Goal: Task Accomplishment & Management: Complete application form

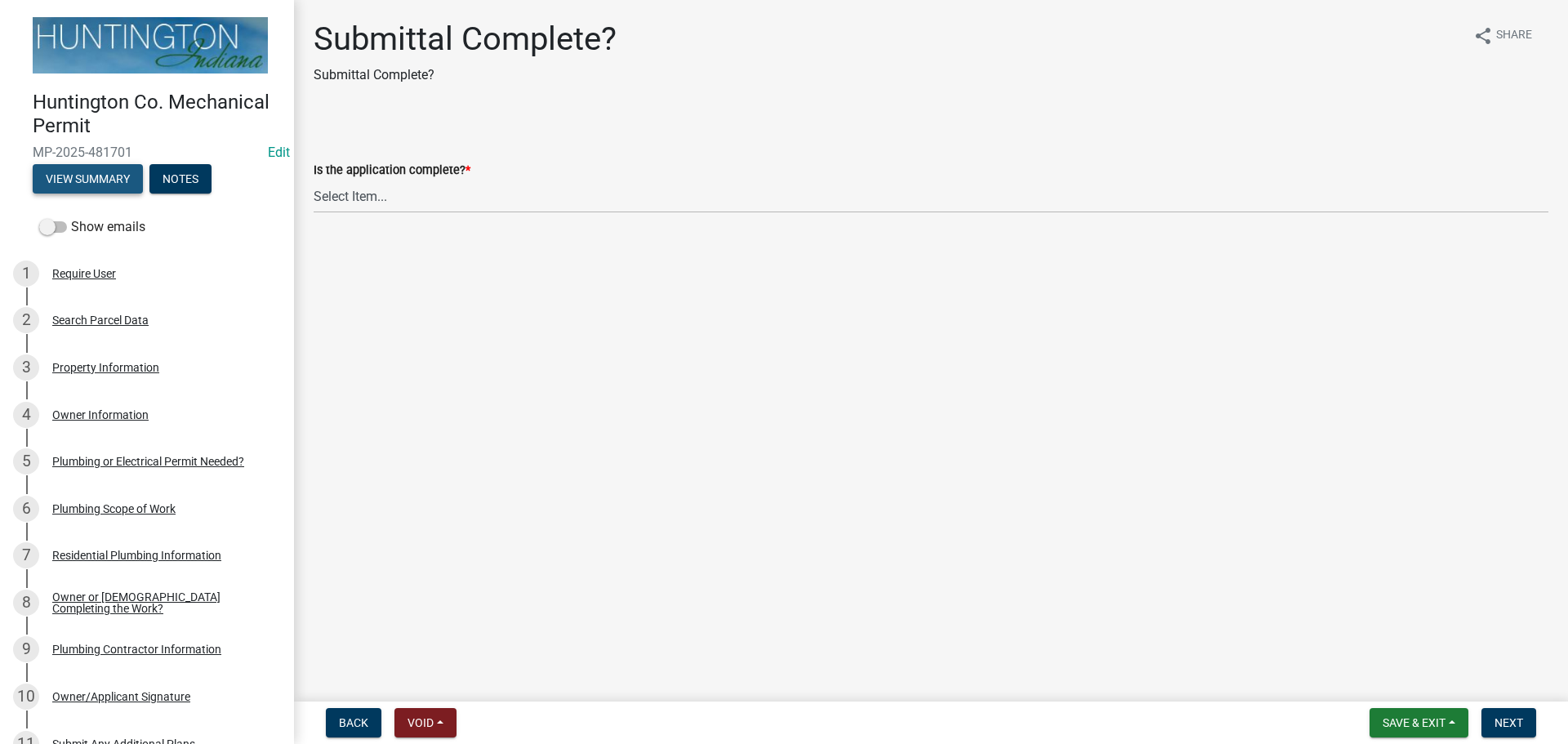
click at [73, 168] on button "View Summary" at bounding box center [88, 178] width 111 height 30
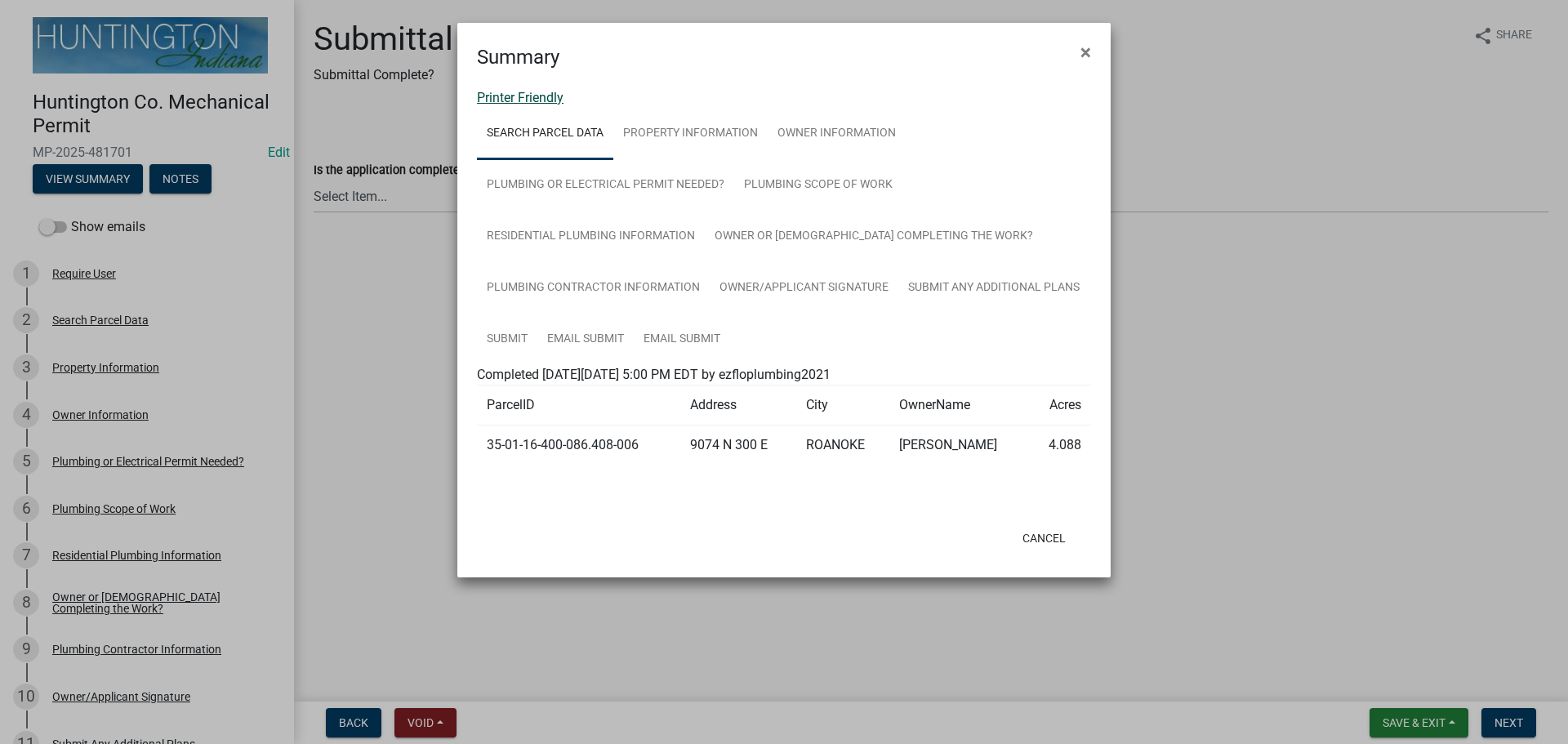
click at [525, 94] on link "Printer Friendly" at bounding box center [520, 97] width 87 height 15
click at [1095, 48] on button "×" at bounding box center [1086, 53] width 37 height 46
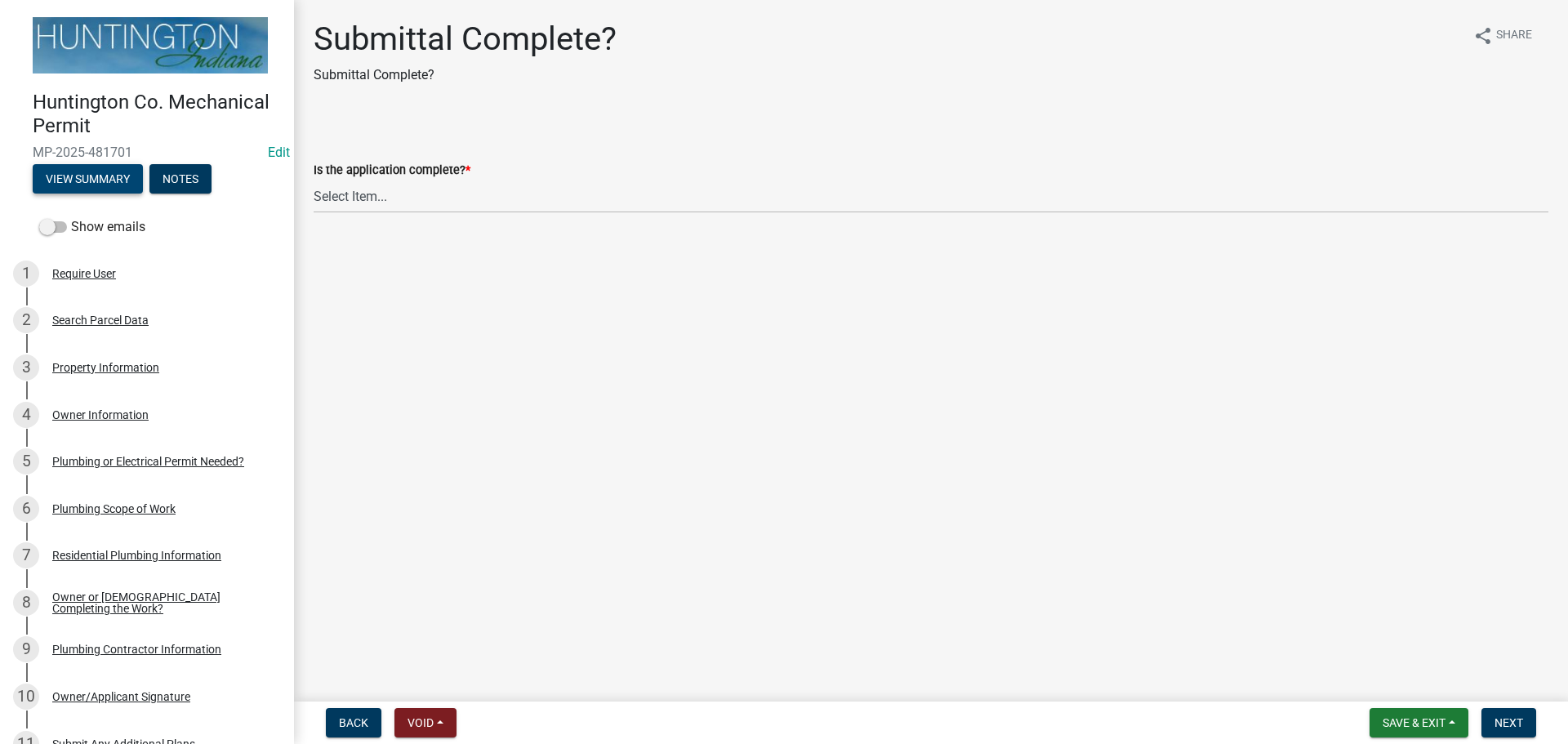
scroll to position [314, 0]
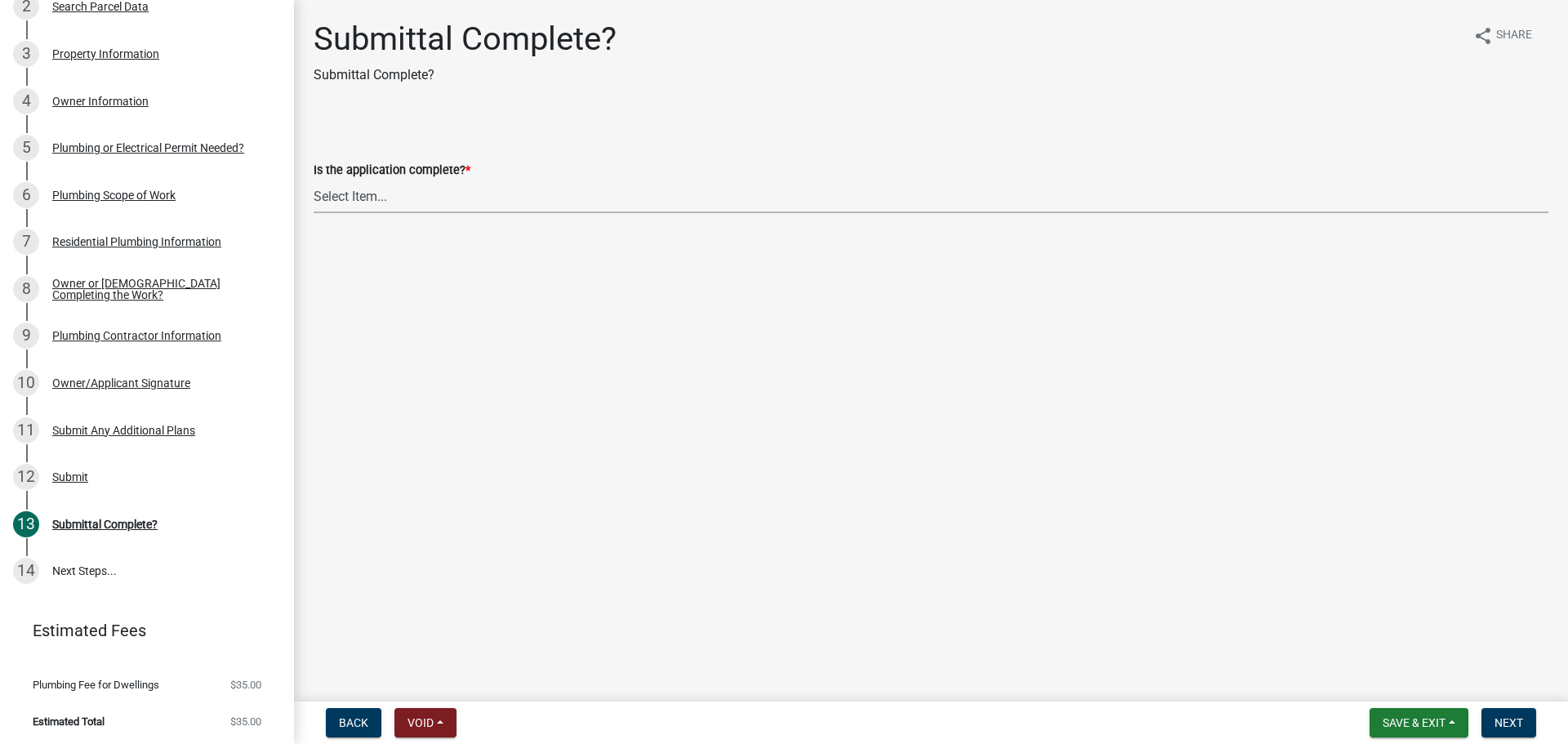
drag, startPoint x: 382, startPoint y: 202, endPoint x: 384, endPoint y: 213, distance: 11.2
click at [383, 202] on select "Select Item... Yes No" at bounding box center [931, 196] width 1235 height 34
click at [314, 180] on select "Select Item... Yes No" at bounding box center [931, 196] width 1235 height 34
select select "1782a9c7-7323-4da6-ac5b-f89a69a3d723"
click at [1507, 717] on span "Next" at bounding box center [1508, 723] width 29 height 13
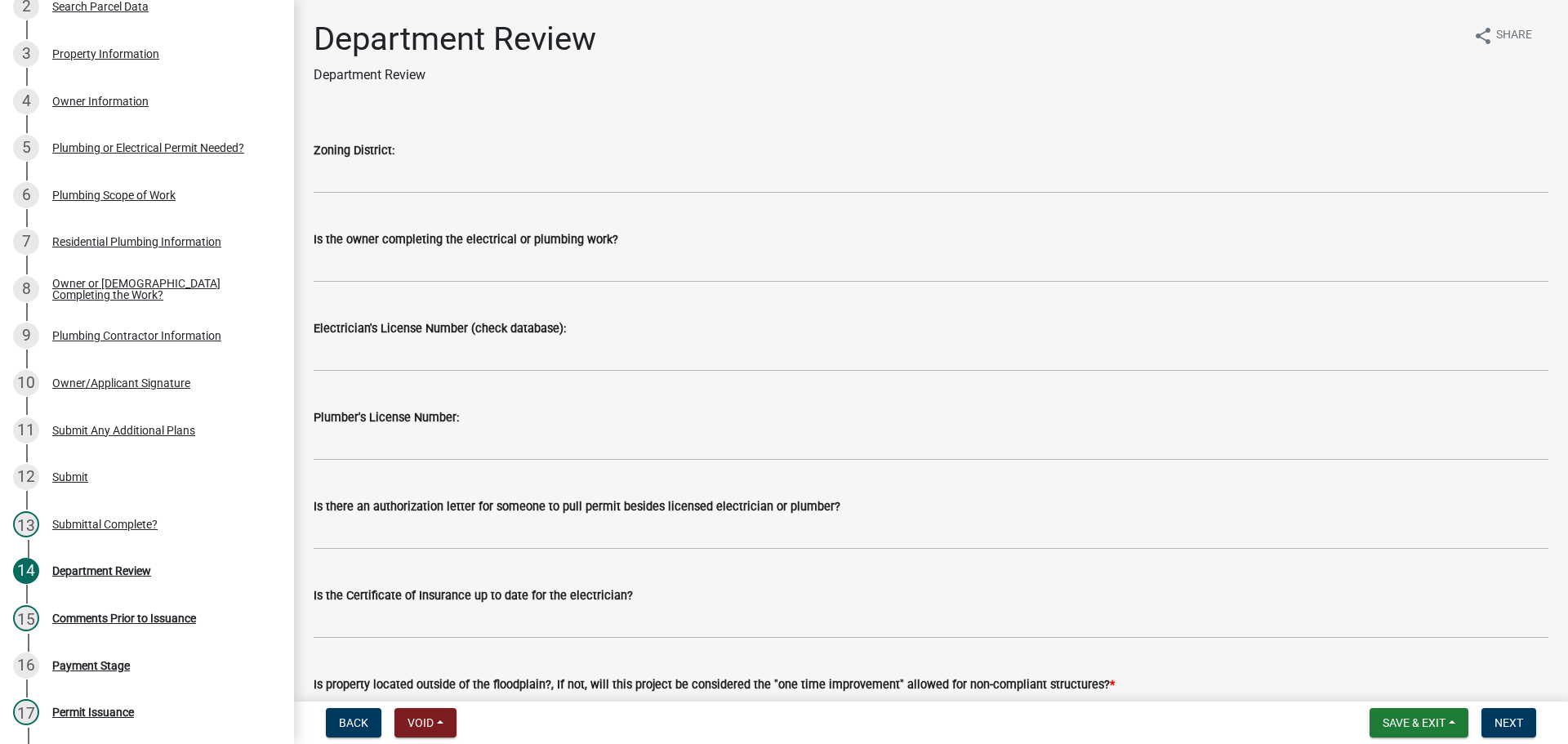
click at [349, 202] on wm-data-entity-input "Zoning District:" at bounding box center [931, 162] width 1235 height 89
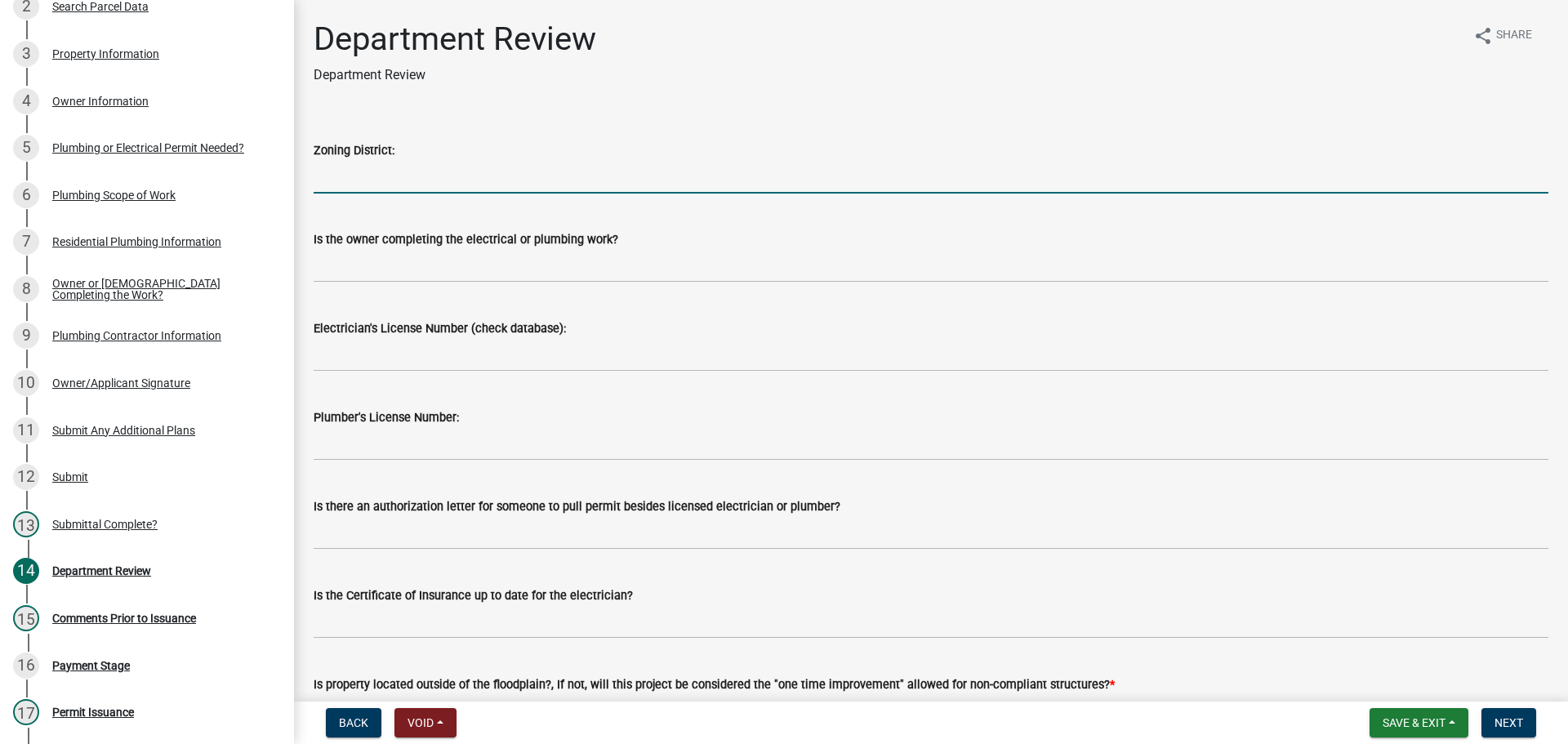
click at [325, 181] on input "Zoning District:" at bounding box center [931, 176] width 1235 height 34
type input "Ag"
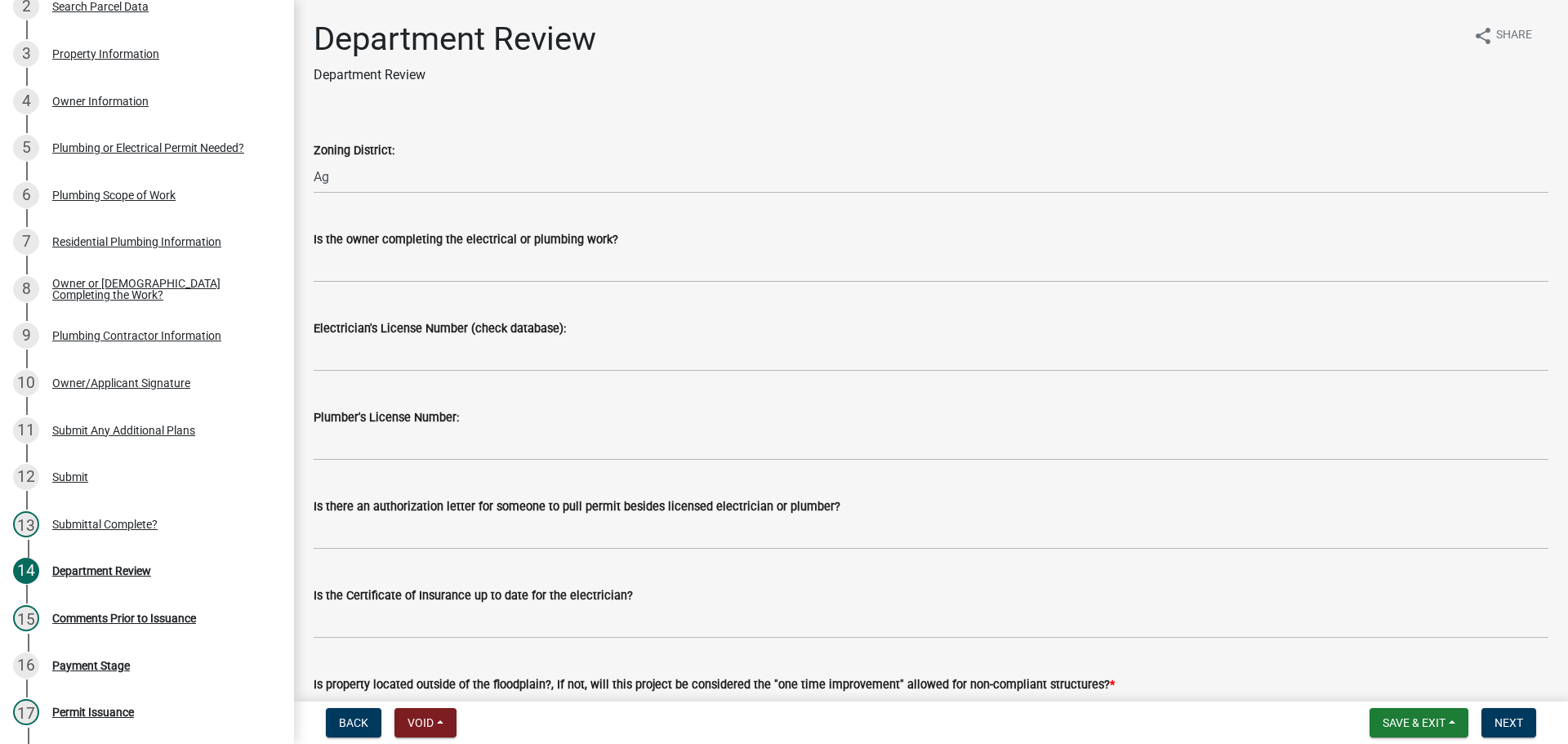
drag, startPoint x: 423, startPoint y: 244, endPoint x: 429, endPoint y: 279, distance: 35.5
click at [423, 252] on form "Is the owner completing the electrical or plumbing work?" at bounding box center [931, 255] width 1235 height 53
drag, startPoint x: 400, startPoint y: 244, endPoint x: 400, endPoint y: 254, distance: 10.0
click at [400, 248] on div "Is the owner completing the electrical or plumbing work?" at bounding box center [931, 239] width 1235 height 19
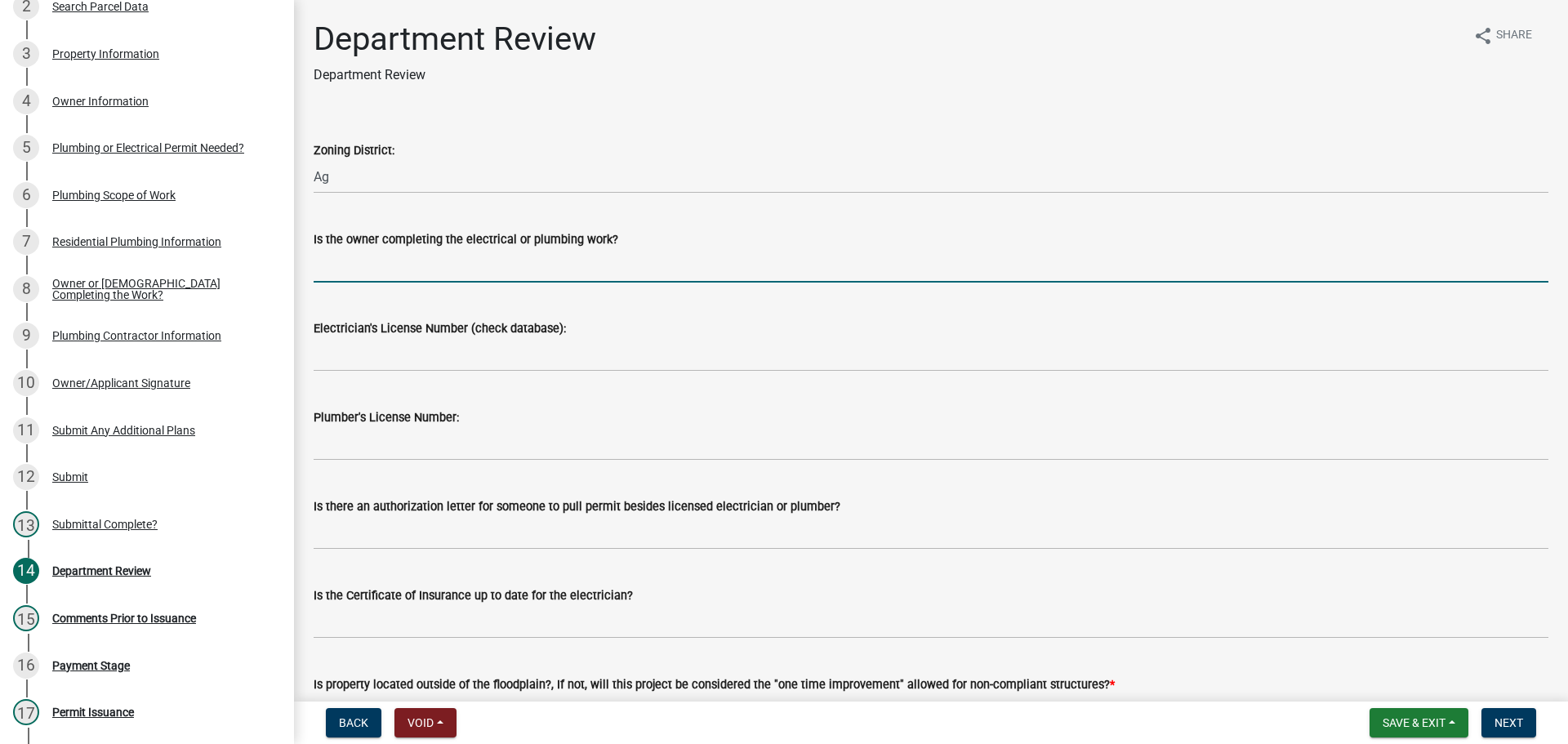
click at [406, 266] on input "Is the owner completing the electrical or plumbing work?" at bounding box center [931, 266] width 1235 height 34
type input "no"
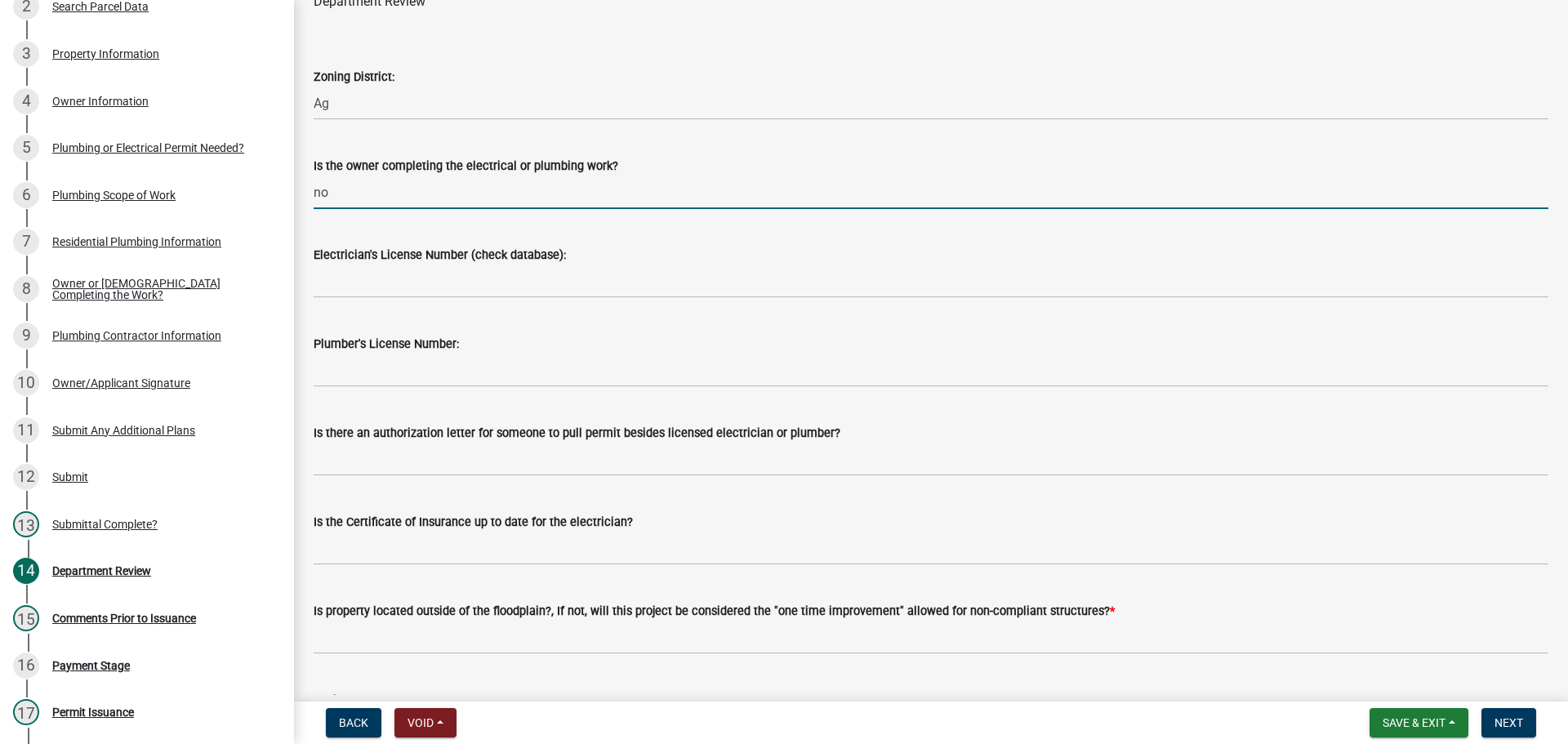
scroll to position [164, 0]
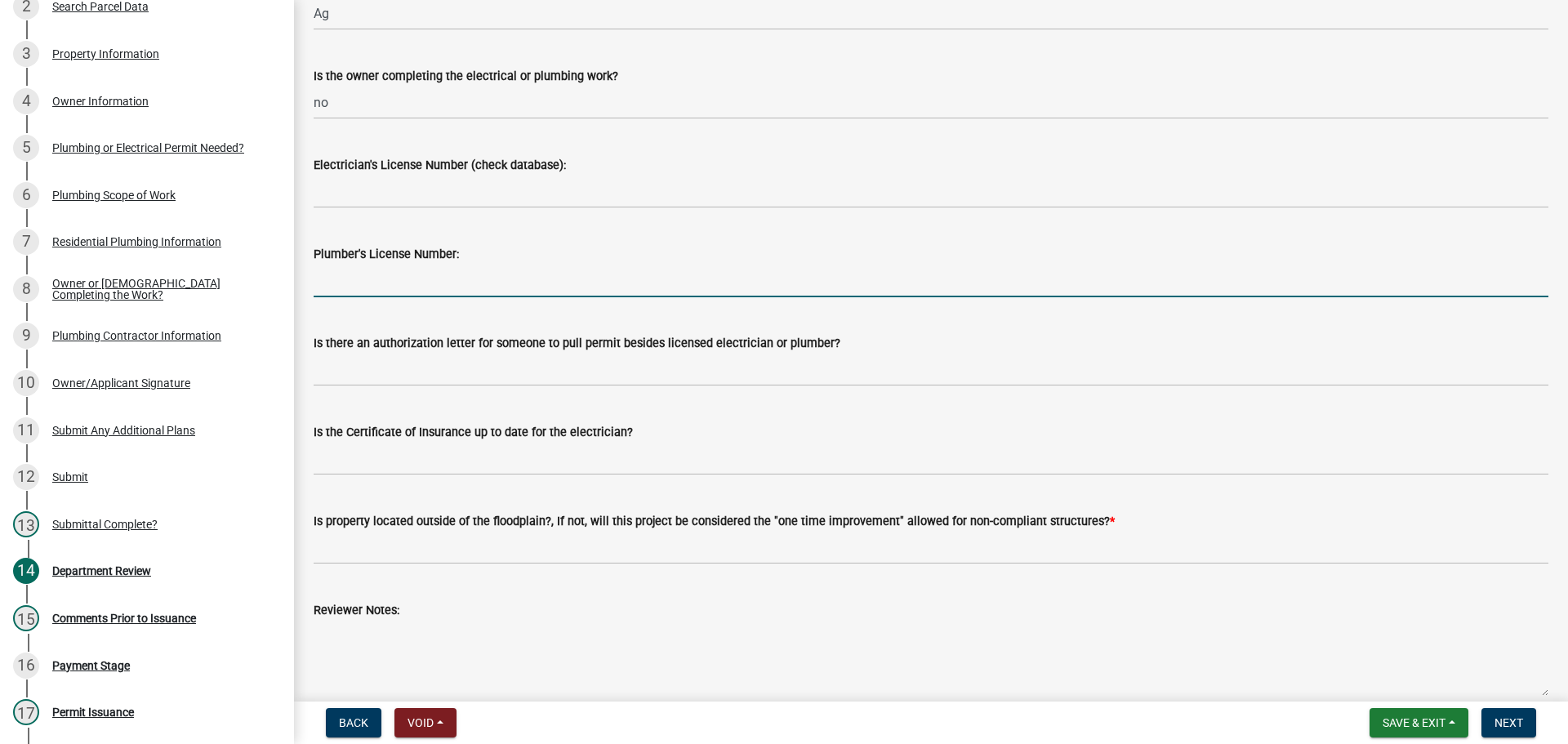
click at [333, 268] on input "Plumber's License Number:" at bounding box center [931, 280] width 1235 height 34
paste input "PC10801880"
type input "PC10801880"
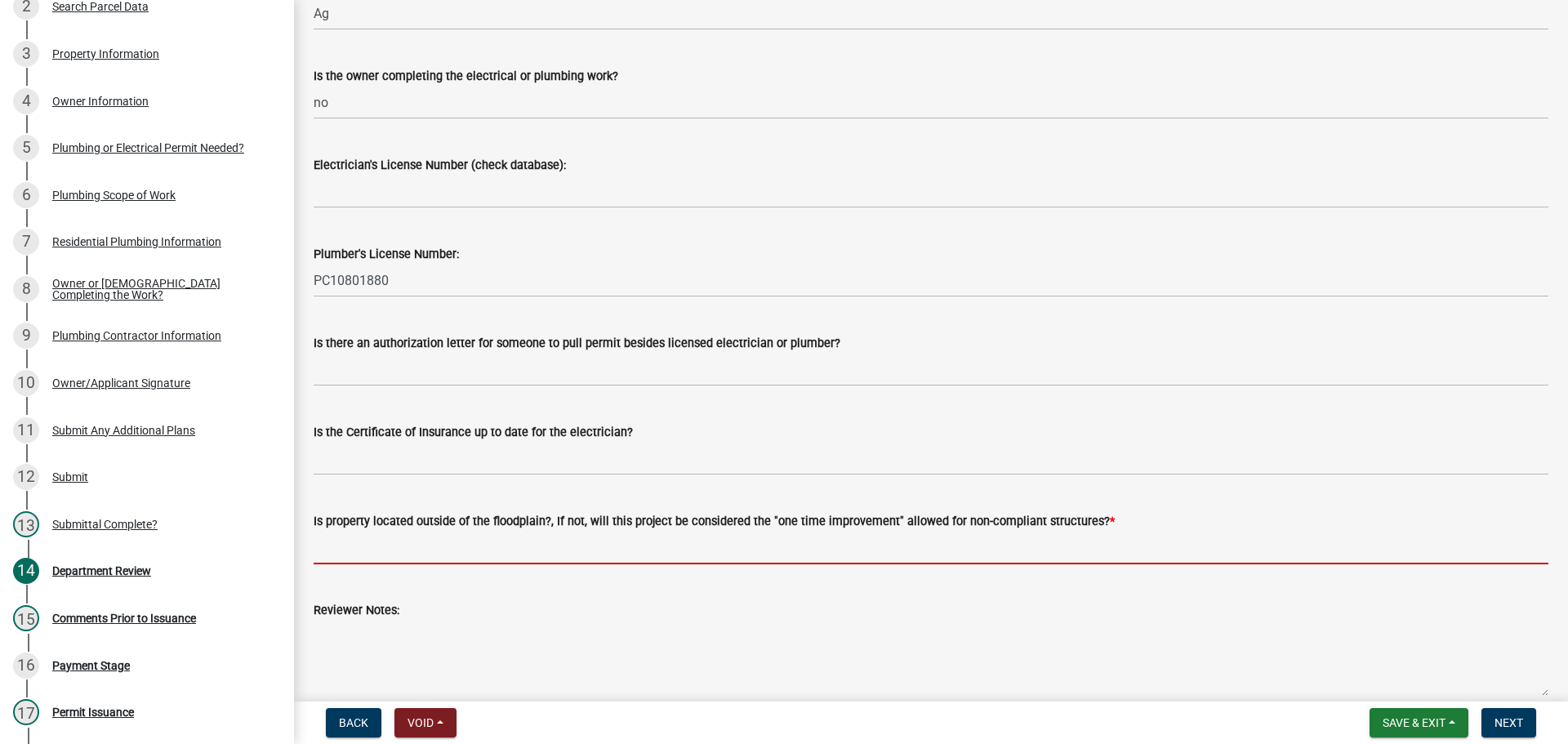
click at [367, 552] on input "Is property located outside of the floodplain?, If not, will this project be co…" at bounding box center [931, 547] width 1235 height 34
type input "yes"
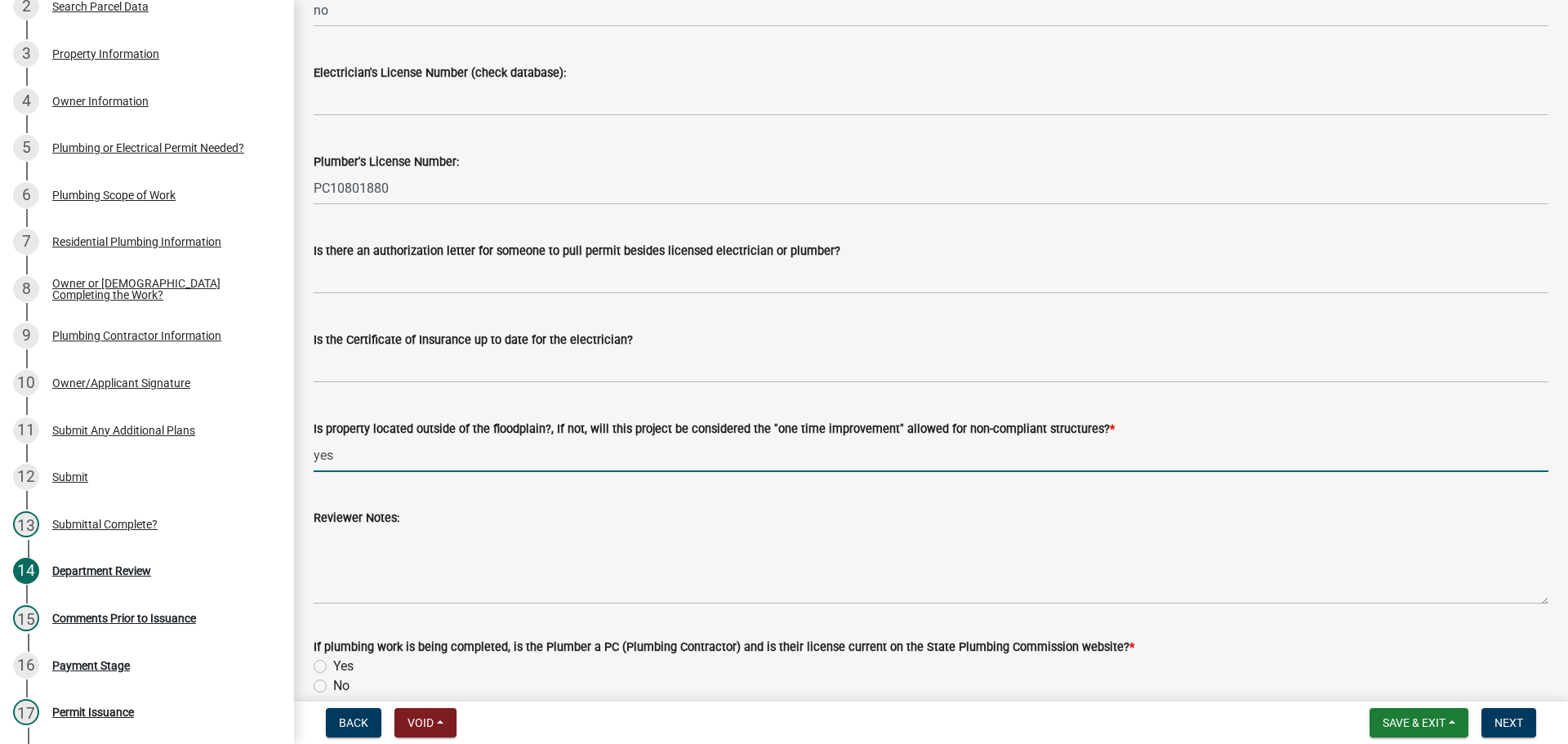
scroll to position [354, 0]
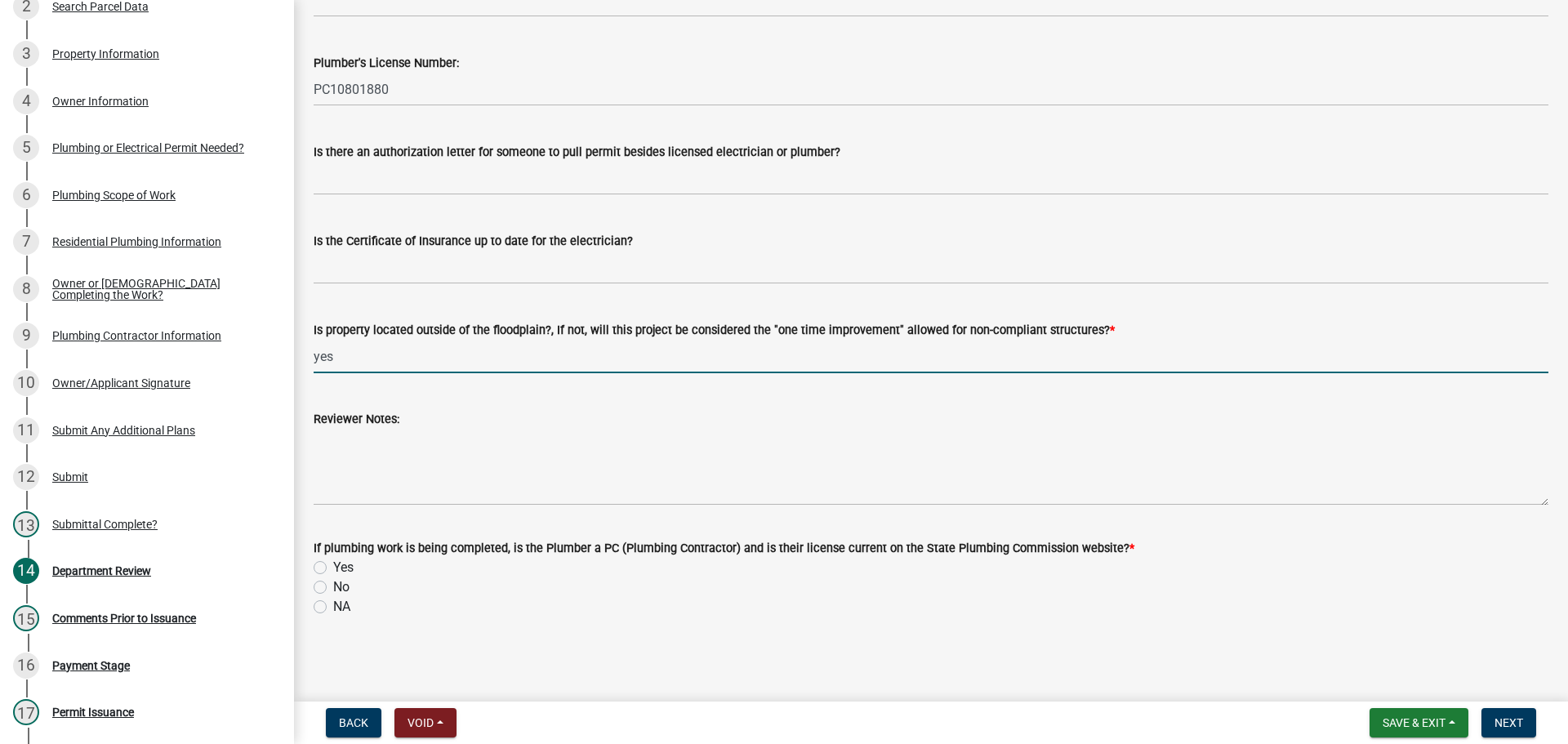
click at [327, 573] on div "Yes" at bounding box center [931, 567] width 1235 height 19
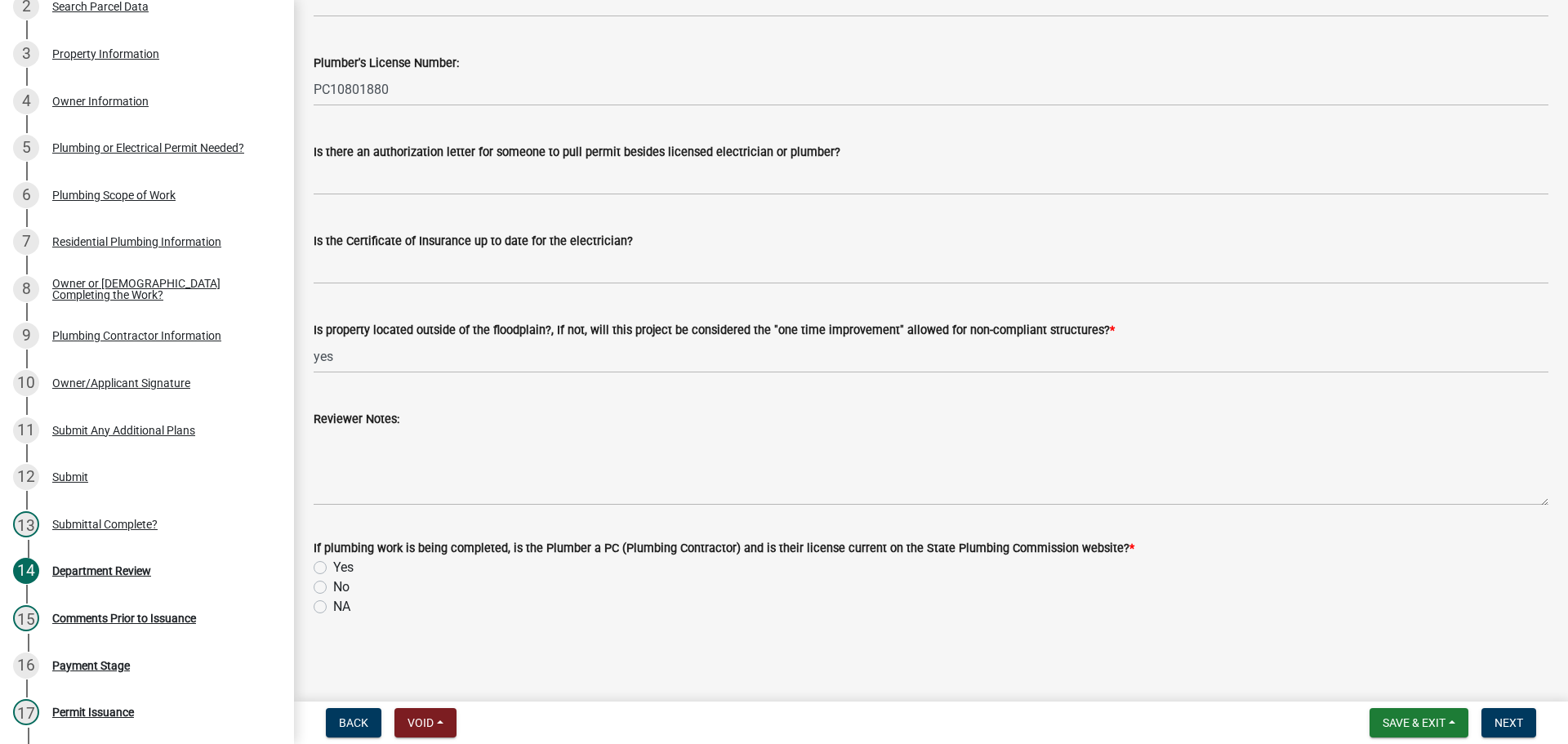
click at [333, 568] on label "Yes" at bounding box center [343, 567] width 20 height 19
click at [333, 568] on input "Yes" at bounding box center [338, 562] width 11 height 11
radio input "true"
click at [1514, 737] on nav "Back Void Withdraw Lock Expire Void Save & Exit Save Save & Exit Next" at bounding box center [930, 723] width 1273 height 42
click at [1512, 722] on span "Next" at bounding box center [1508, 723] width 29 height 13
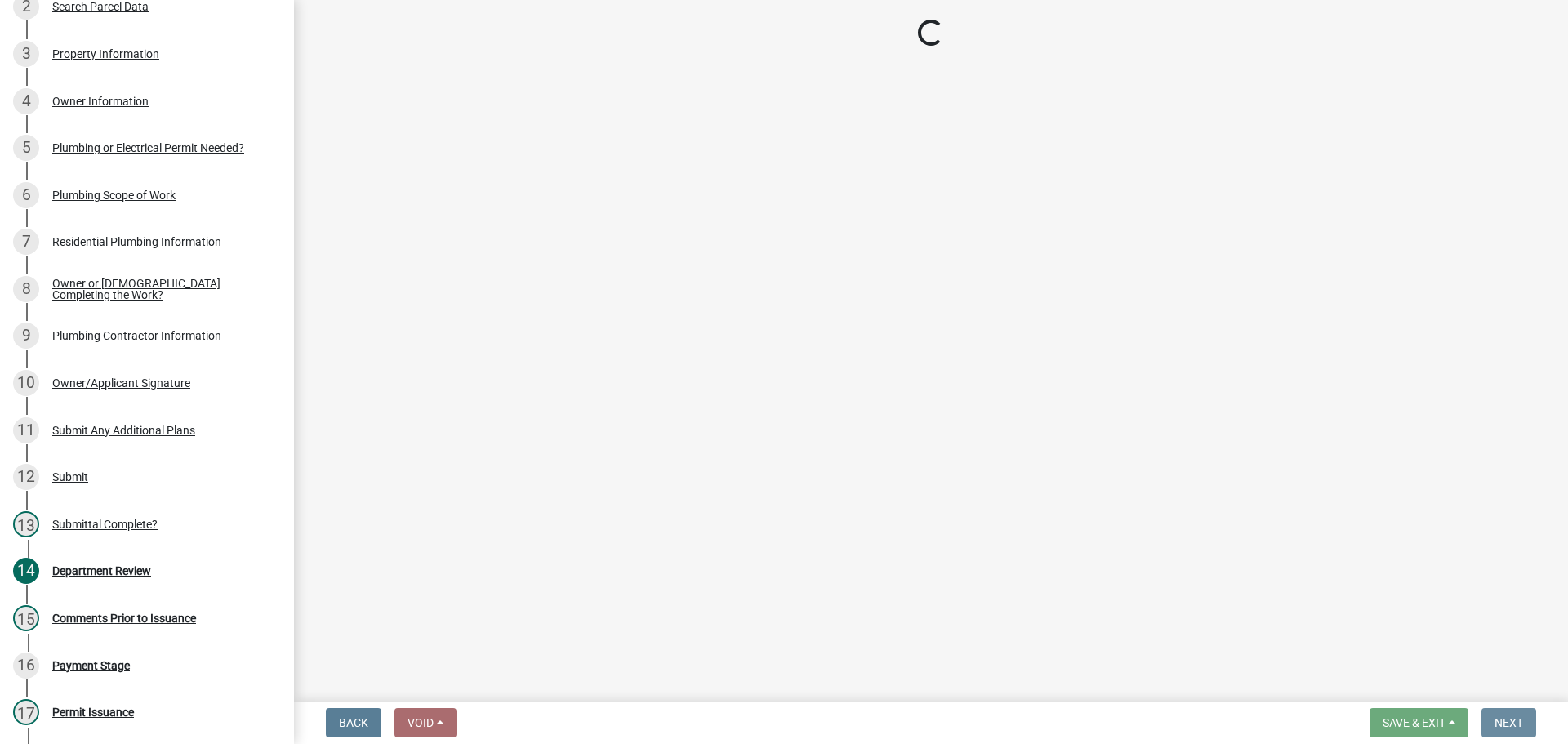
scroll to position [0, 0]
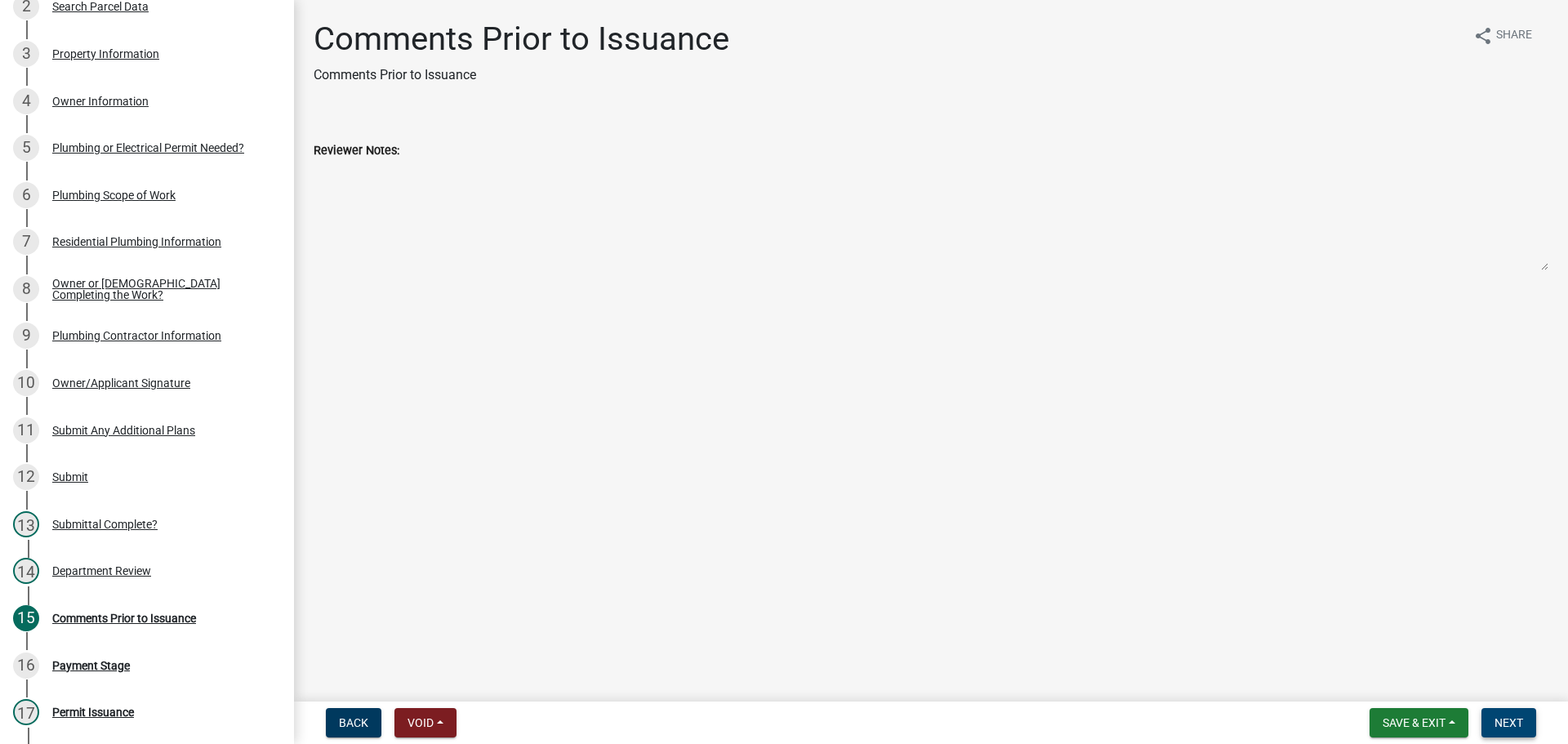
click at [1512, 722] on span "Next" at bounding box center [1508, 723] width 29 height 13
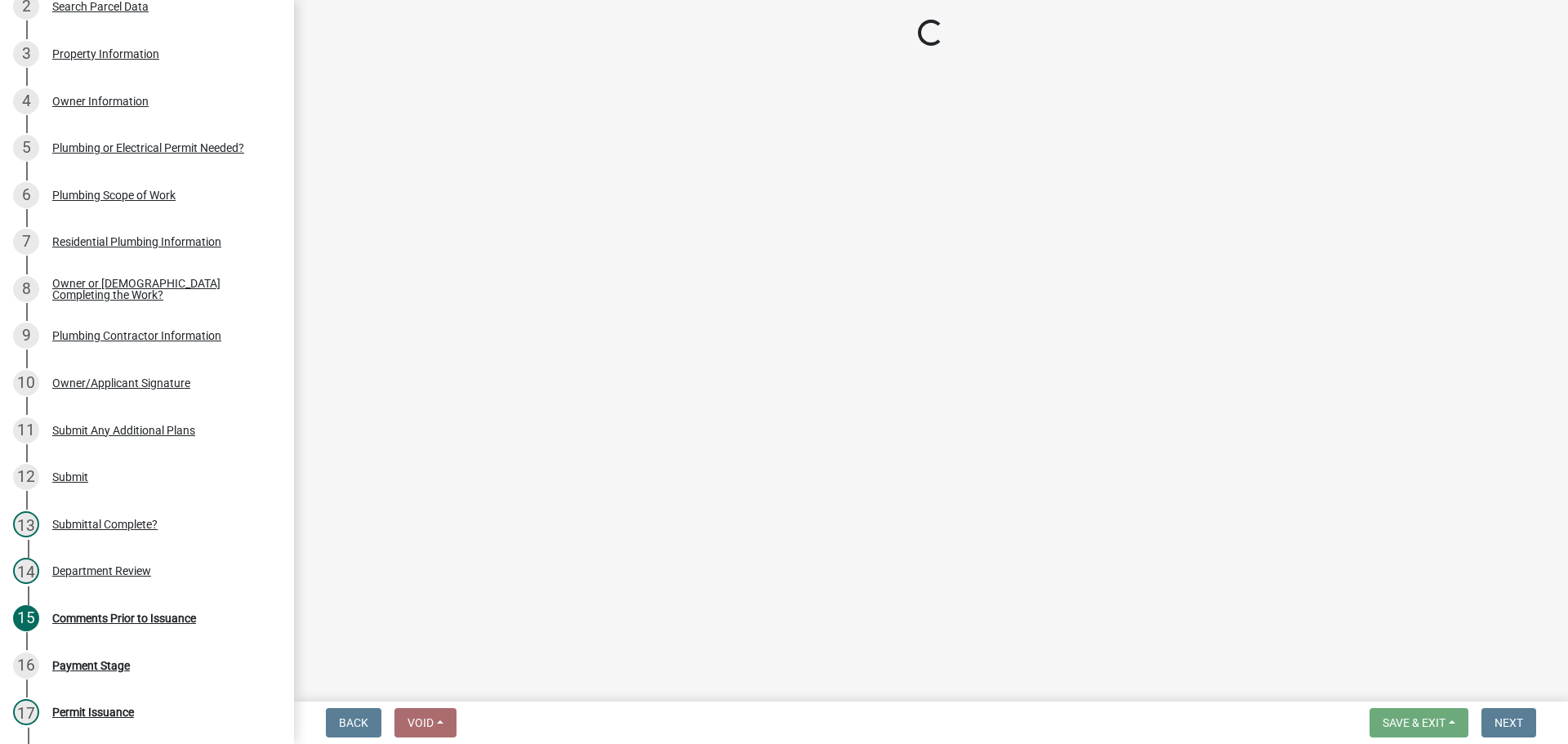
select select "3: 3"
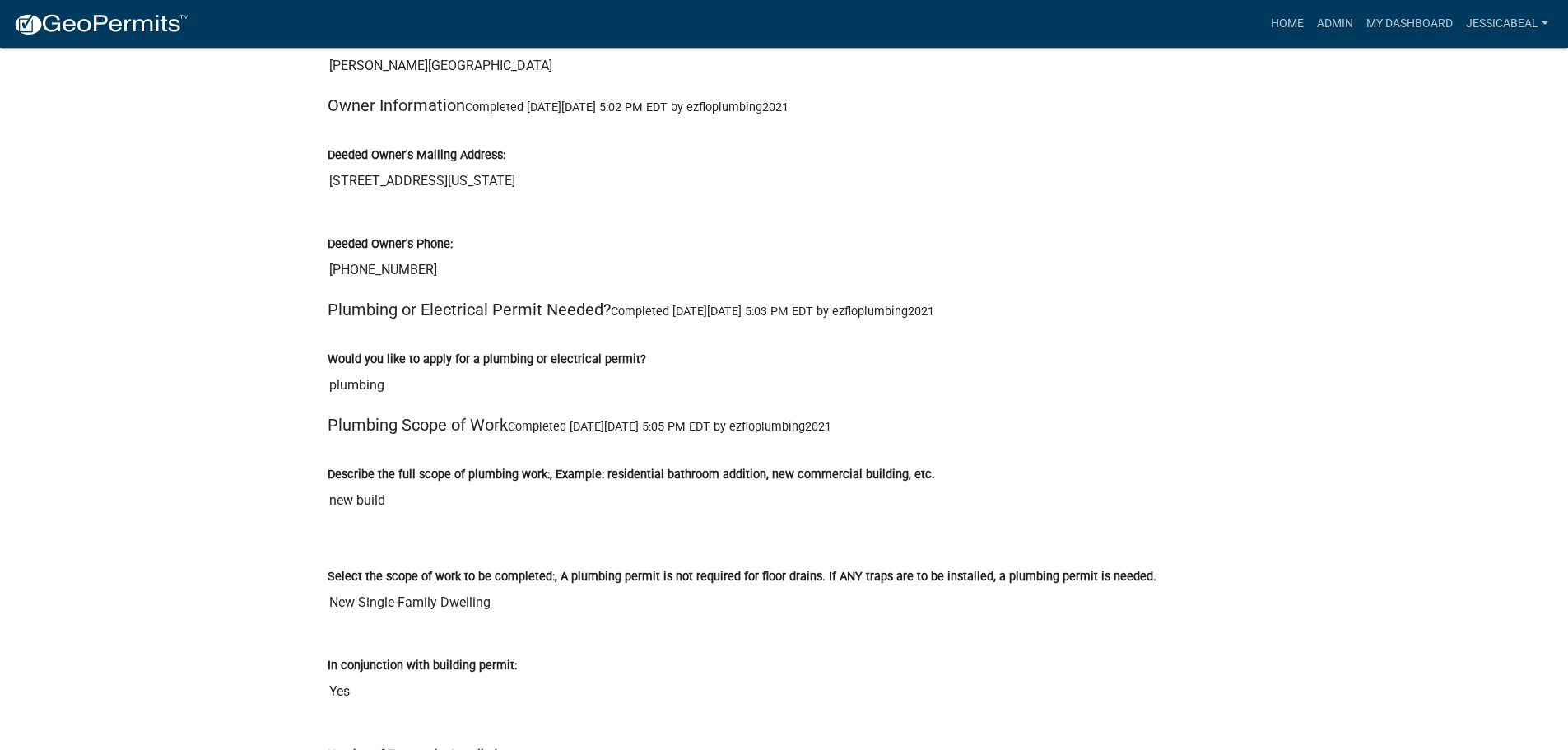
scroll to position [823, 0]
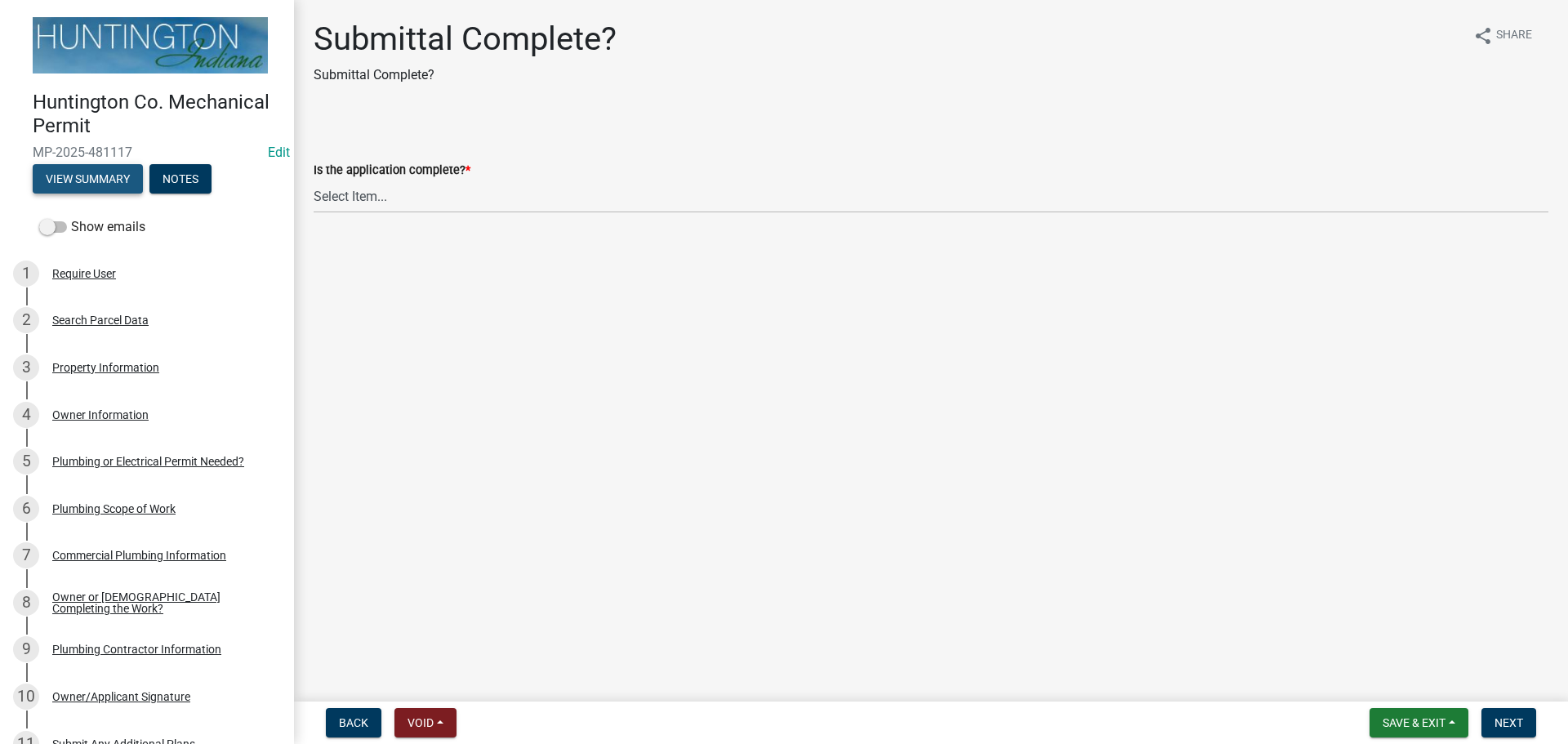
click at [97, 173] on button "View Summary" at bounding box center [88, 178] width 111 height 30
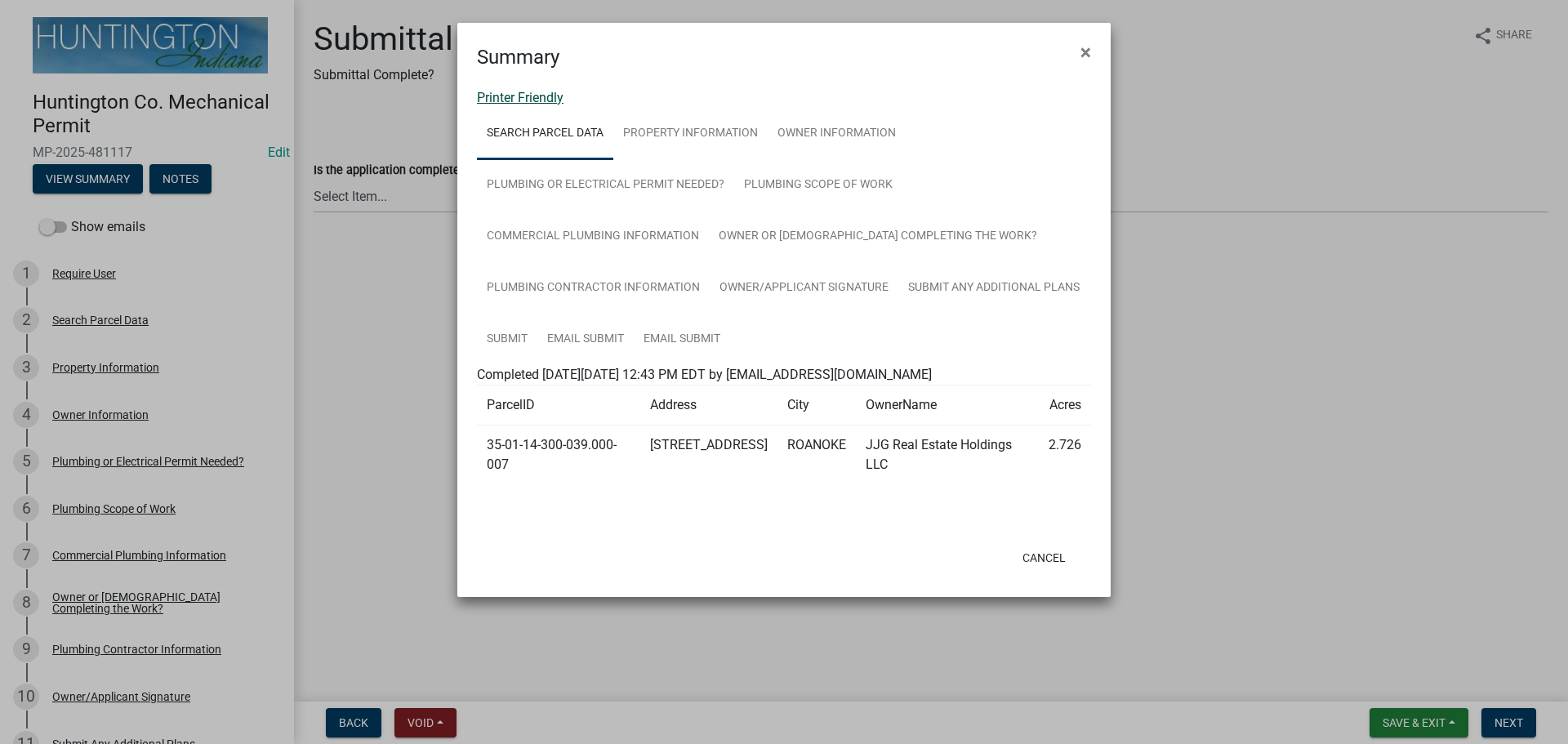
click at [529, 97] on link "Printer Friendly" at bounding box center [520, 97] width 87 height 15
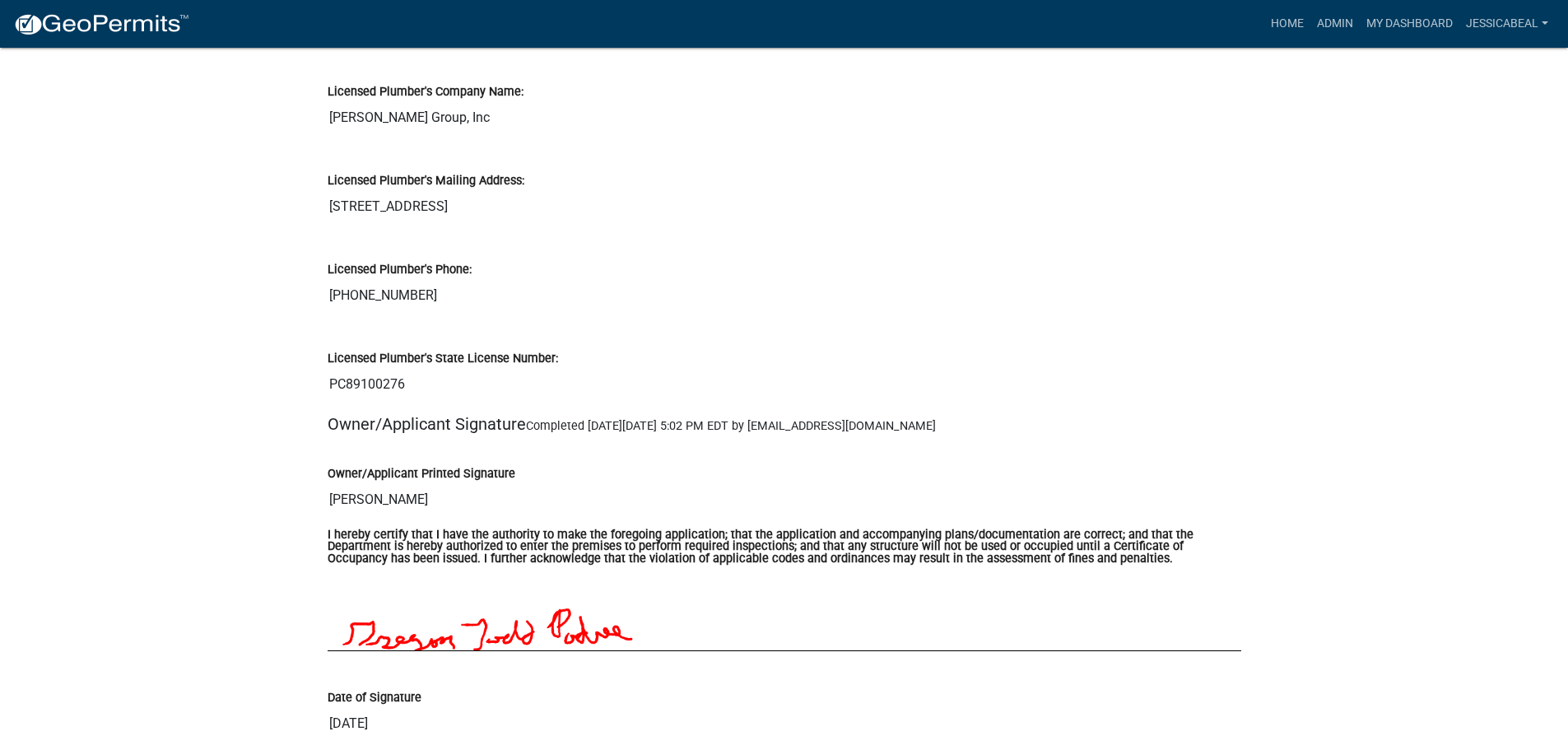
scroll to position [2222, 0]
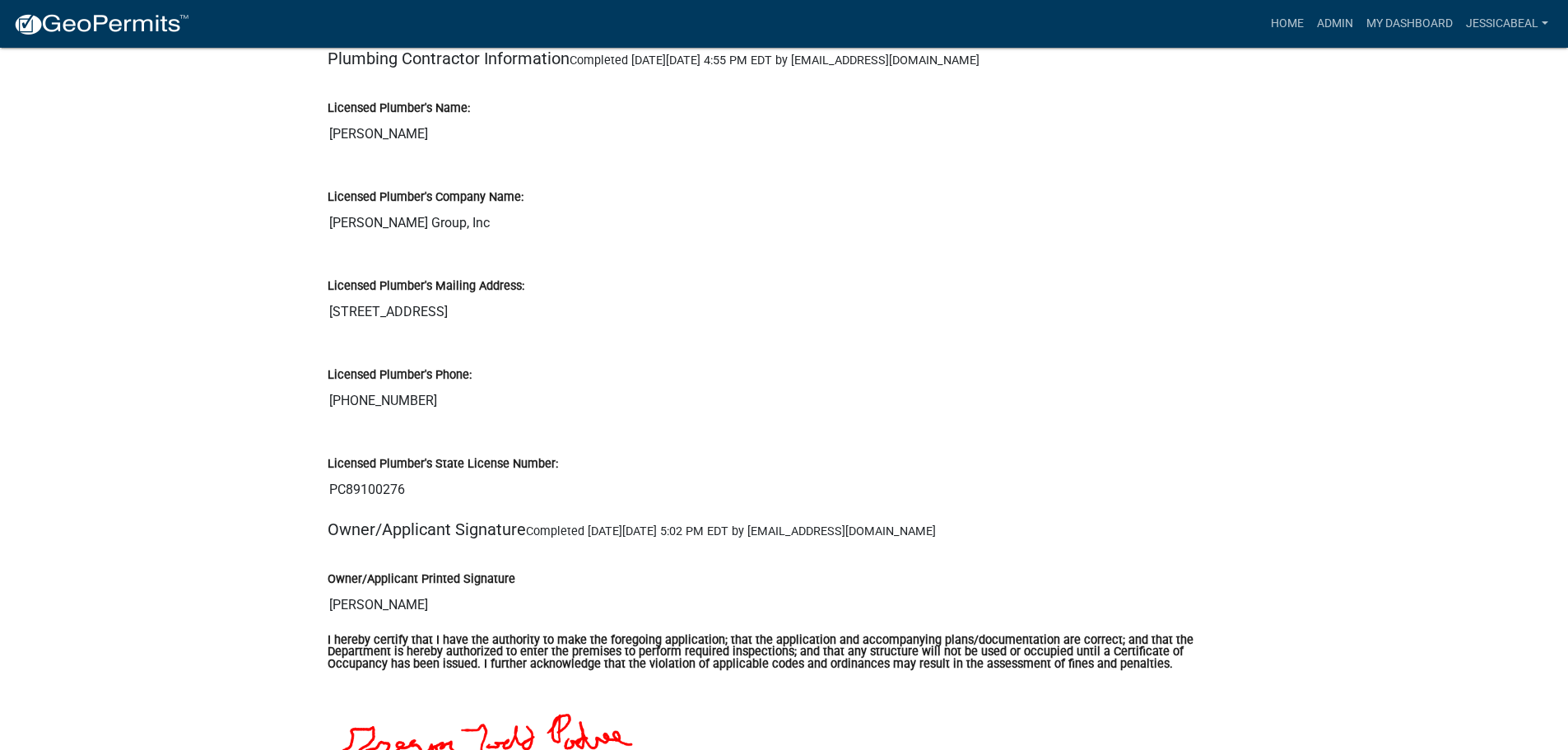
drag, startPoint x: 409, startPoint y: 496, endPoint x: 311, endPoint y: 496, distance: 98.0
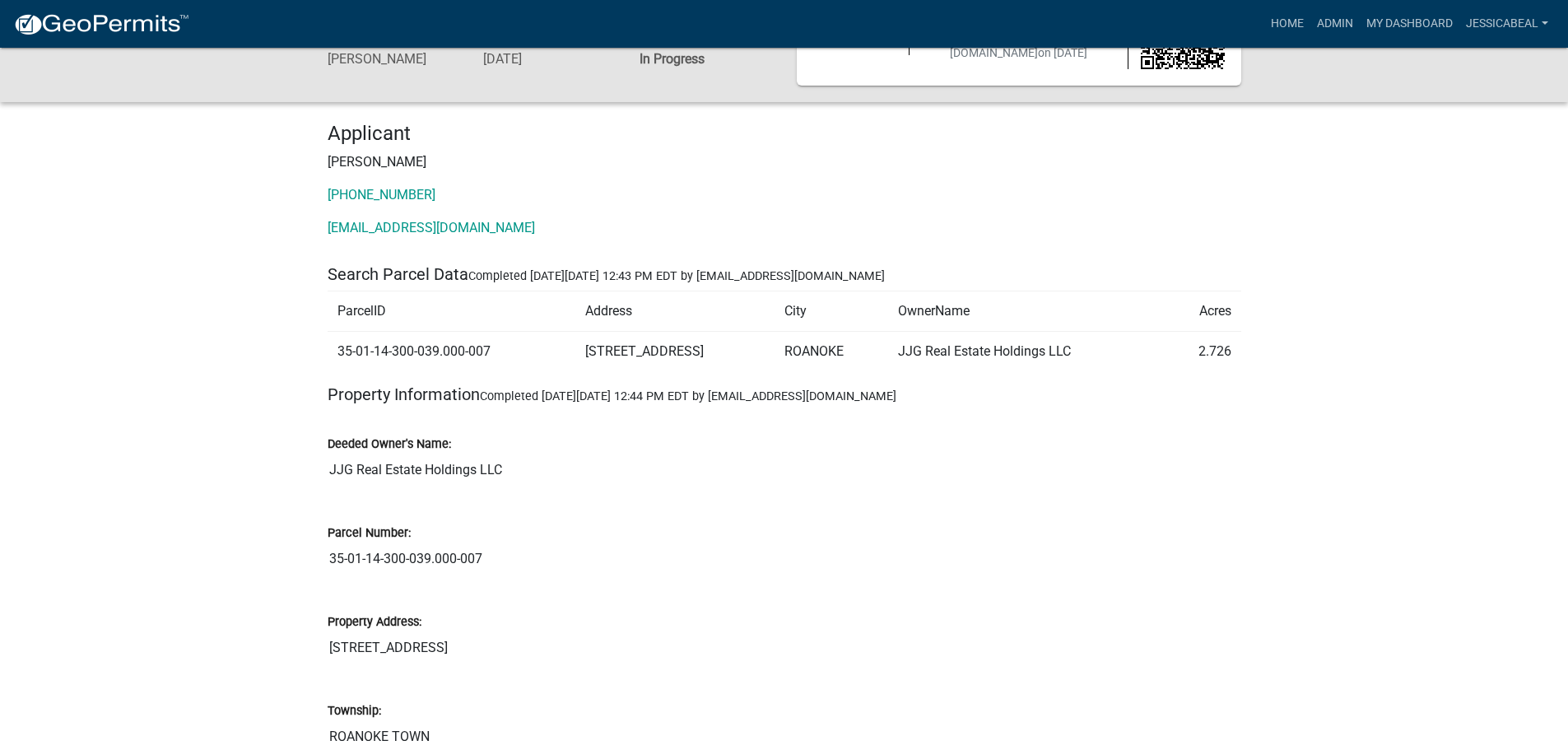
scroll to position [0, 0]
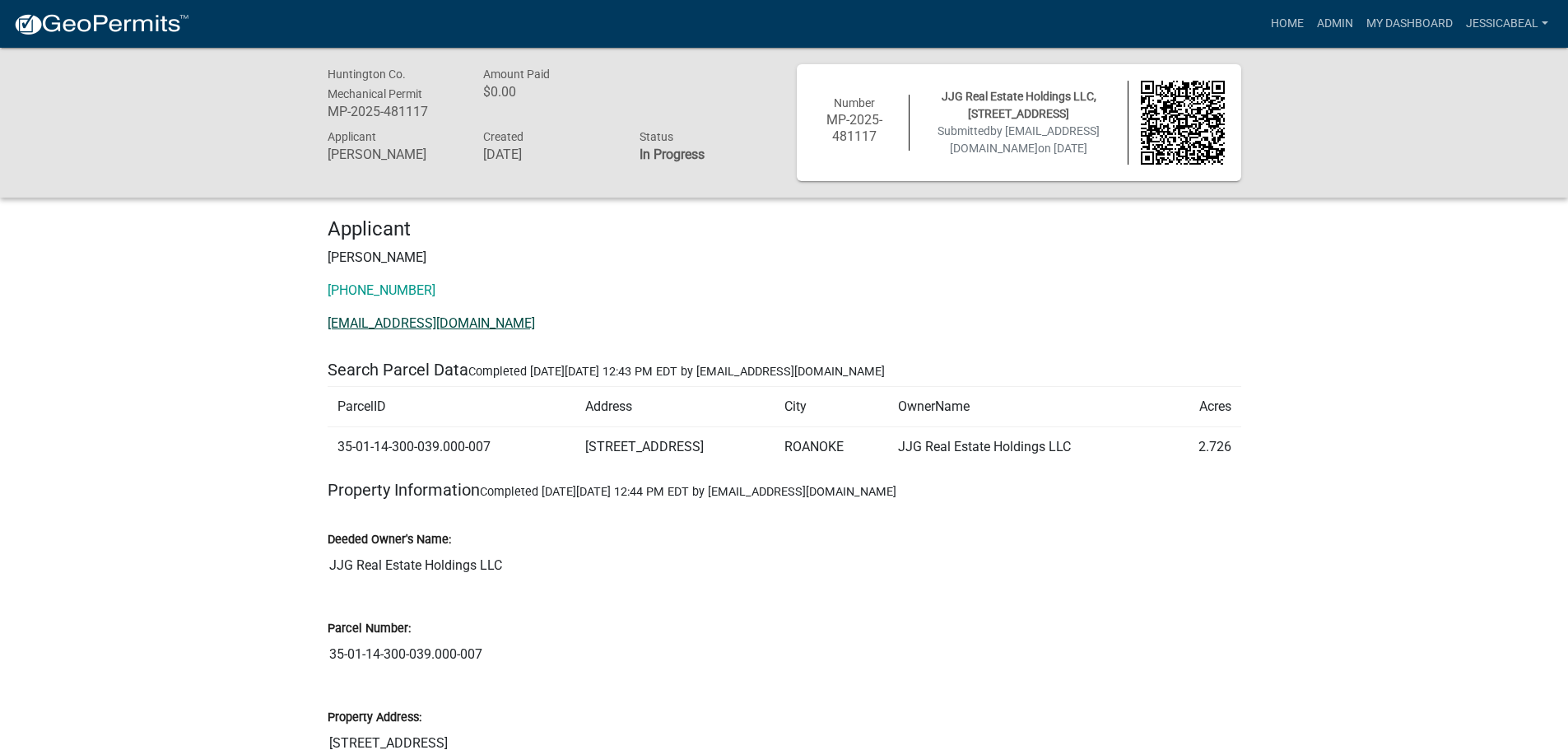
click at [370, 321] on link "licensing@dillinggroup.com" at bounding box center [432, 323] width 208 height 16
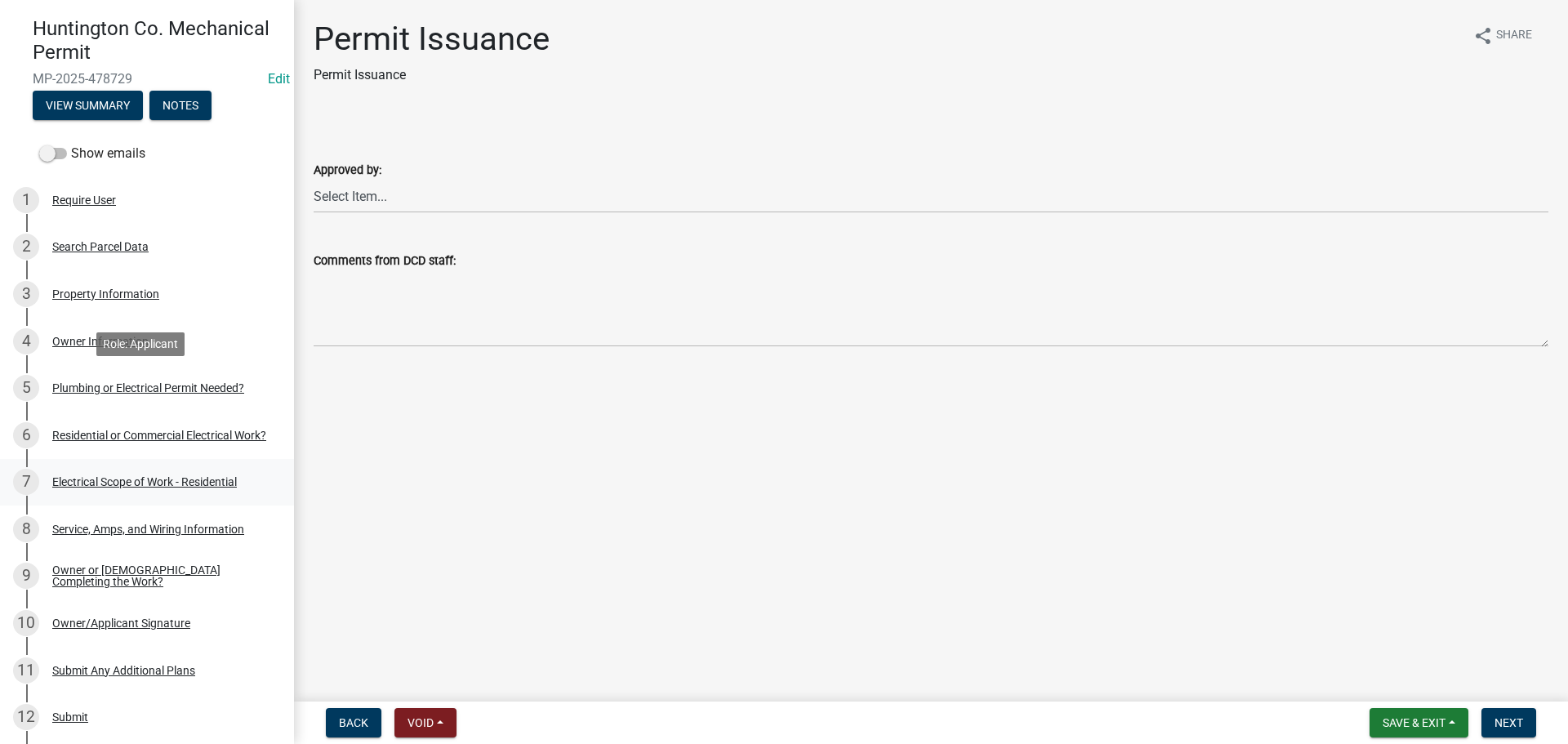
scroll to position [164, 0]
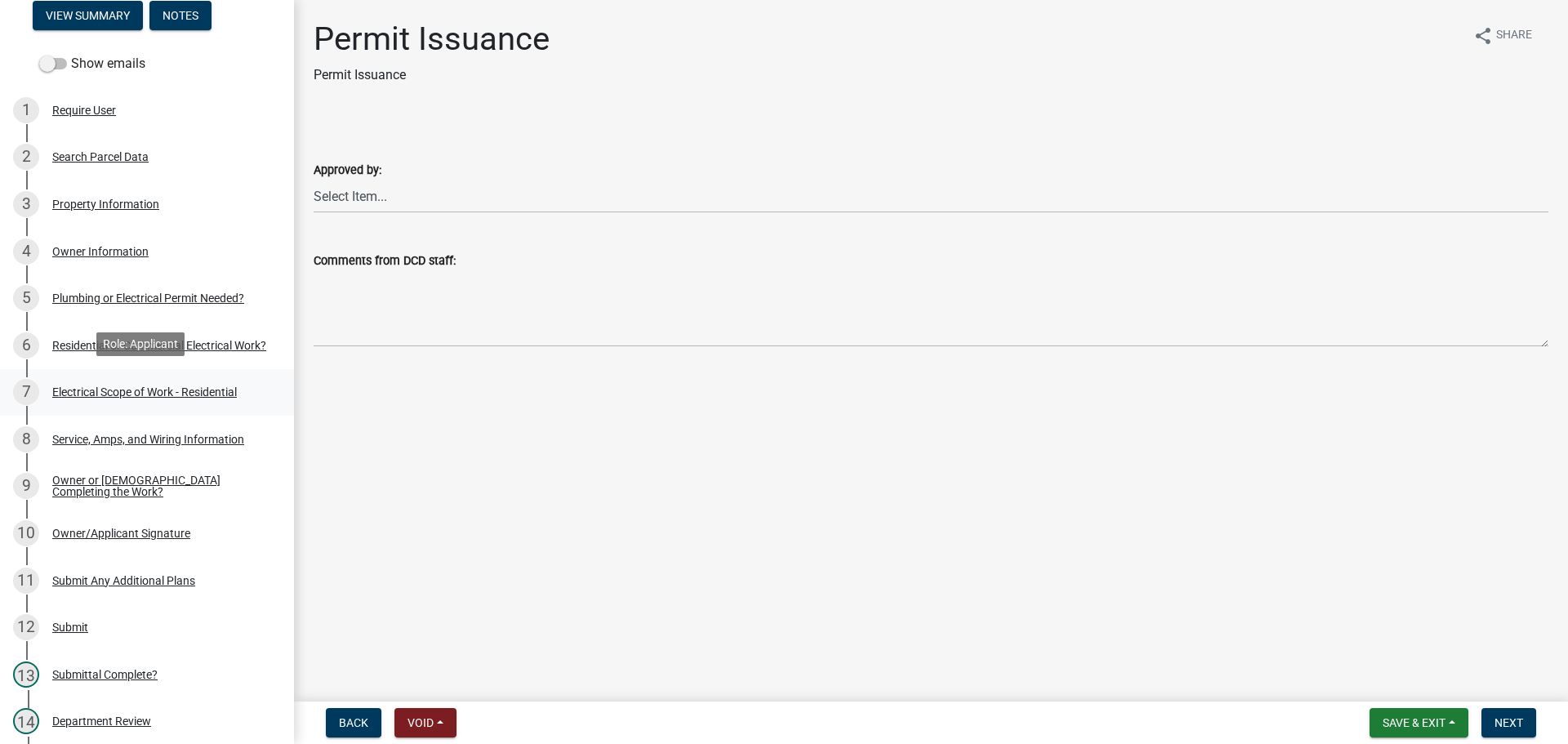
click at [61, 387] on div "Electrical Scope of Work - Residential" at bounding box center [144, 392] width 185 height 12
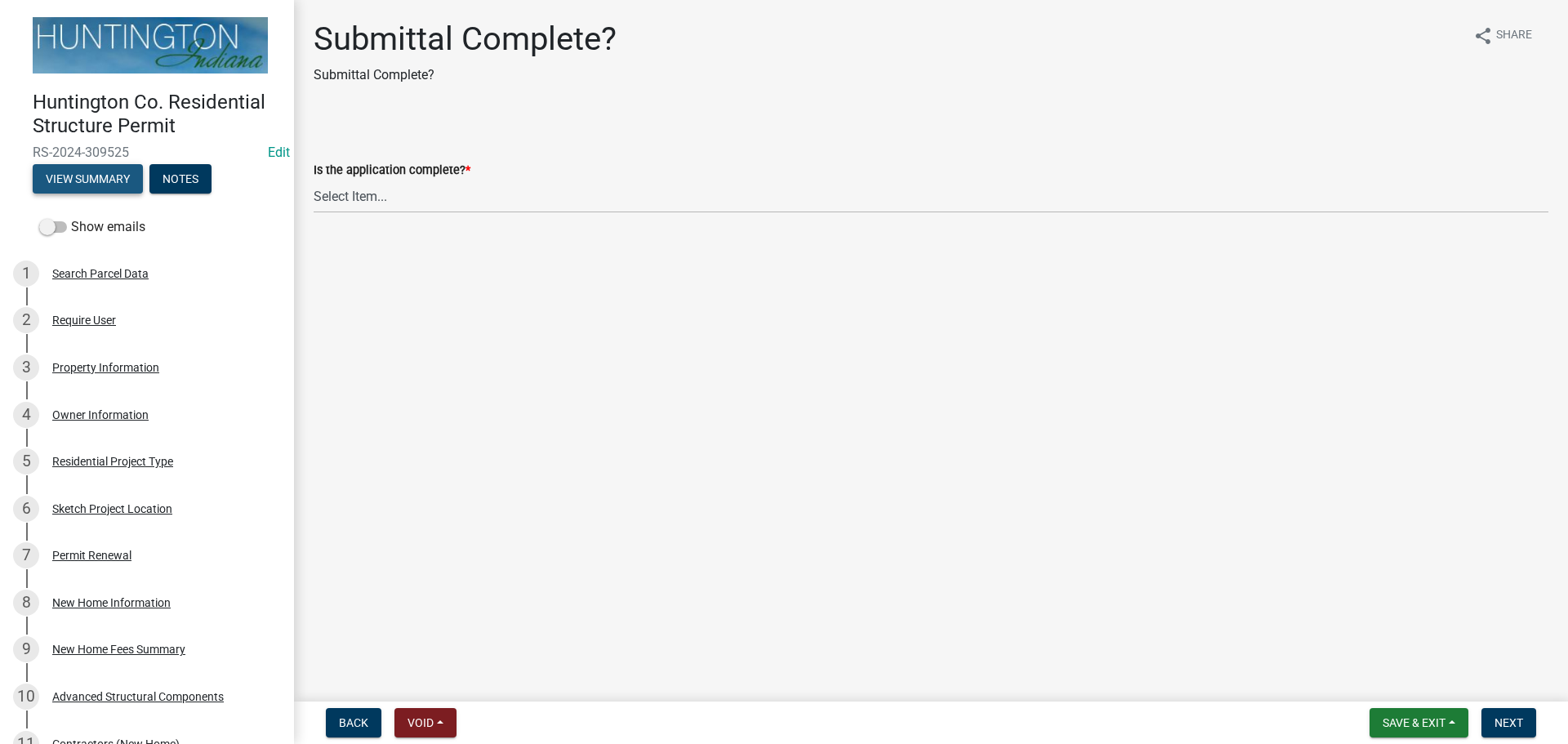
click at [59, 167] on button "View Summary" at bounding box center [88, 178] width 111 height 30
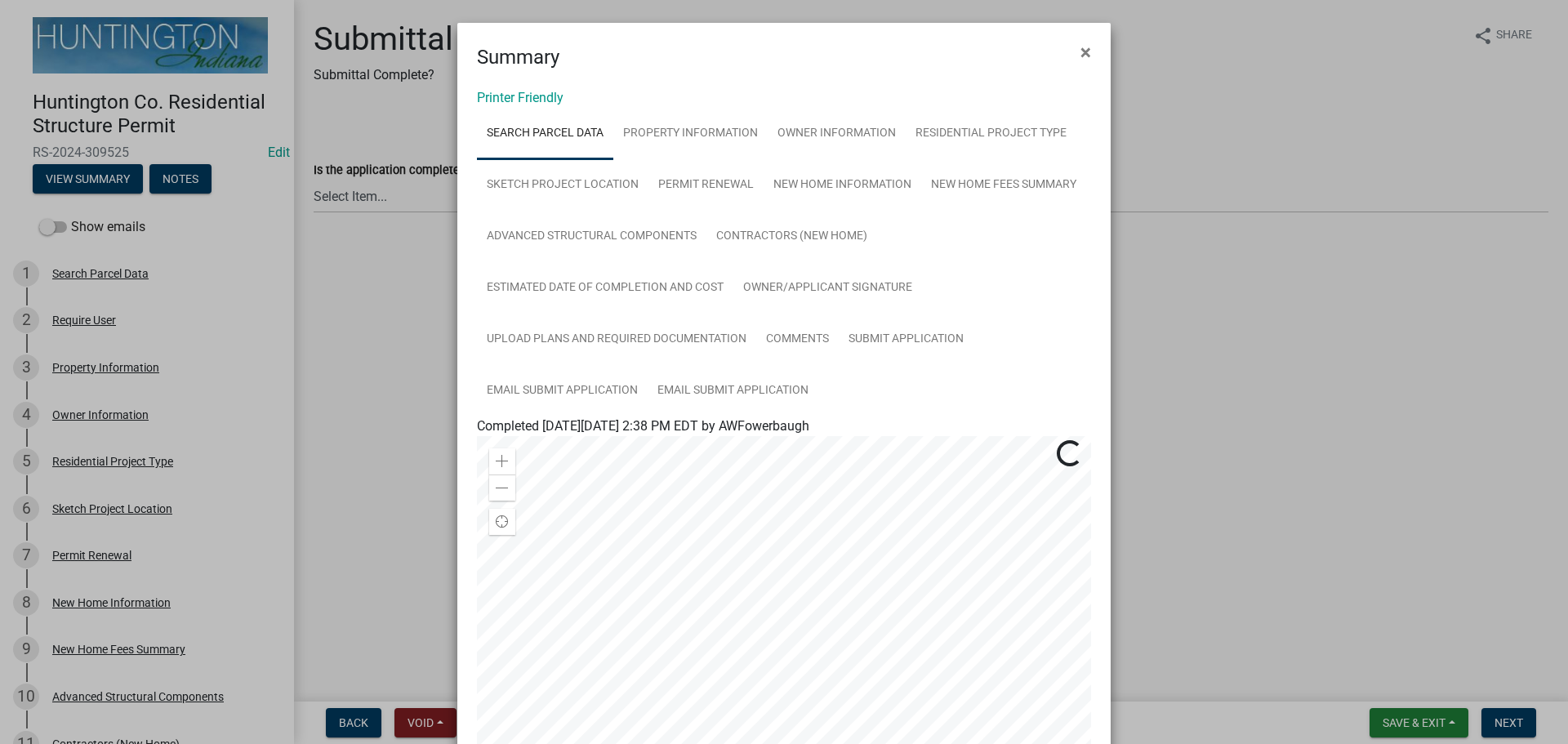
click at [497, 87] on div "Printer Friendly Search Parcel Data Property Information Owner Information Resi…" at bounding box center [784, 534] width 654 height 924
click at [496, 90] on link "Printer Friendly" at bounding box center [520, 97] width 87 height 15
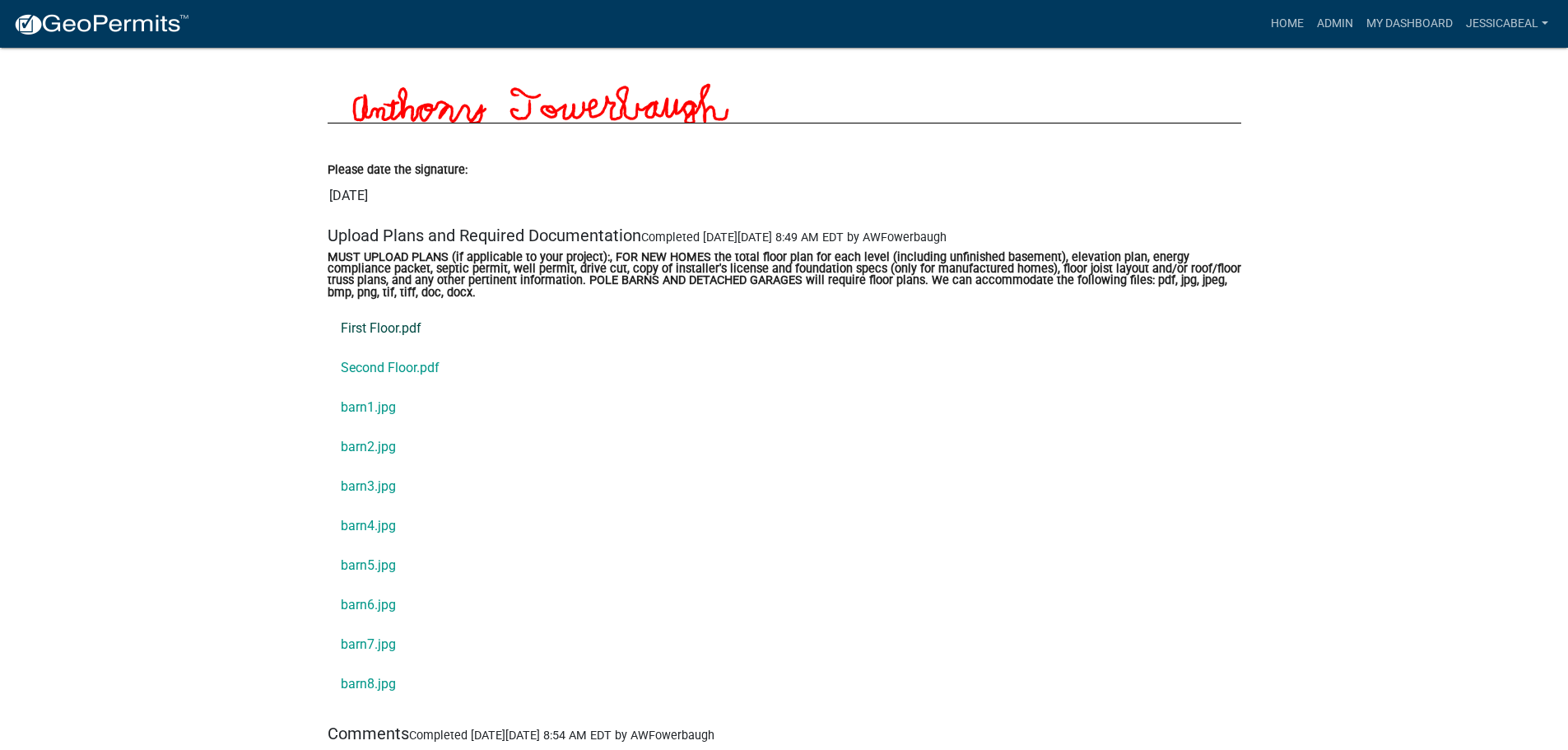
scroll to position [6008, 0]
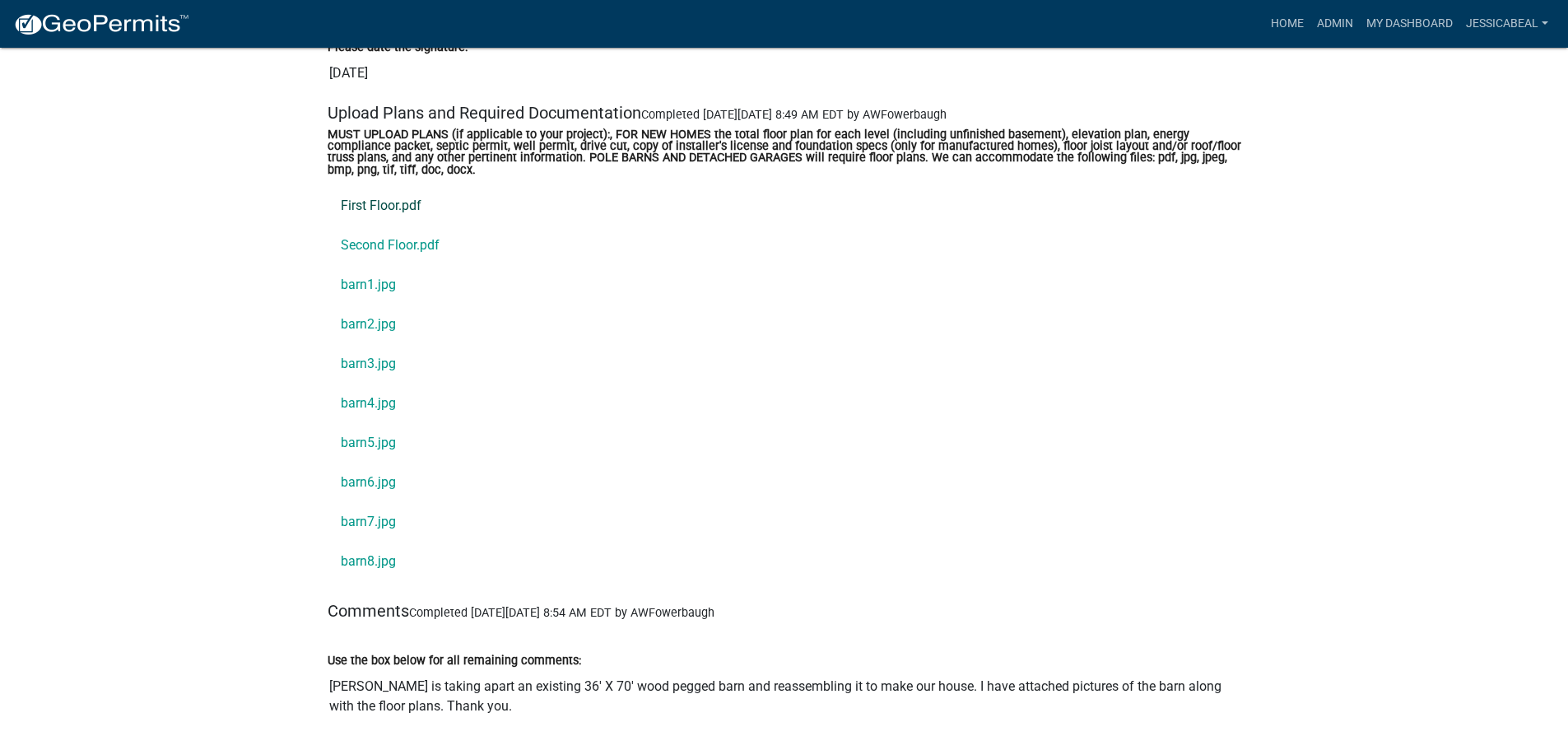
click at [355, 204] on link "First Floor.pdf" at bounding box center [785, 206] width 914 height 40
click at [389, 240] on link "Second Floor.pdf" at bounding box center [785, 245] width 914 height 40
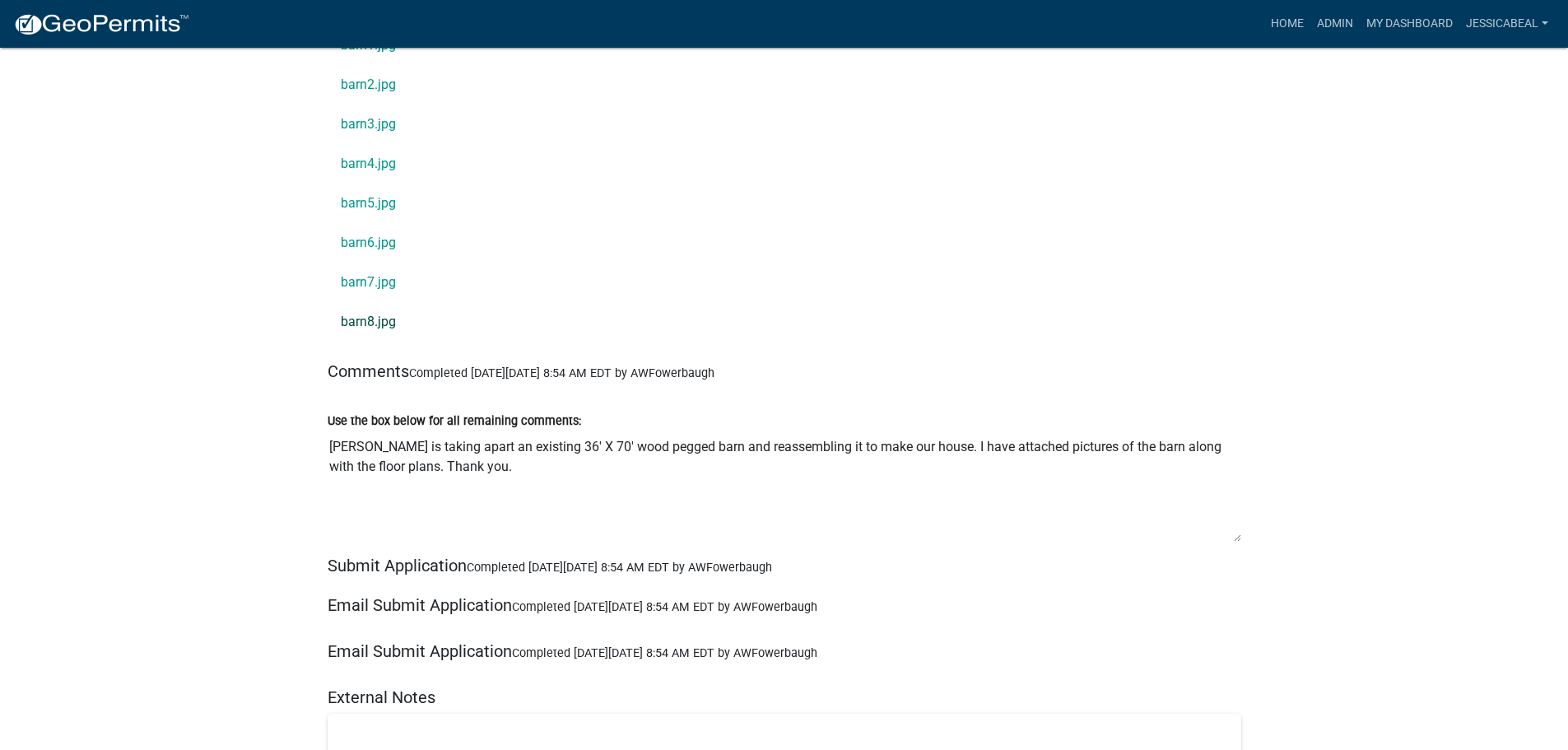
scroll to position [6090, 0]
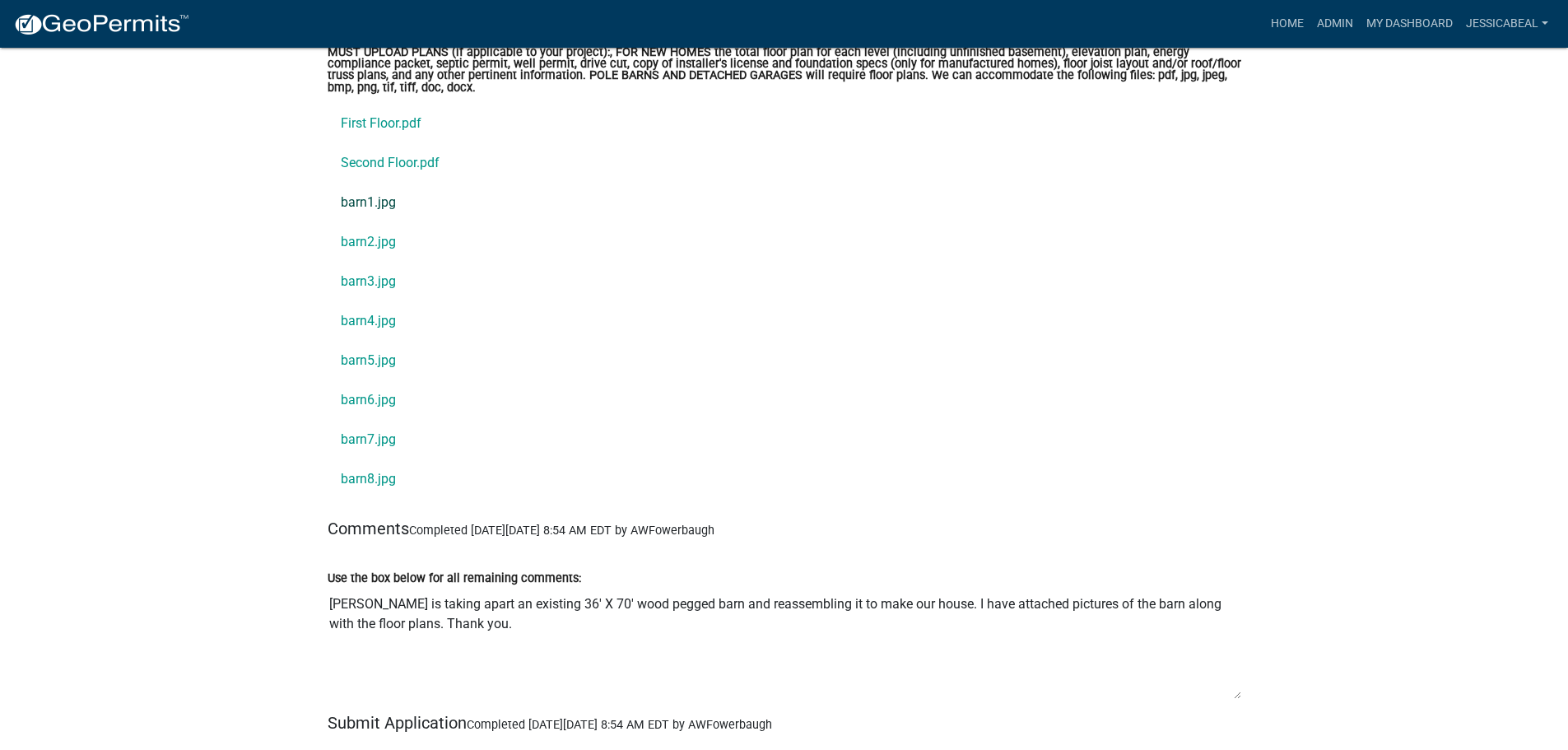
click at [364, 211] on link "barn1.jpg" at bounding box center [785, 202] width 914 height 40
click at [359, 290] on link "barn3.jpg" at bounding box center [785, 281] width 914 height 40
click at [363, 321] on link "barn4.jpg" at bounding box center [785, 320] width 914 height 40
click at [359, 354] on link "barn5.jpg" at bounding box center [785, 360] width 914 height 40
click at [356, 440] on link "barn7.jpg" at bounding box center [785, 440] width 914 height 40
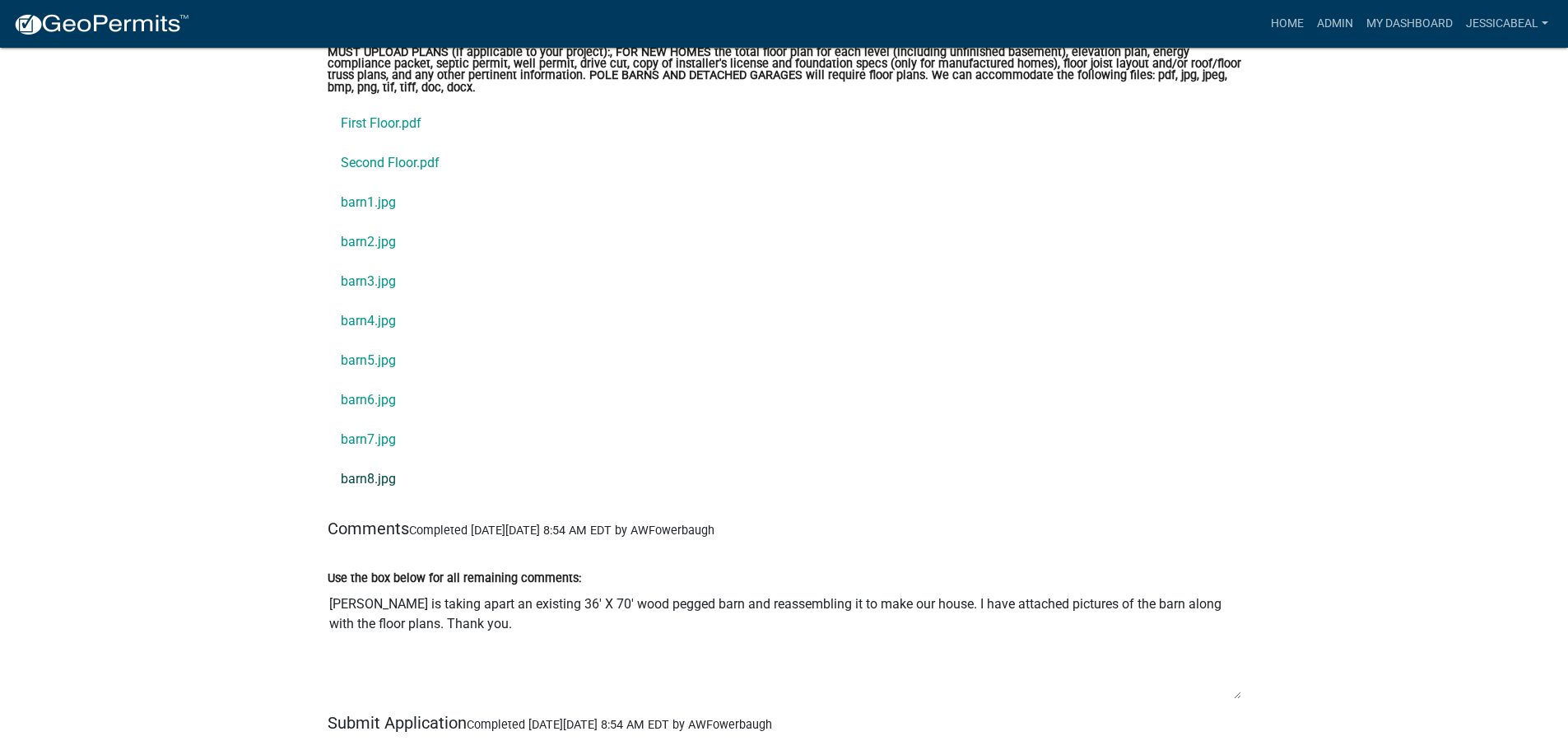
click at [376, 484] on link "barn8.jpg" at bounding box center [785, 478] width 914 height 40
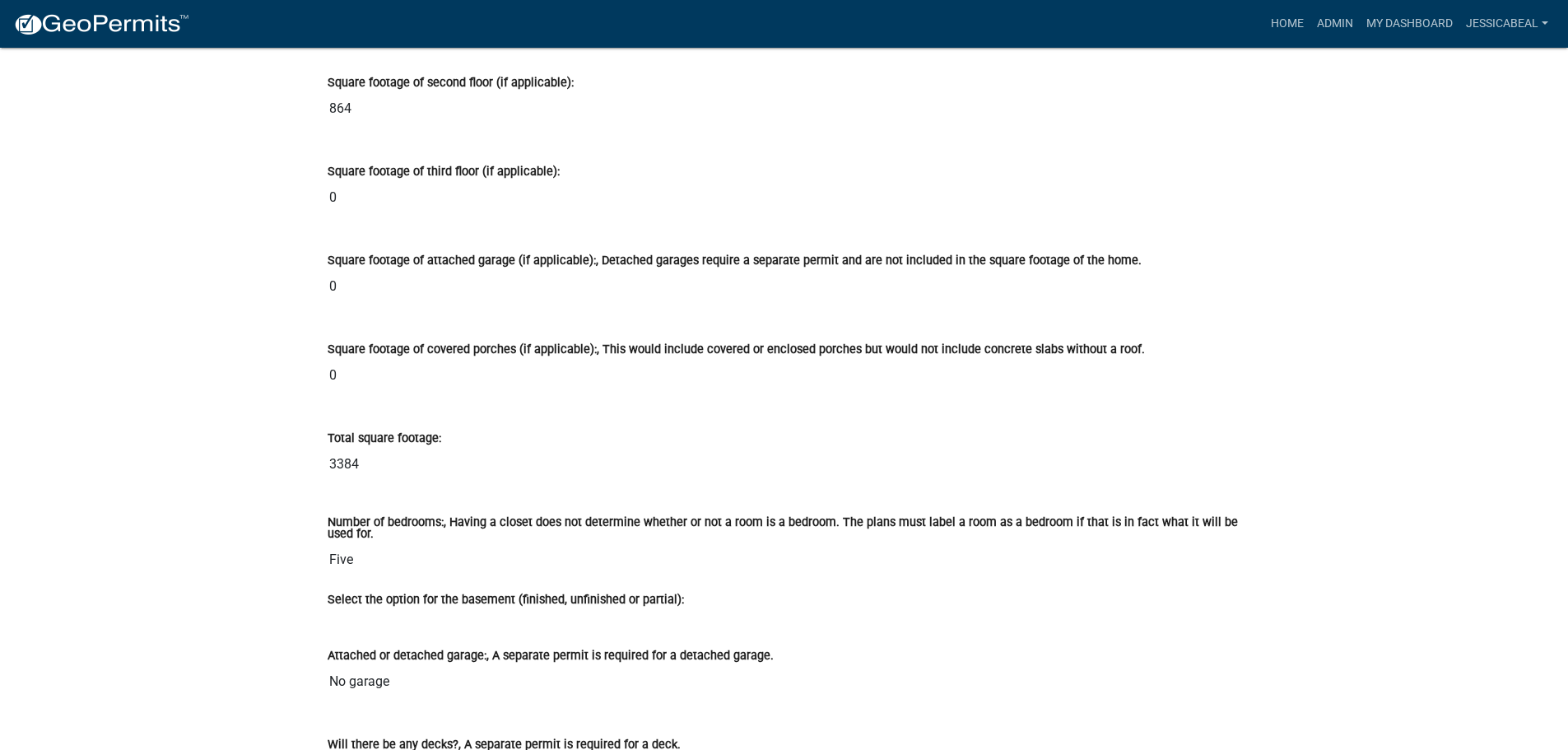
scroll to position [3046, 0]
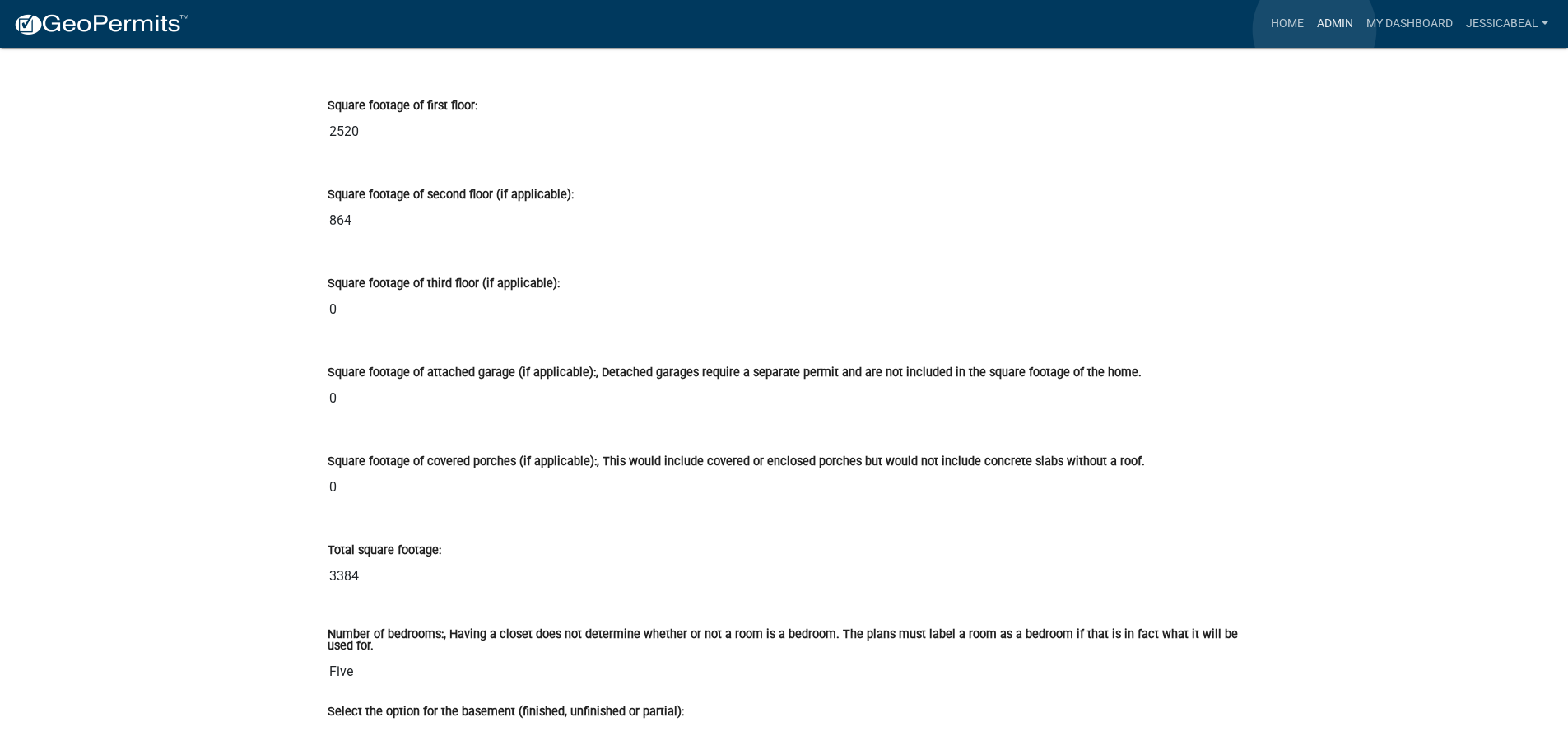
click at [1315, 30] on link "Admin" at bounding box center [1334, 23] width 49 height 31
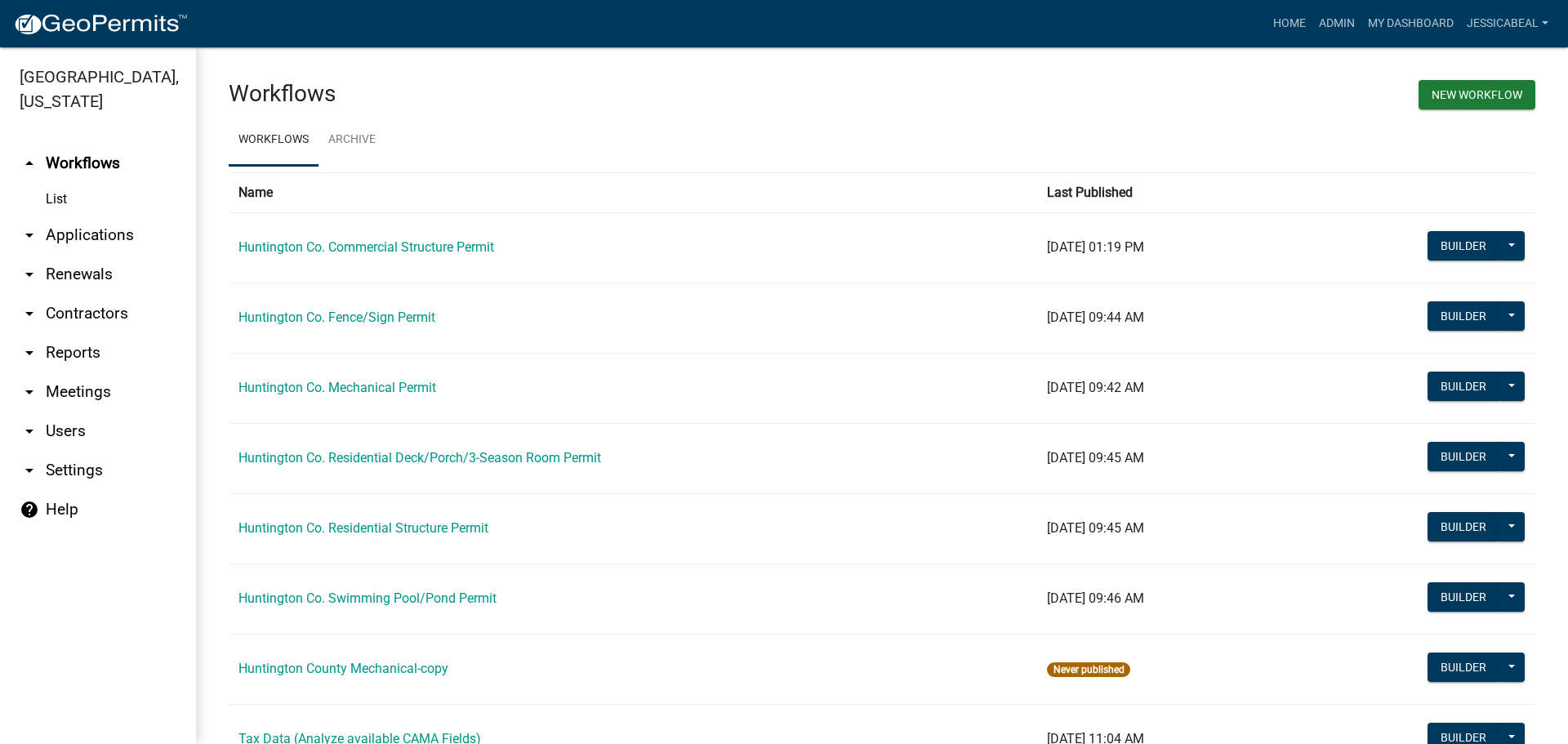
click at [116, 230] on link "arrow_drop_down Applications" at bounding box center [98, 235] width 196 height 39
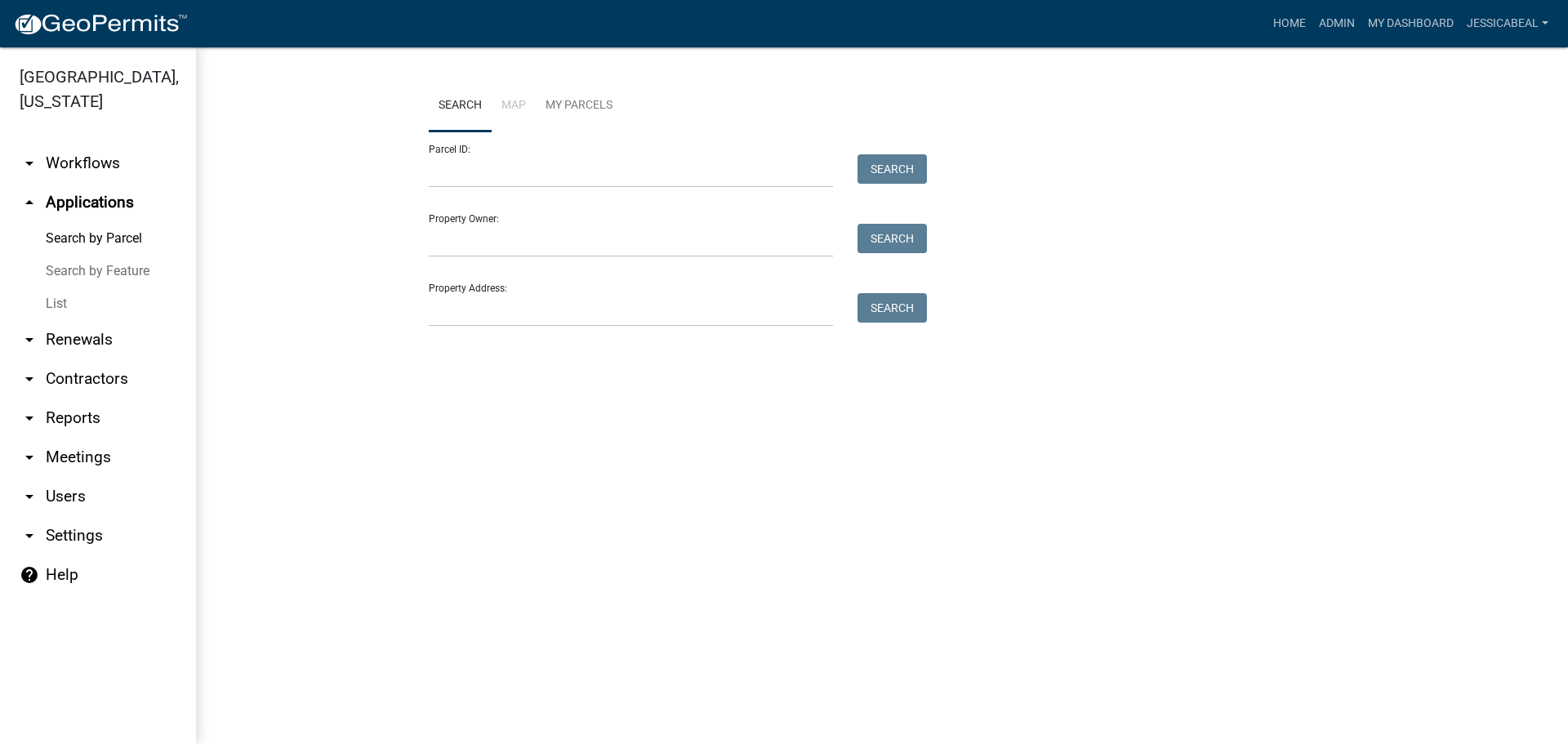
drag, startPoint x: 61, startPoint y: 298, endPoint x: 224, endPoint y: 208, distance: 186.2
click at [62, 298] on link "List" at bounding box center [98, 304] width 196 height 33
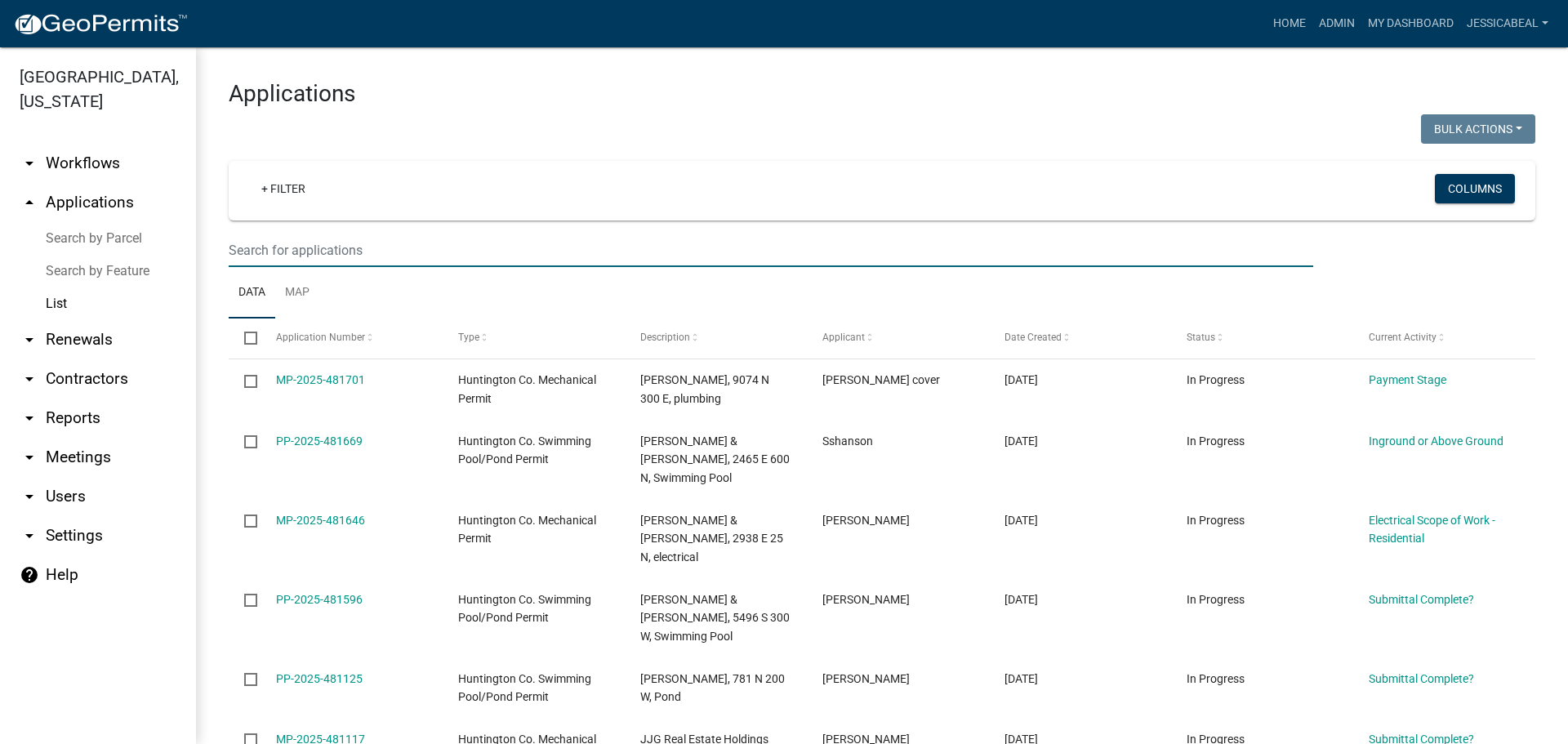
click at [248, 244] on input "text" at bounding box center [771, 250] width 1084 height 34
type input "8413"
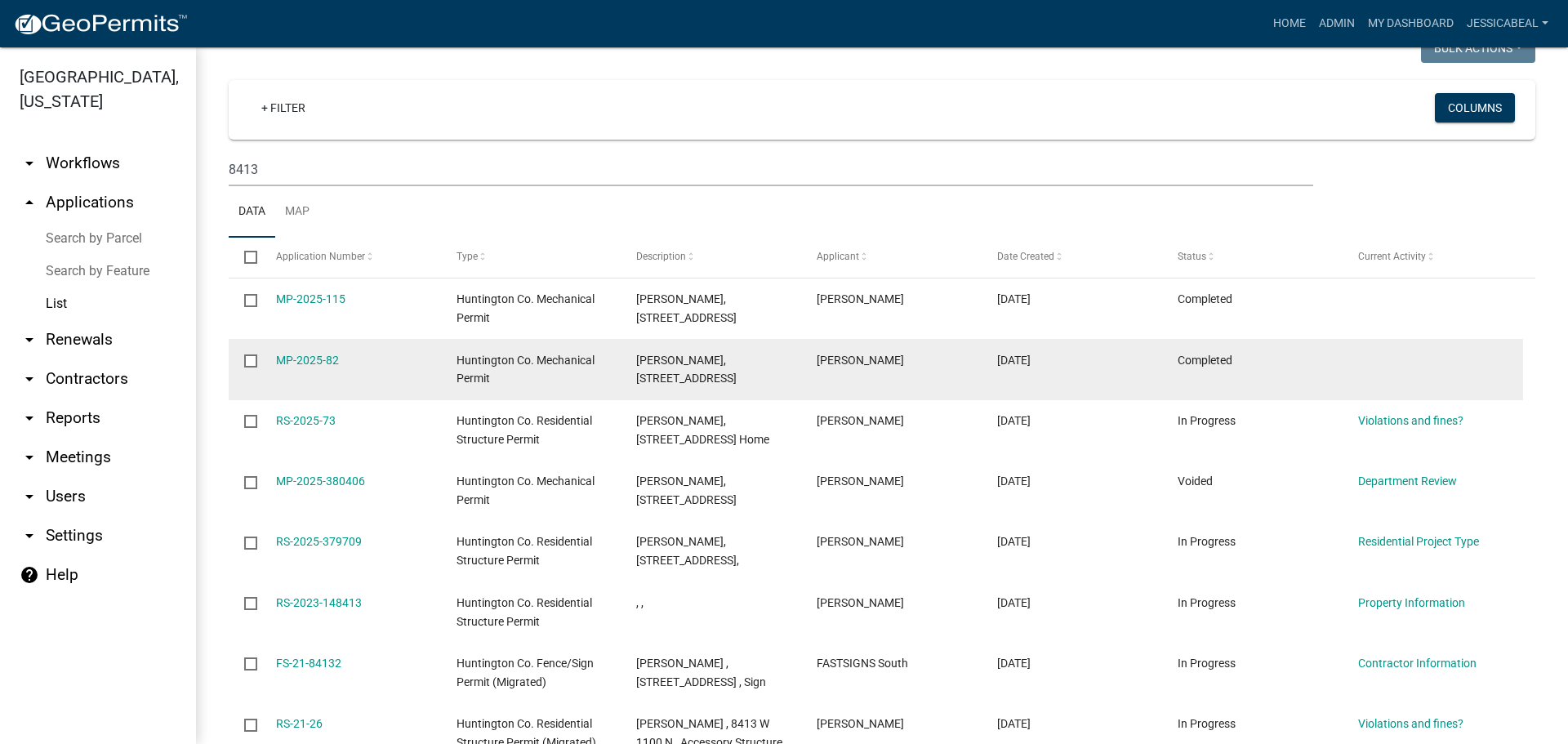
scroll to position [82, 0]
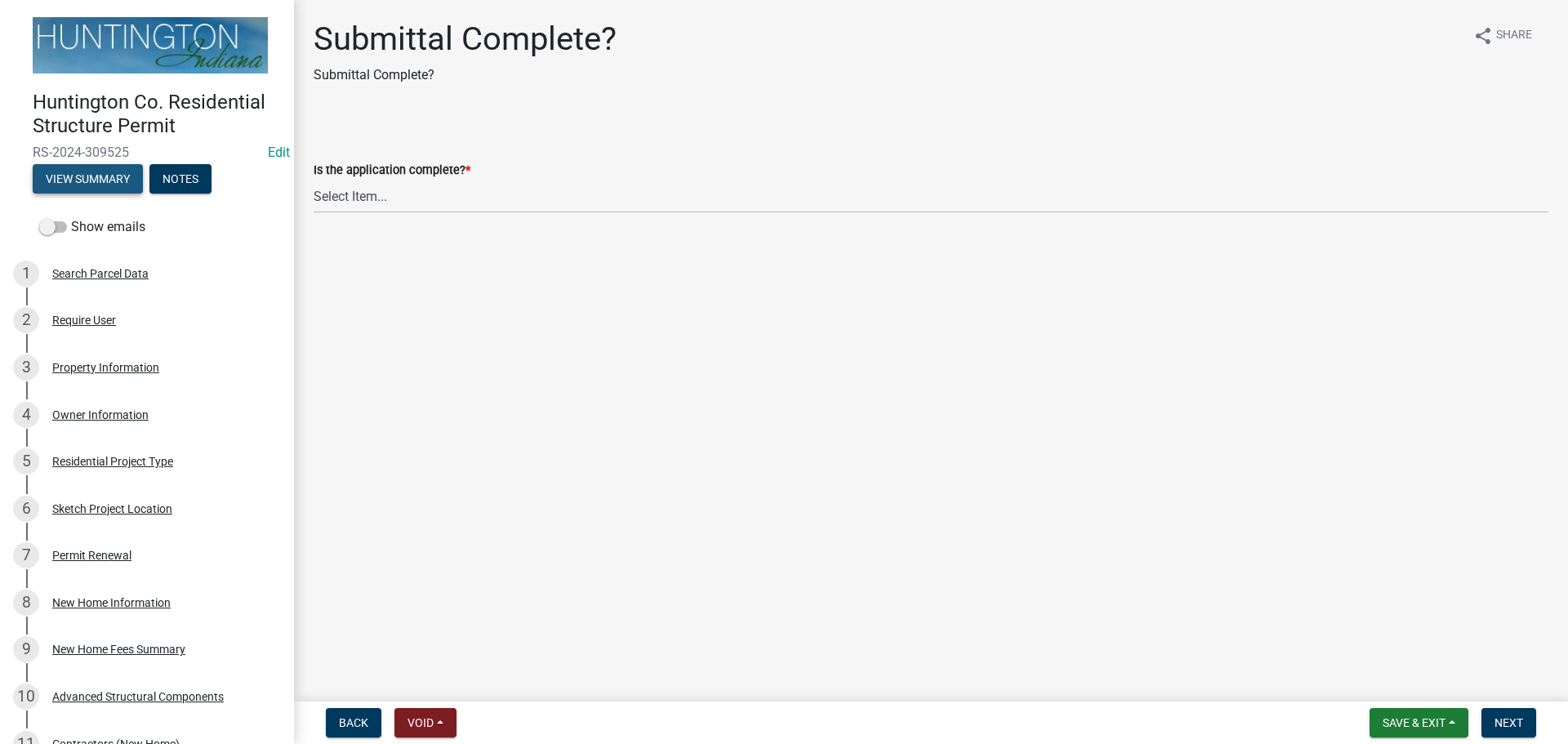
click at [100, 167] on button "View Summary" at bounding box center [88, 178] width 111 height 30
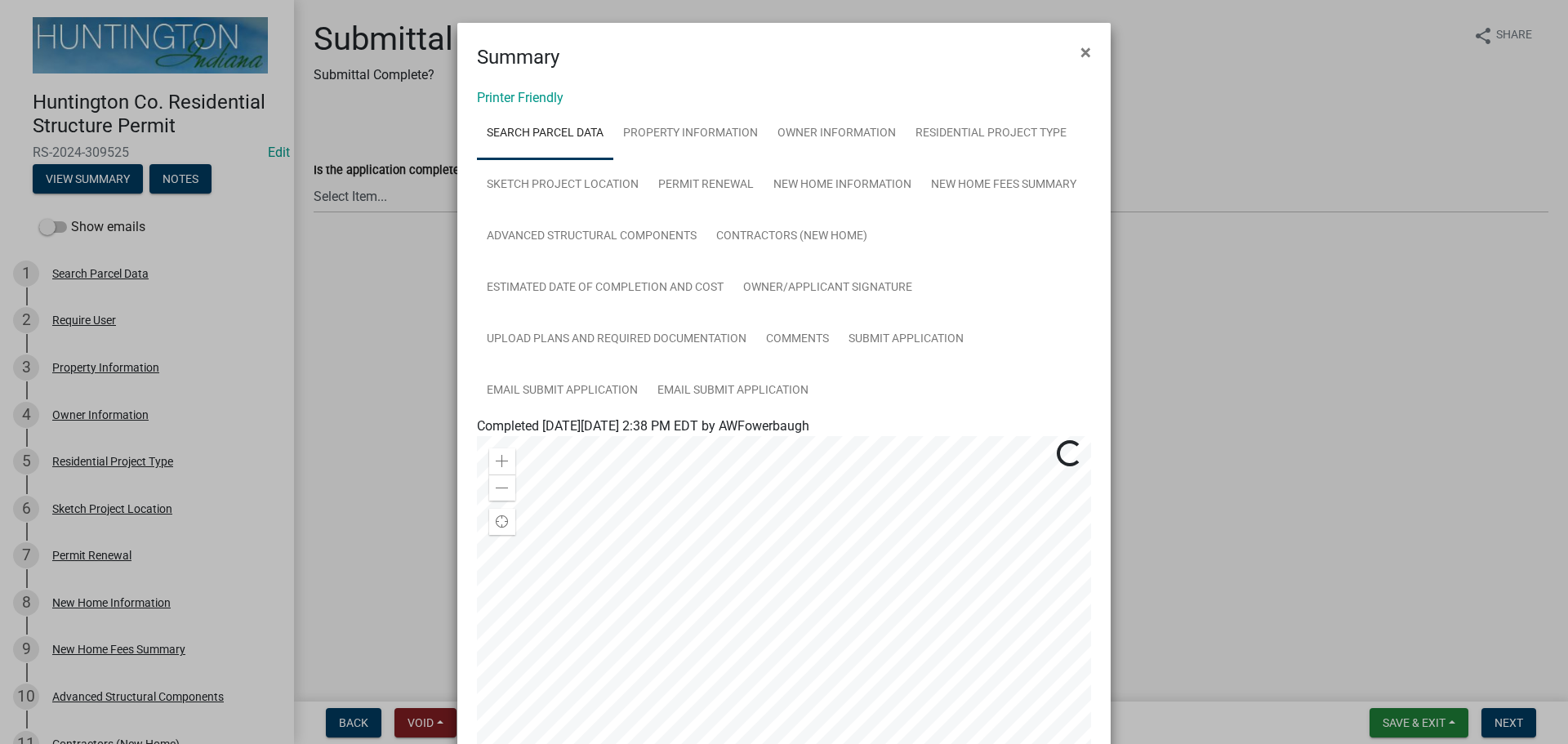
click at [513, 105] on div "Printer Friendly Search Parcel Data Property Information Owner Information Resi…" at bounding box center [784, 534] width 654 height 924
click at [513, 102] on link "Printer Friendly" at bounding box center [520, 97] width 87 height 15
click at [1080, 57] on span "×" at bounding box center [1085, 52] width 11 height 23
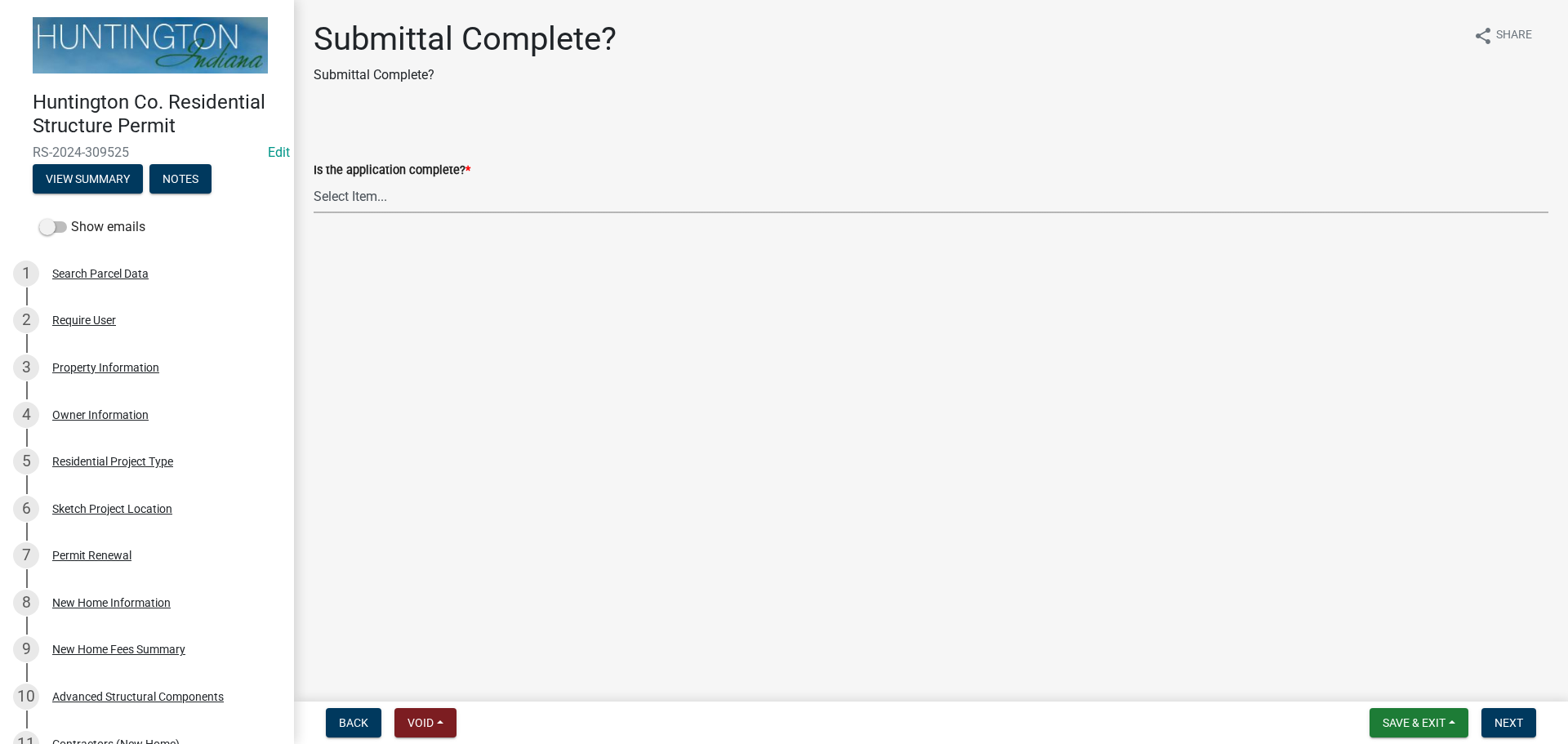
click at [325, 194] on select "Select Item... Yes No" at bounding box center [931, 196] width 1235 height 34
click at [314, 180] on select "Select Item... Yes No" at bounding box center [931, 196] width 1235 height 34
select select "315ce2df-ff16-4327-84fc-1d1503341e6e"
click at [1503, 724] on span "Next" at bounding box center [1508, 723] width 29 height 13
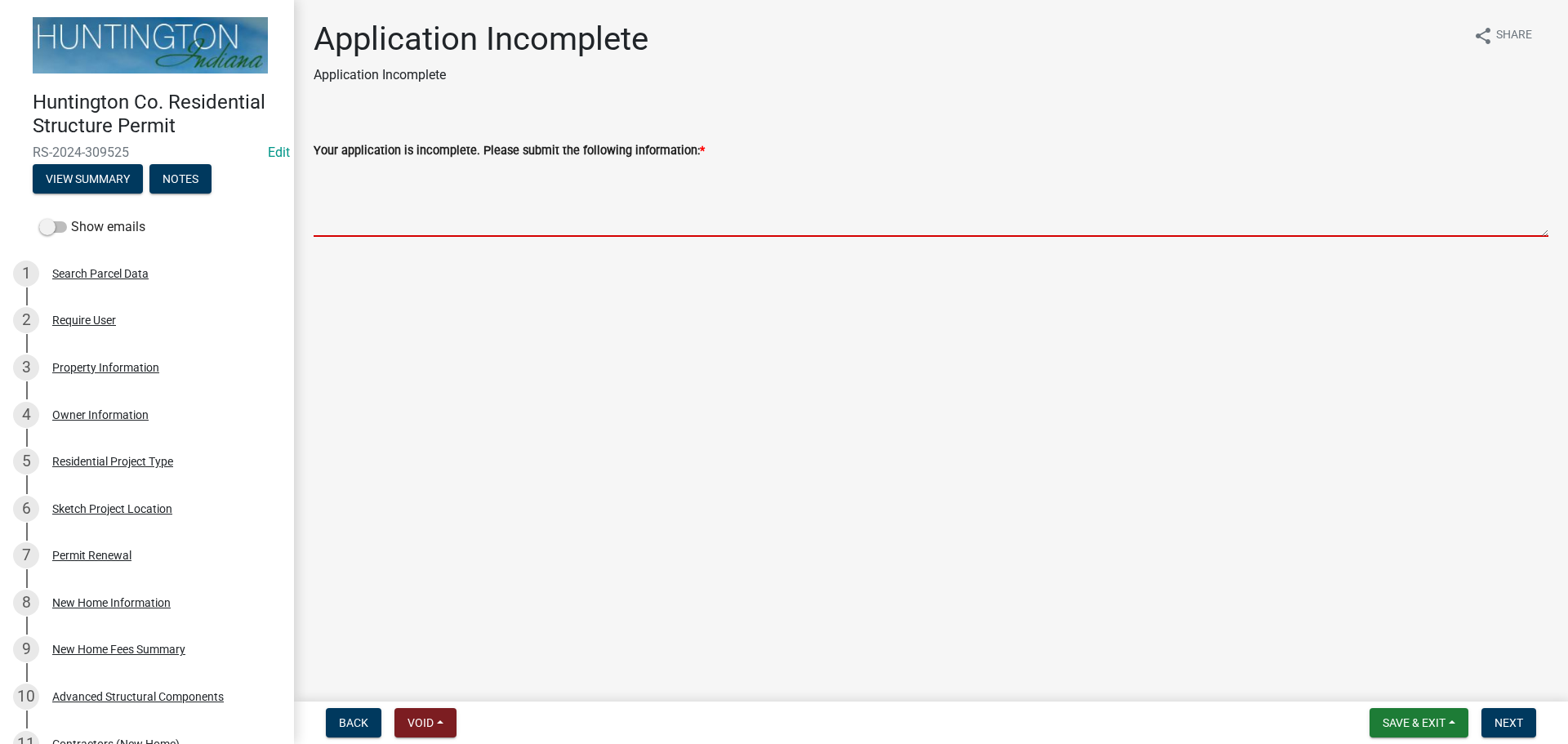
click at [374, 180] on textarea "Your application is incomplete. Please submit the following information: *" at bounding box center [931, 198] width 1235 height 77
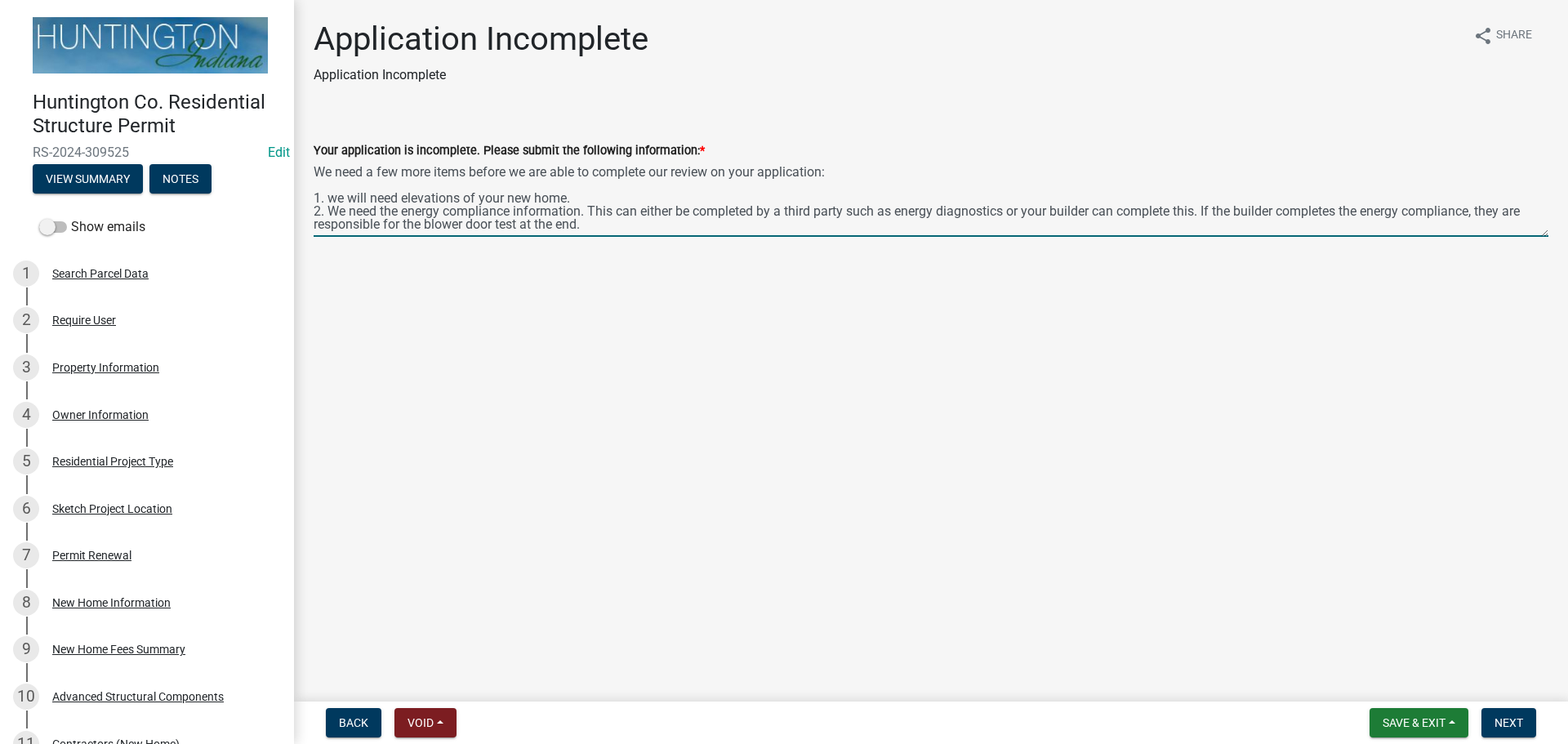
scroll to position [8, 0]
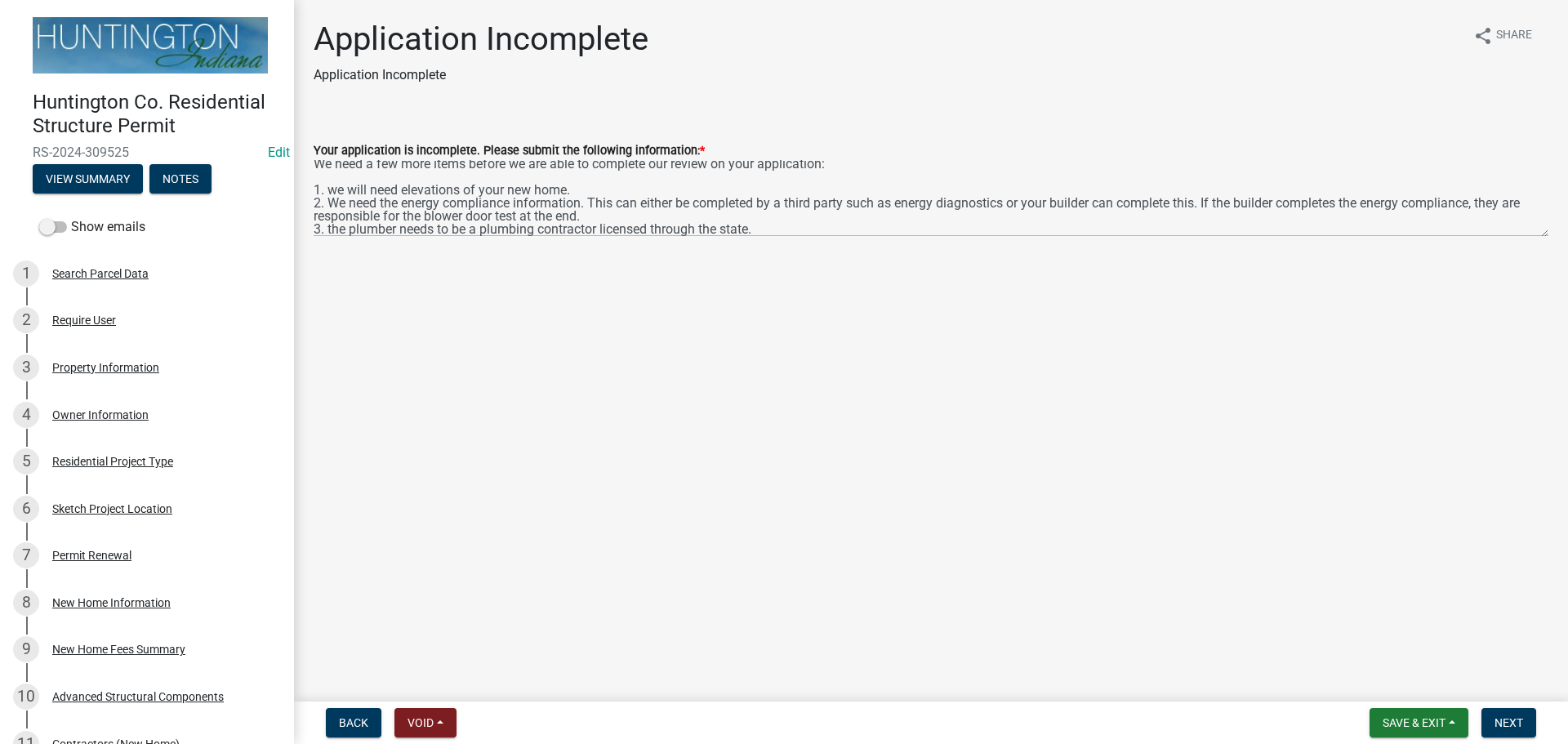
click at [886, 157] on div "Your application is incomplete. Please submit the following information: *" at bounding box center [931, 150] width 1235 height 19
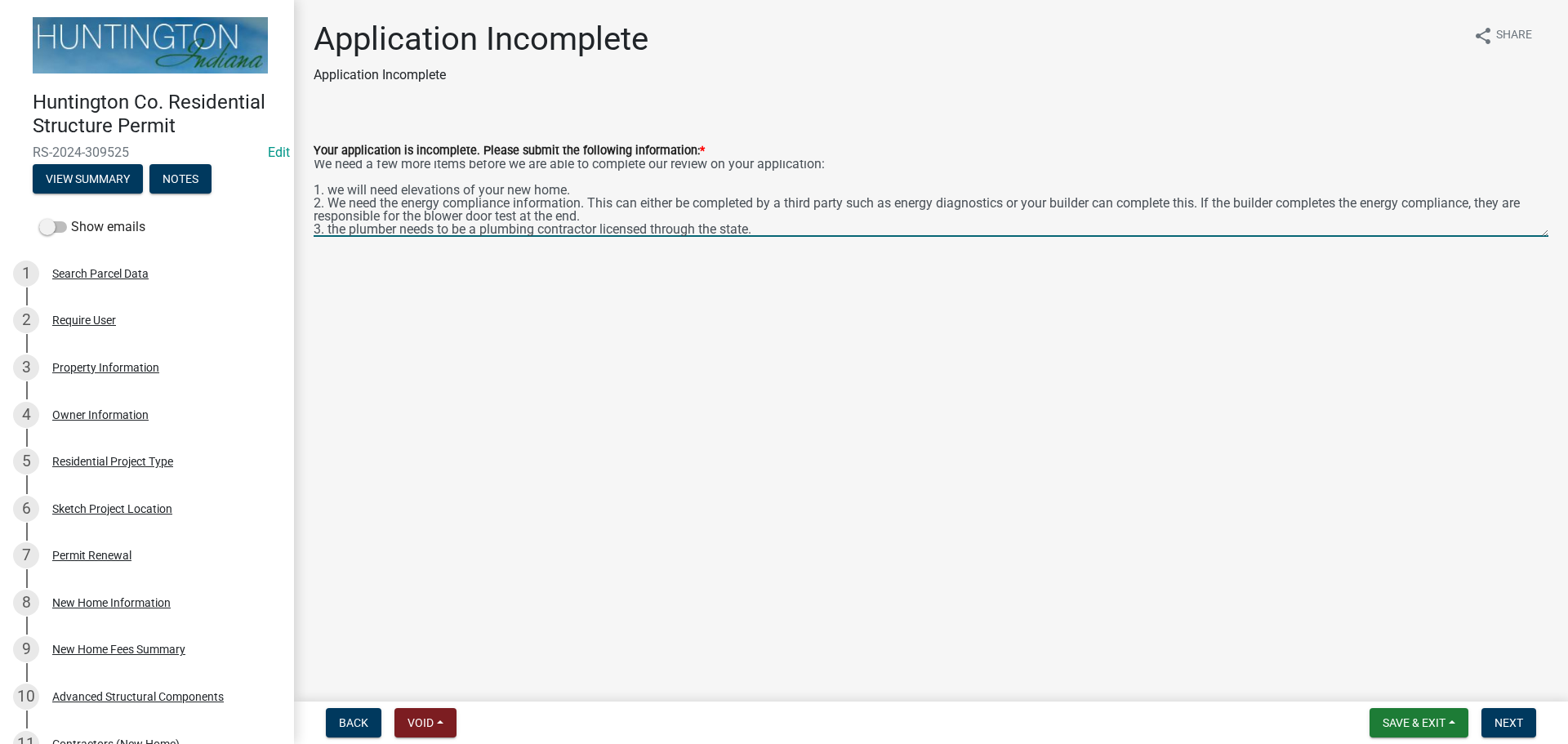
scroll to position [0, 0]
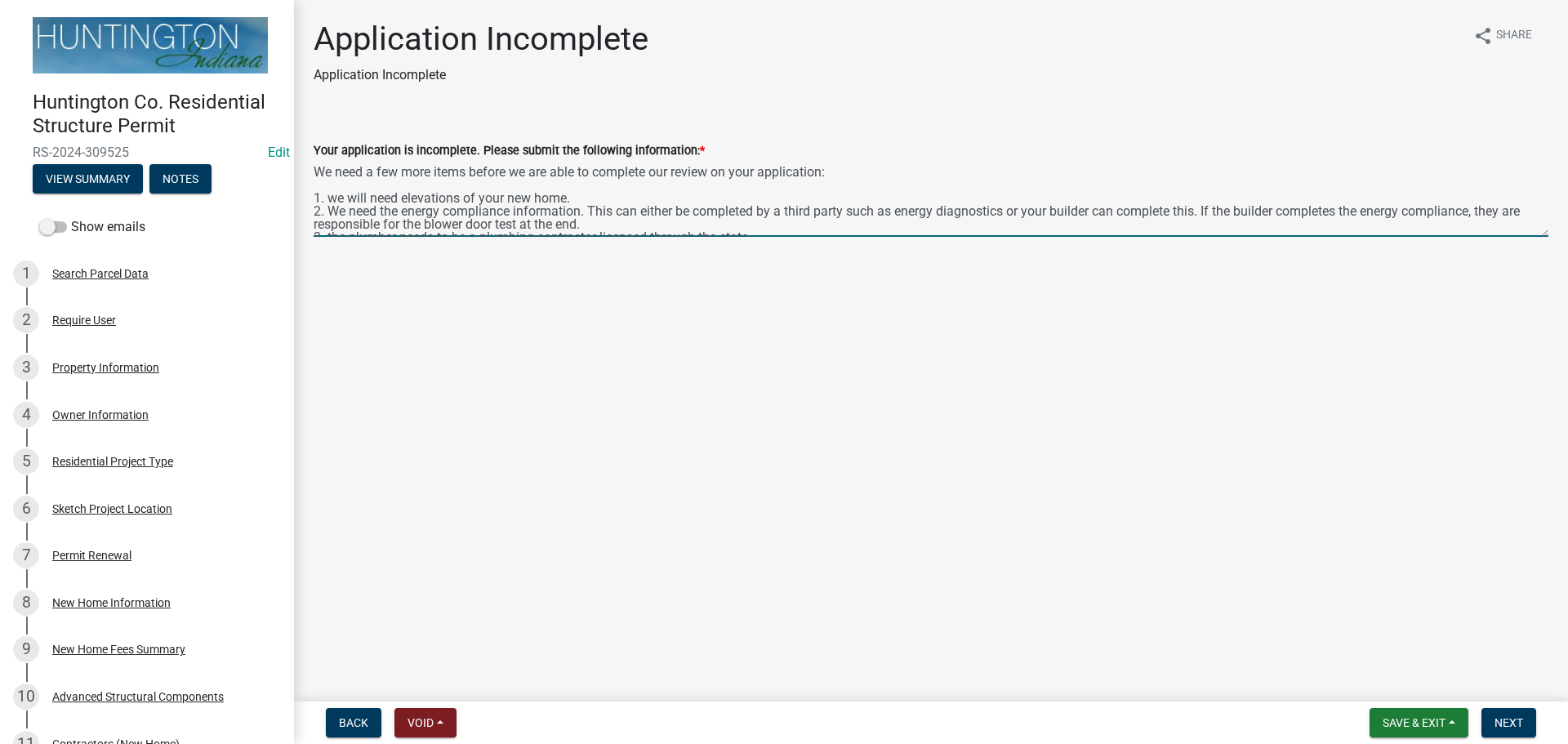
drag, startPoint x: 842, startPoint y: 164, endPoint x: 826, endPoint y: 167, distance: 16.3
click at [826, 167] on textarea "We need a few more items before we are able to complete our review on your appl…" at bounding box center [931, 198] width 1235 height 77
type textarea "We need a few more items before we are able to complete our review on your appl…"
click at [1495, 713] on button "Next" at bounding box center [1508, 722] width 55 height 30
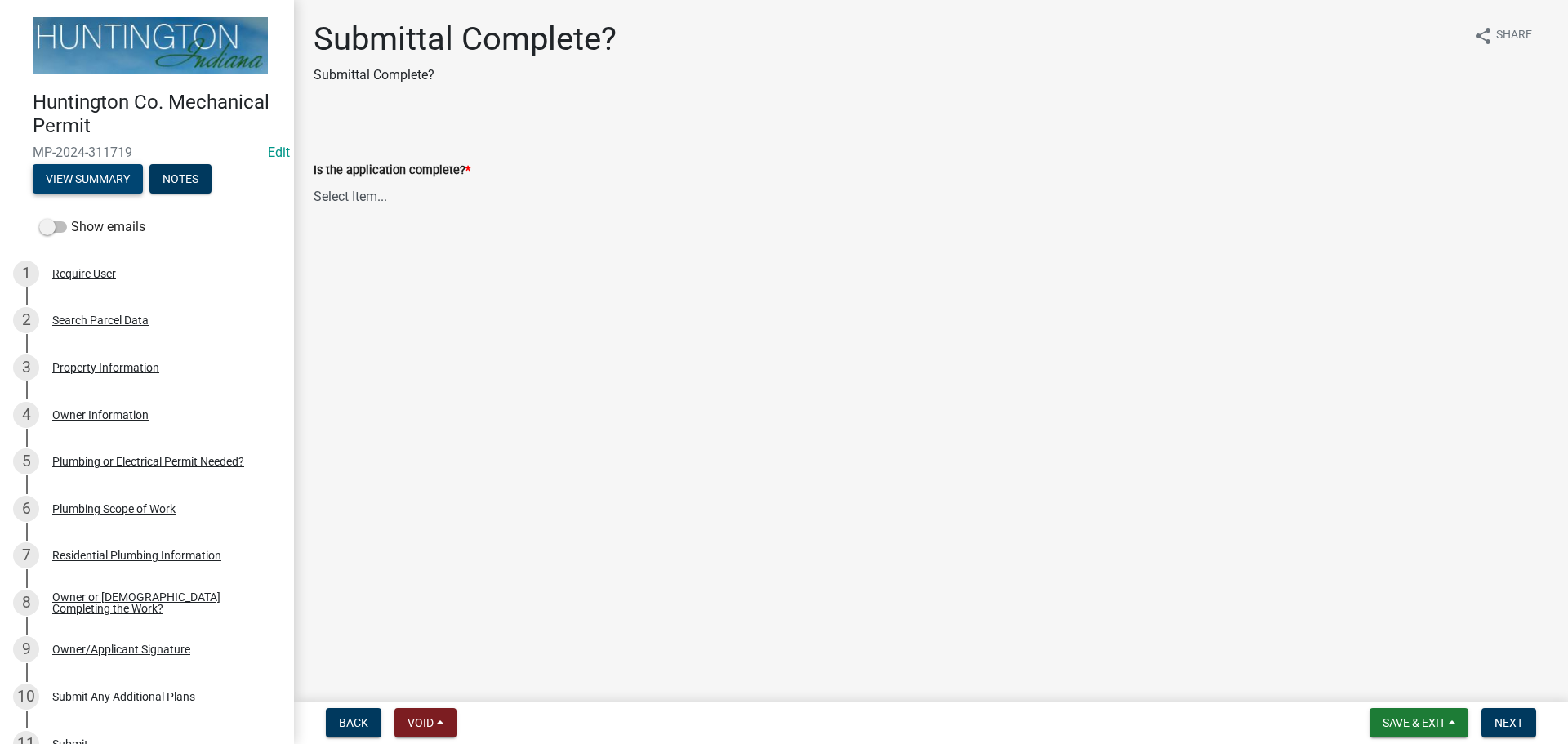
click at [85, 175] on button "View Summary" at bounding box center [88, 178] width 111 height 30
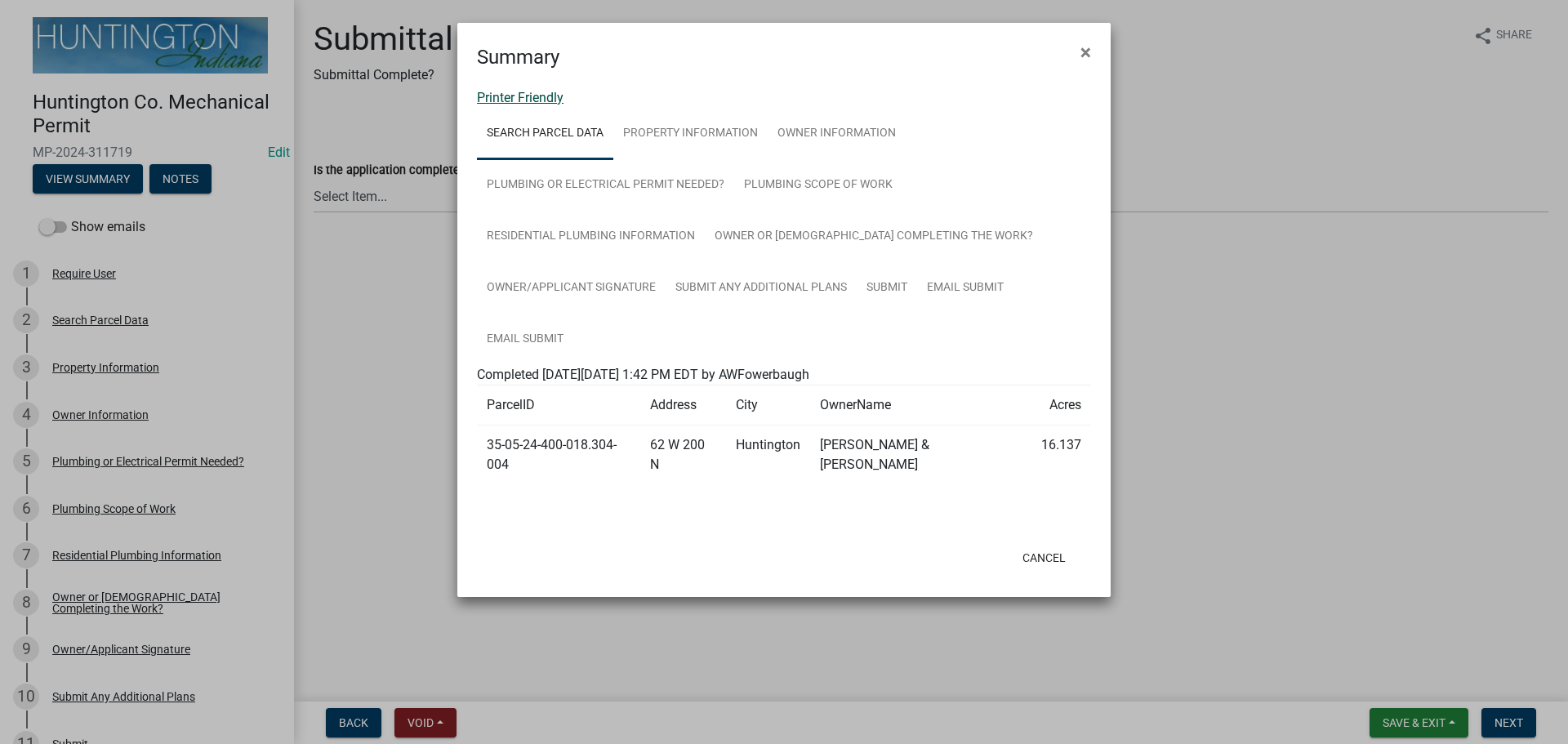
click at [532, 94] on link "Printer Friendly" at bounding box center [520, 97] width 87 height 15
click at [437, 723] on ngb-modal-window "Summary × Printer Friendly Search Parcel Data Property Information Owner Inform…" at bounding box center [784, 372] width 1568 height 744
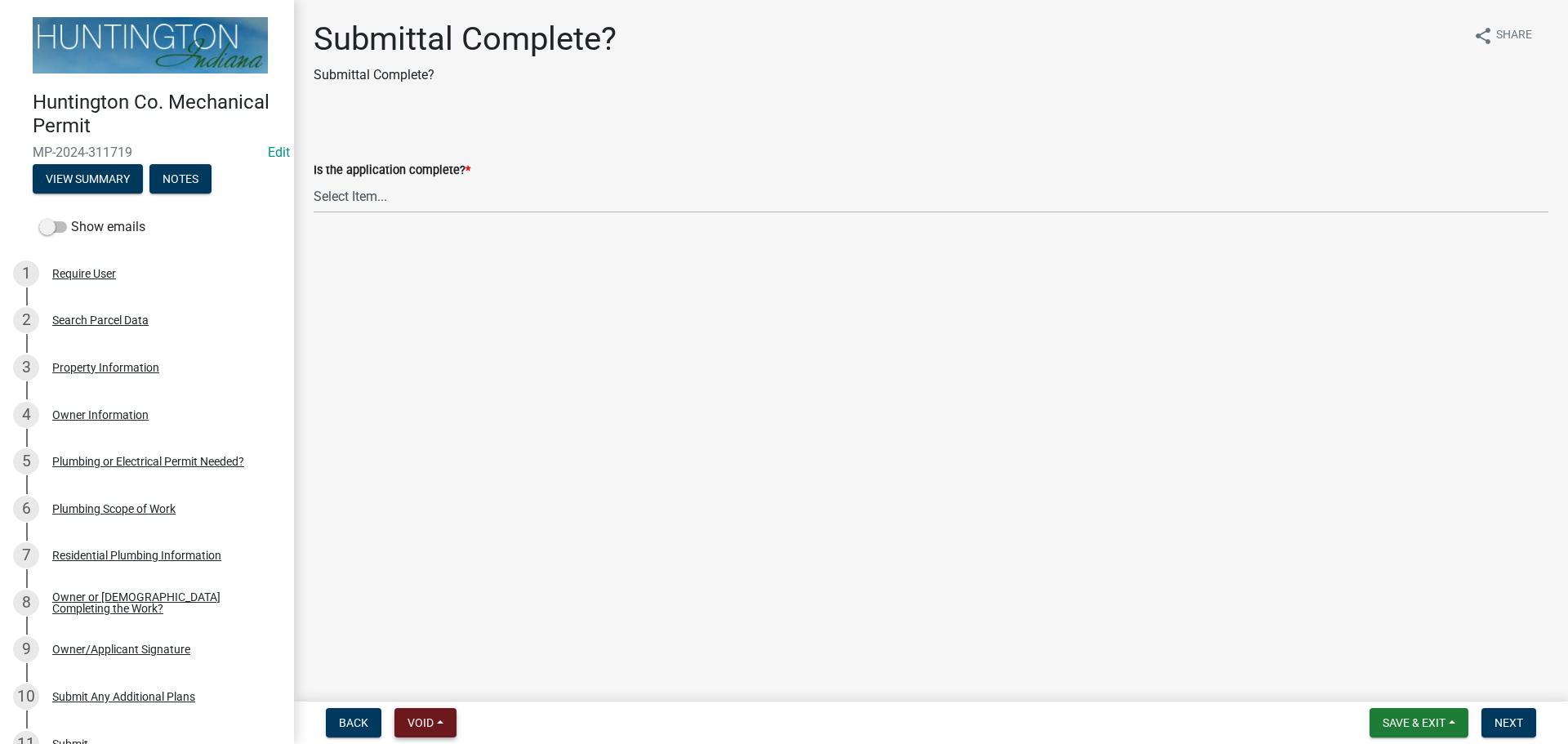
click at [452, 718] on button "Void" at bounding box center [425, 722] width 62 height 30
click at [432, 672] on button "Void" at bounding box center [460, 680] width 131 height 39
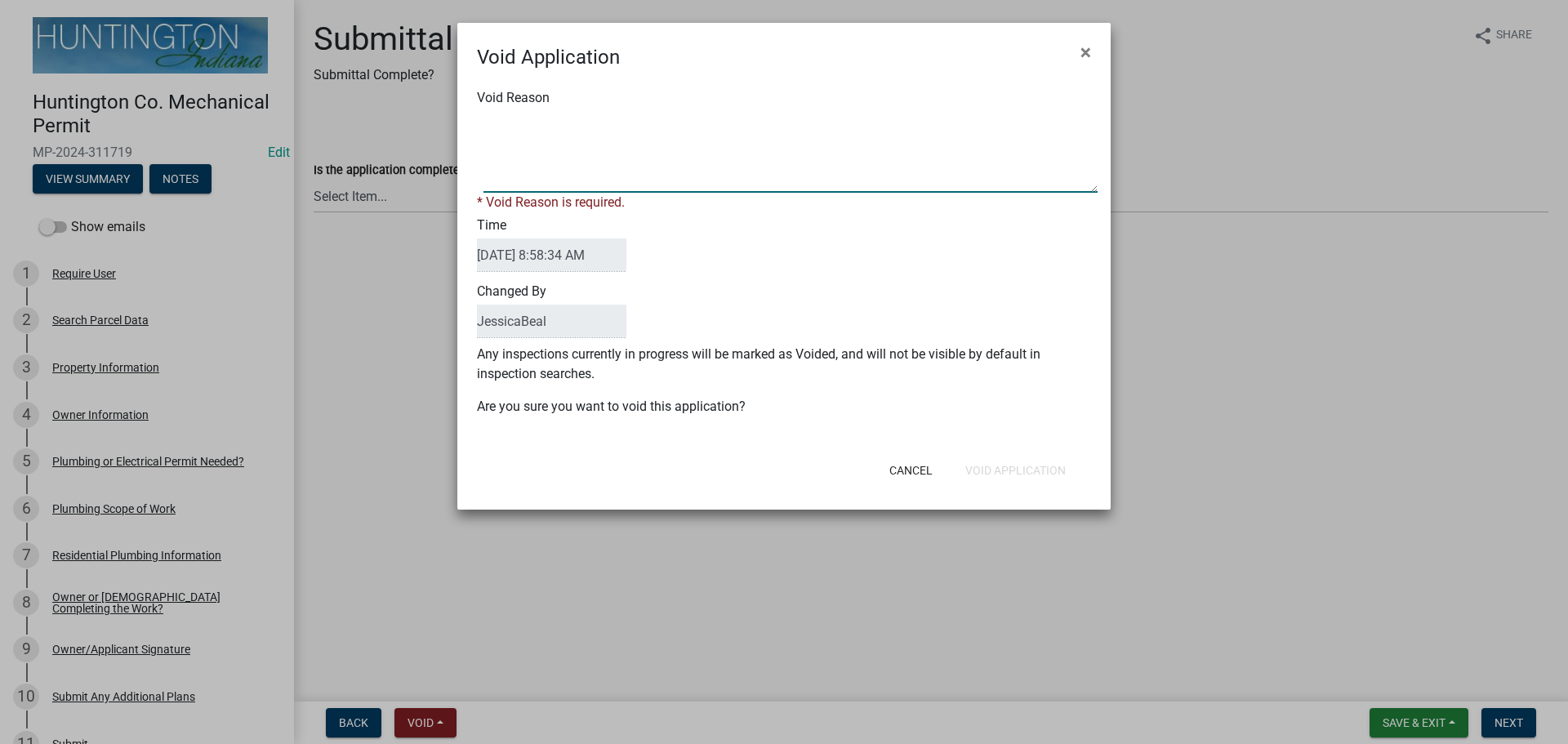
click at [659, 158] on textarea "Void Reason" at bounding box center [790, 151] width 614 height 82
type textarea "plumber needs to pull permit."
click at [1013, 462] on button "Void Application" at bounding box center [1015, 470] width 126 height 30
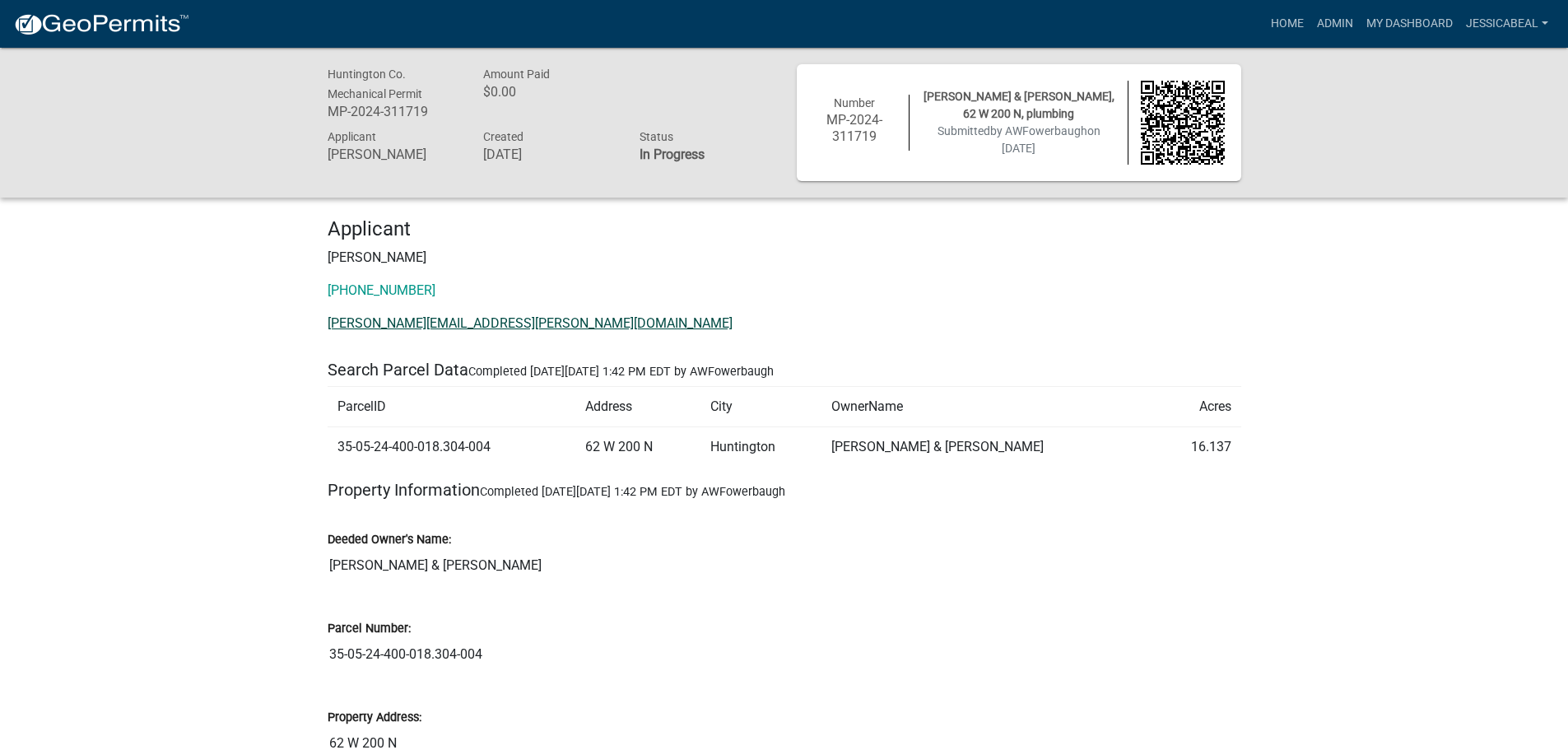
click at [394, 313] on p "anthony.fowerbaugh@irvmat.com" at bounding box center [785, 323] width 914 height 19
click at [393, 332] on p "anthony.fowerbaugh@irvmat.com" at bounding box center [785, 323] width 914 height 19
click at [361, 324] on link "anthony.fowerbaugh@irvmat.com" at bounding box center [530, 323] width 405 height 16
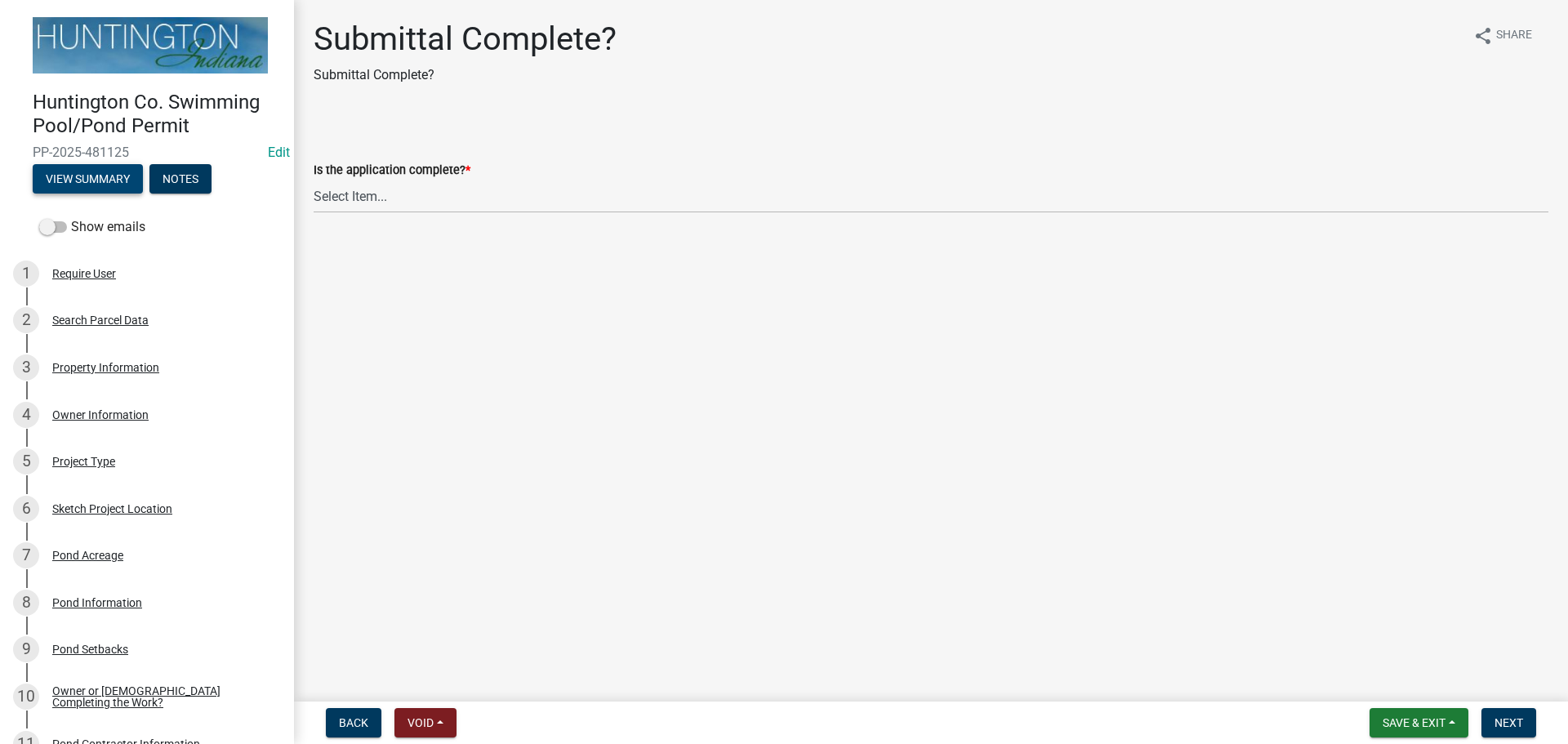
click at [93, 169] on button "View Summary" at bounding box center [88, 178] width 111 height 30
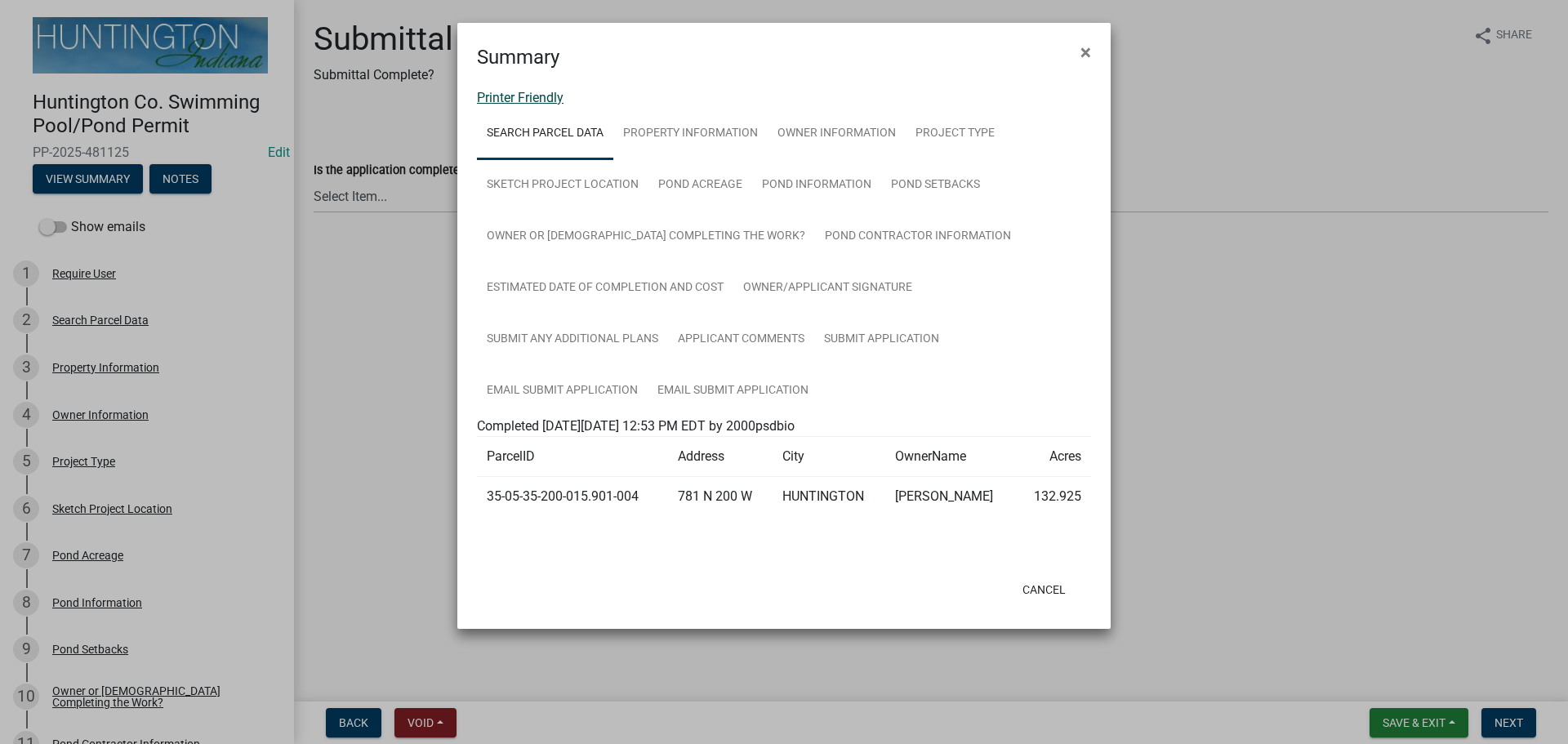
click at [487, 96] on link "Printer Friendly" at bounding box center [520, 97] width 87 height 15
click at [1080, 58] on span "×" at bounding box center [1085, 52] width 11 height 23
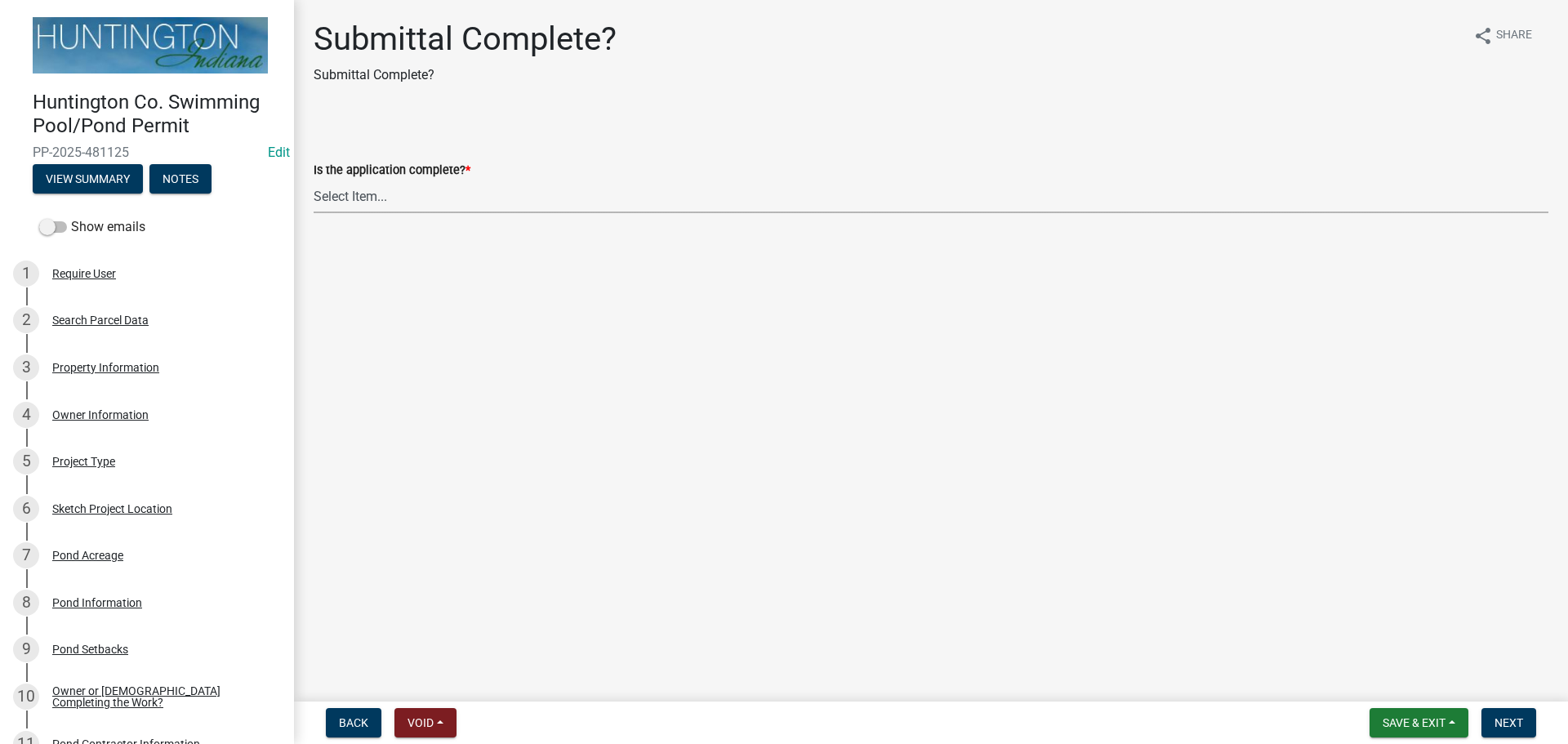
click at [379, 209] on select "Select Item... Yes No" at bounding box center [931, 196] width 1235 height 34
click at [314, 180] on select "Select Item... Yes No" at bounding box center [931, 196] width 1235 height 34
select select "50ed9c26-0cd7-46ff-a4f0-d67a988abd6f"
click at [1493, 728] on button "Next" at bounding box center [1508, 722] width 55 height 30
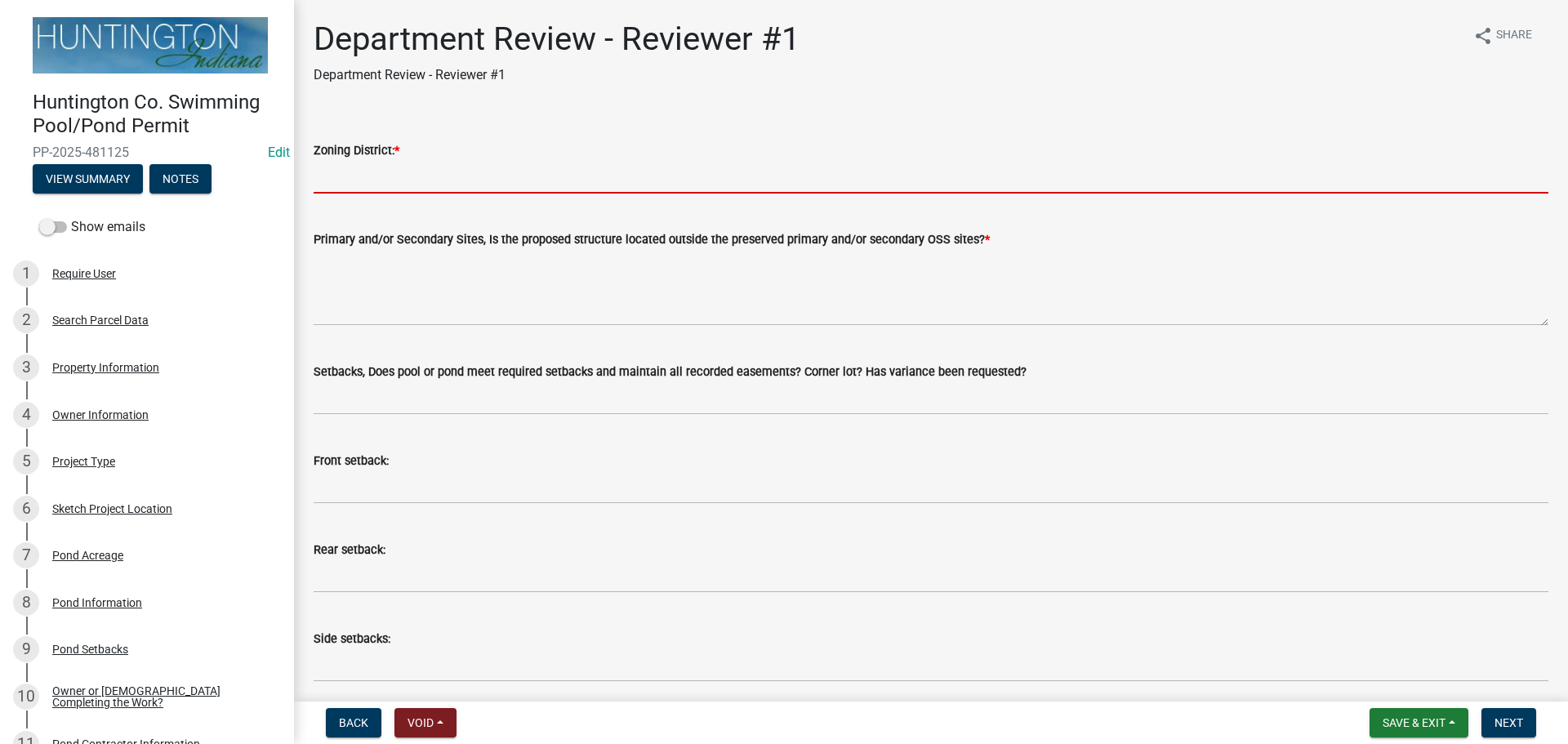
click at [433, 184] on input "Zoning District: *" at bounding box center [931, 176] width 1235 height 34
type input "Ag"
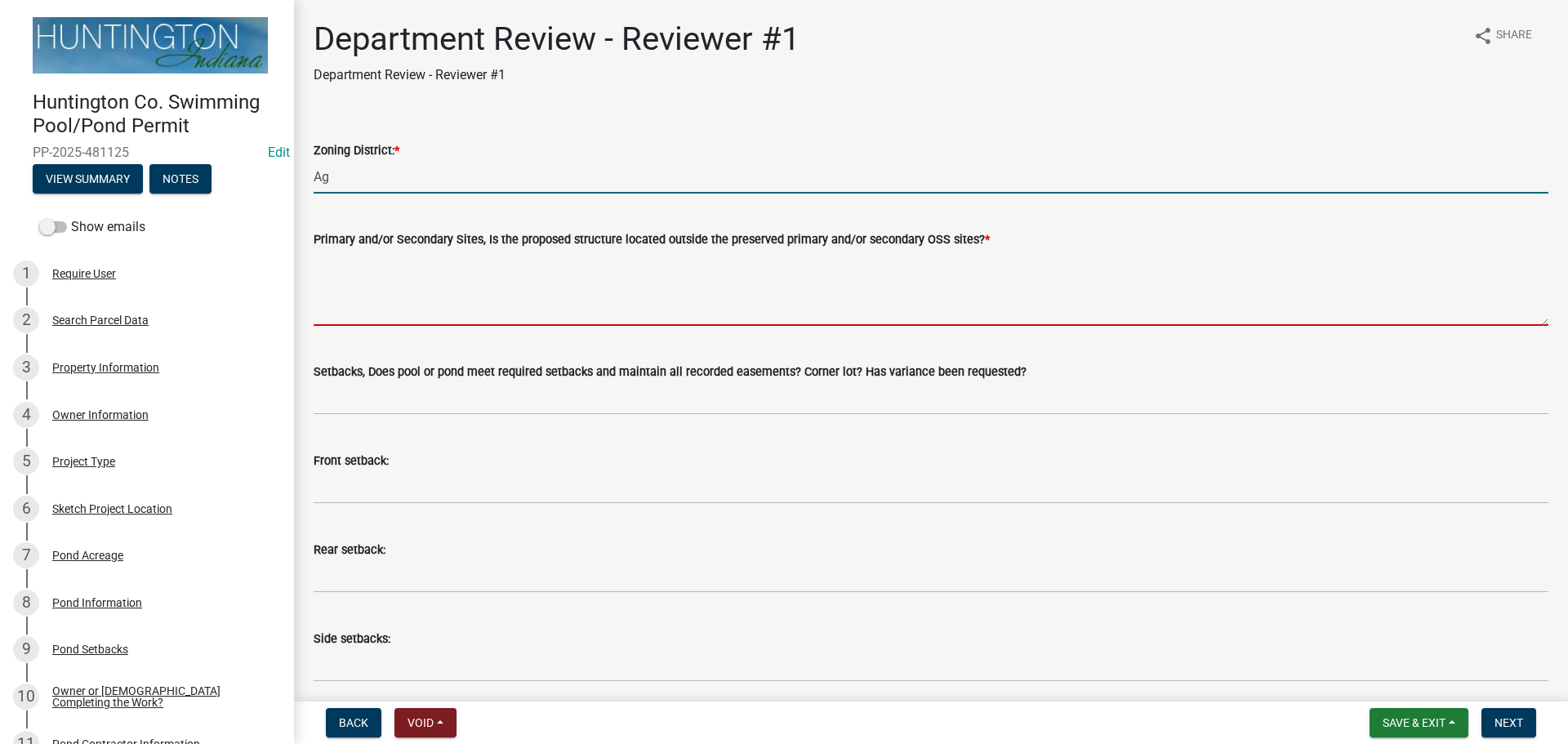
click at [393, 260] on textarea "Primary and/or Secondary Sites, Is the proposed structure located outside the p…" at bounding box center [931, 288] width 1235 height 77
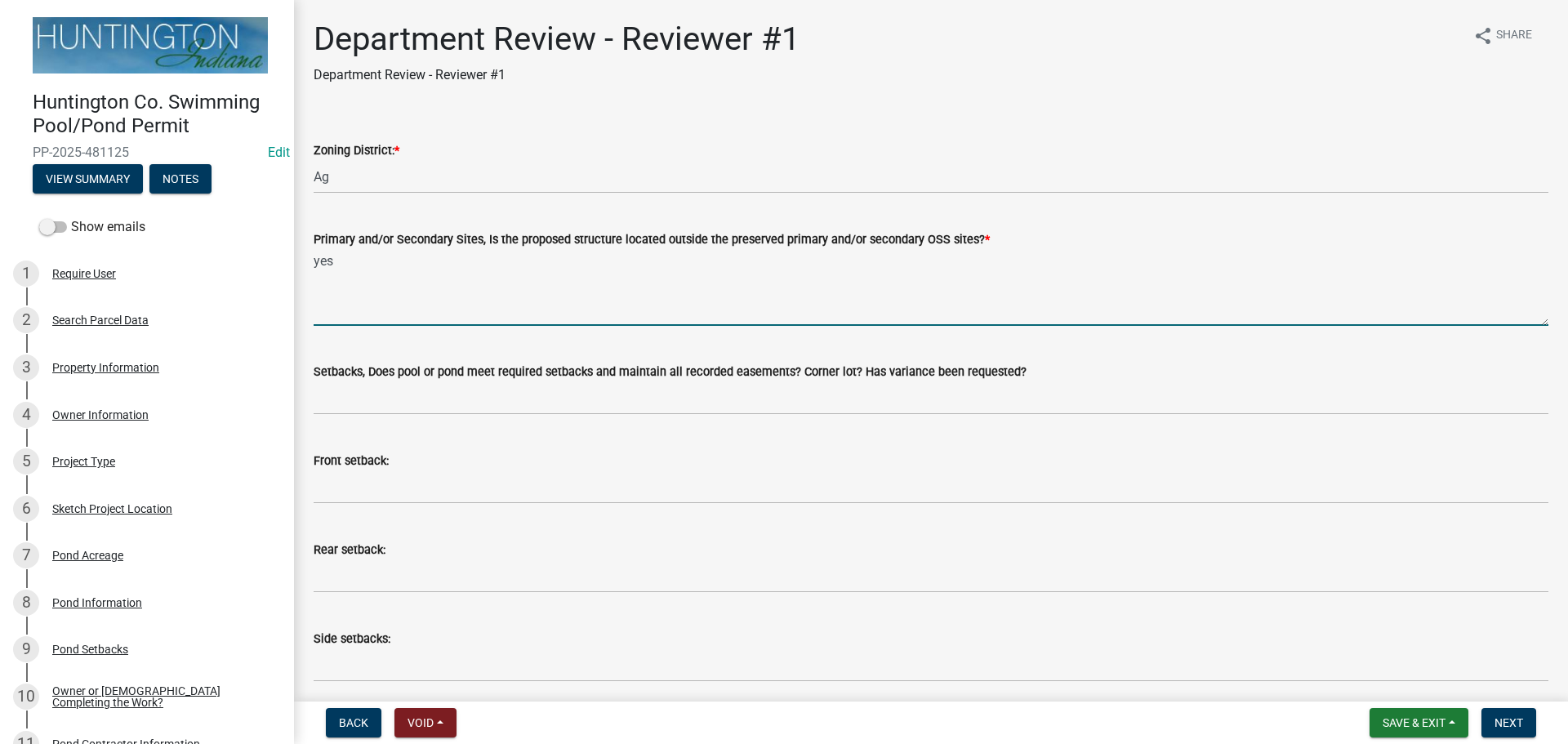
type textarea "yes"
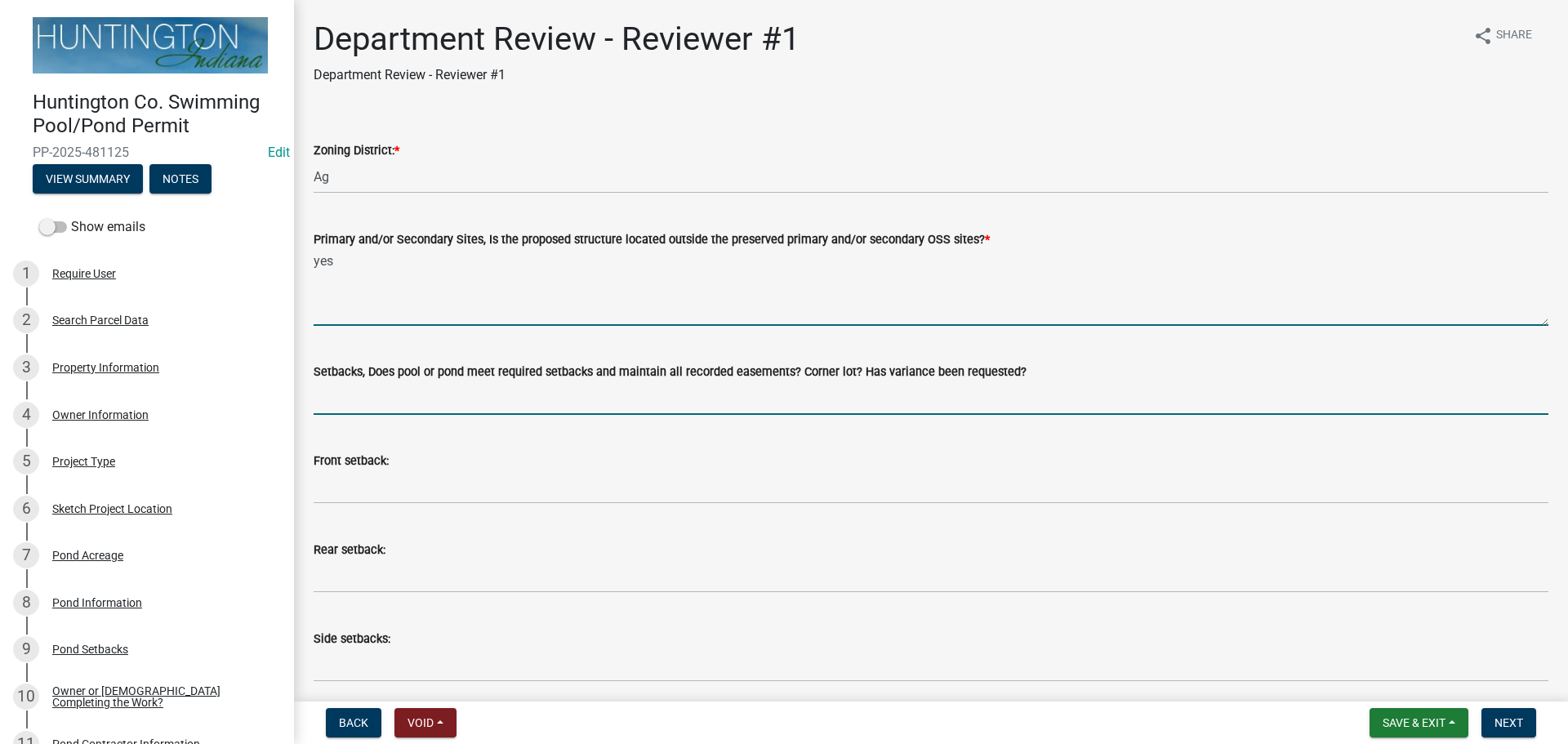
click at [354, 393] on input "Setbacks, Does pool or pond meet required setbacks and maintain all recorded ea…" at bounding box center [931, 398] width 1235 height 34
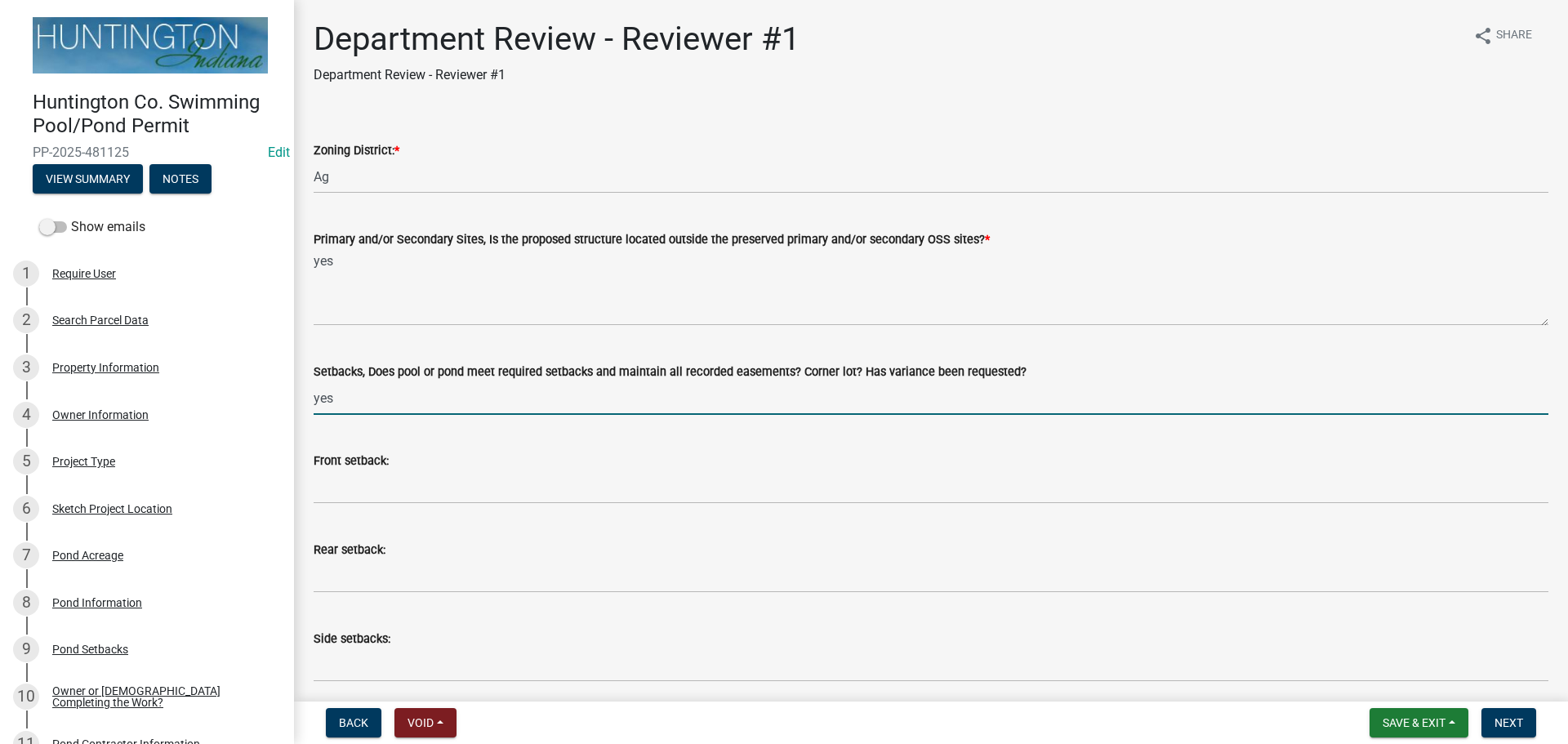
type input "yes"
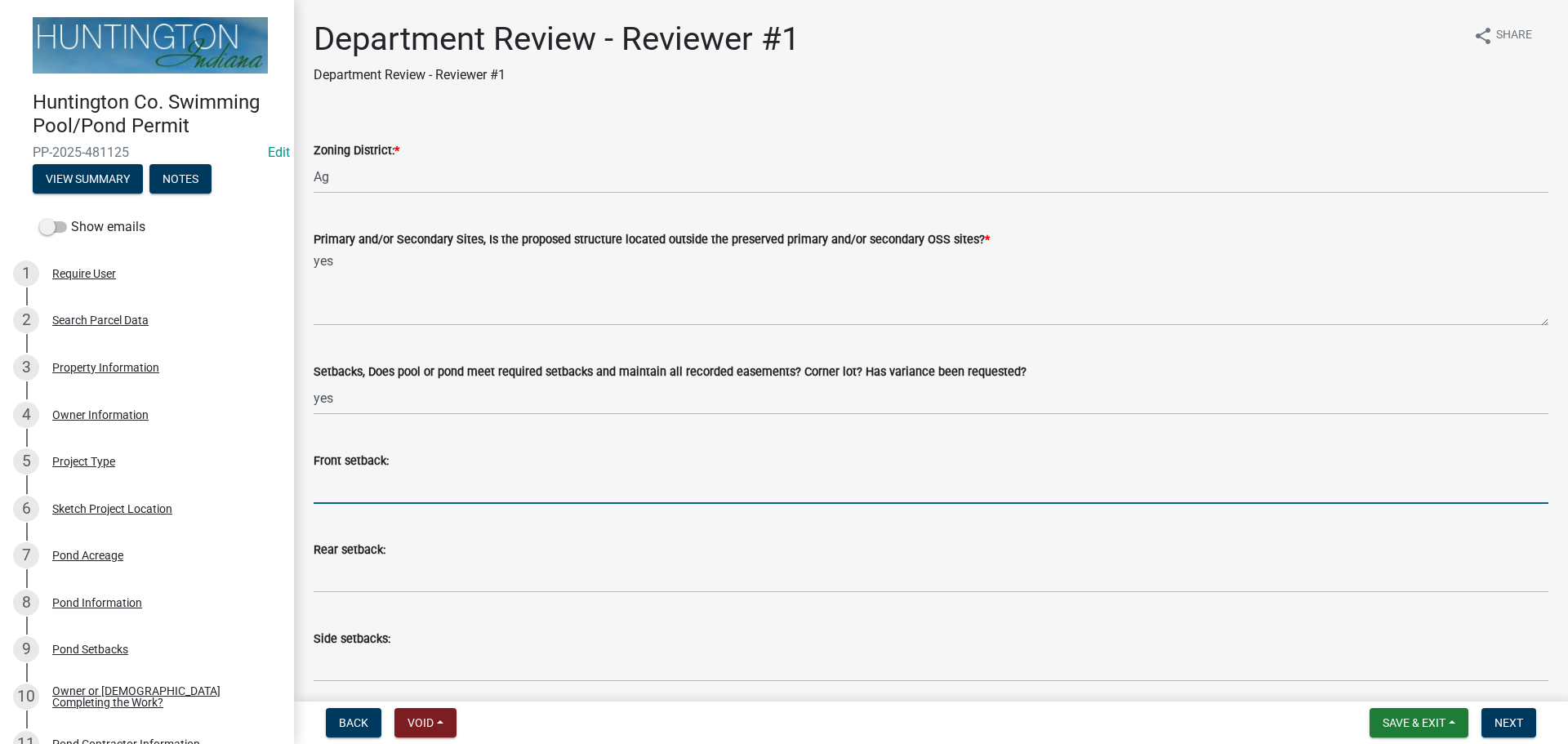
click at [312, 481] on div "Front setback:" at bounding box center [931, 465] width 1259 height 76
type input "852'"
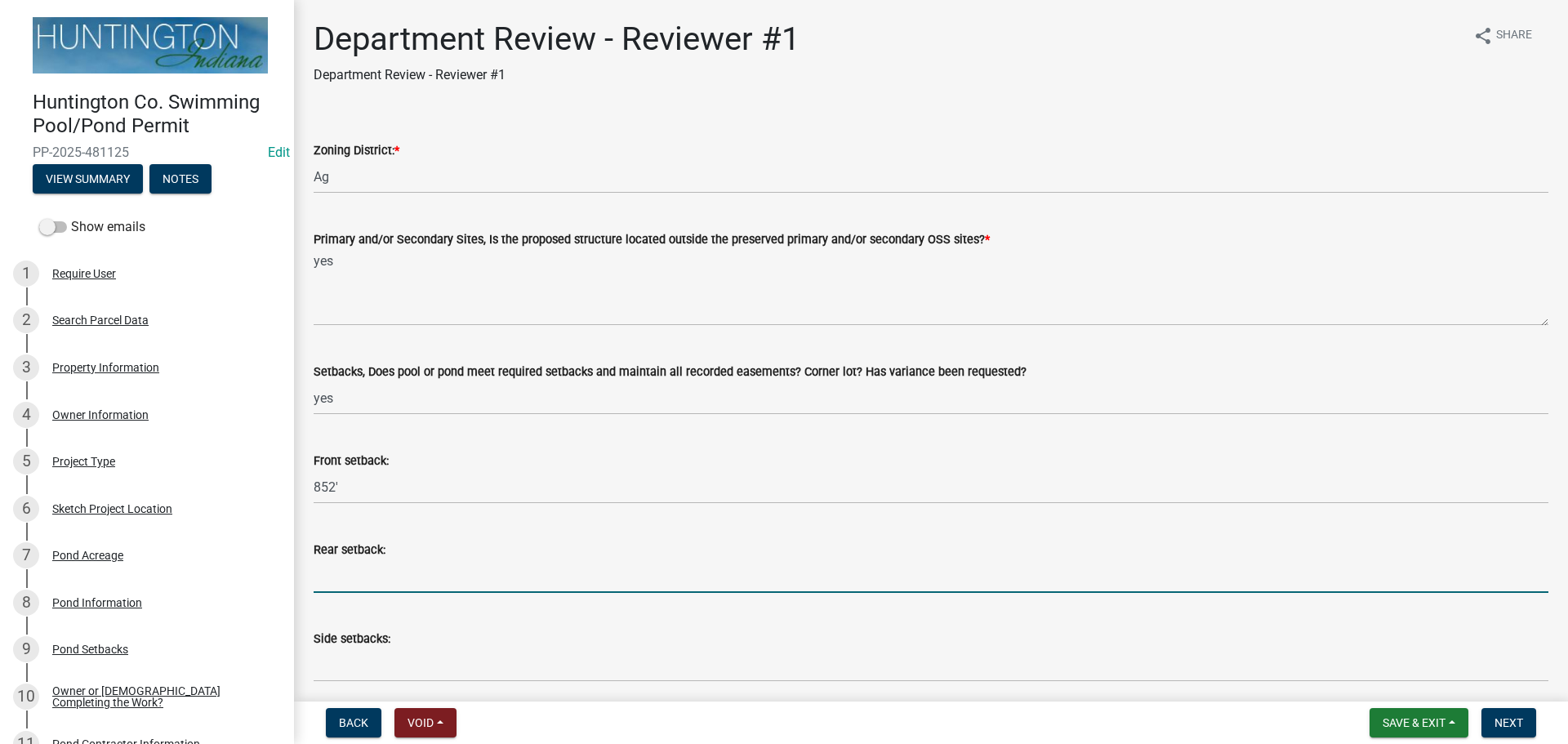
click at [347, 570] on input "Rear setback:" at bounding box center [931, 576] width 1235 height 34
type input "1380'"
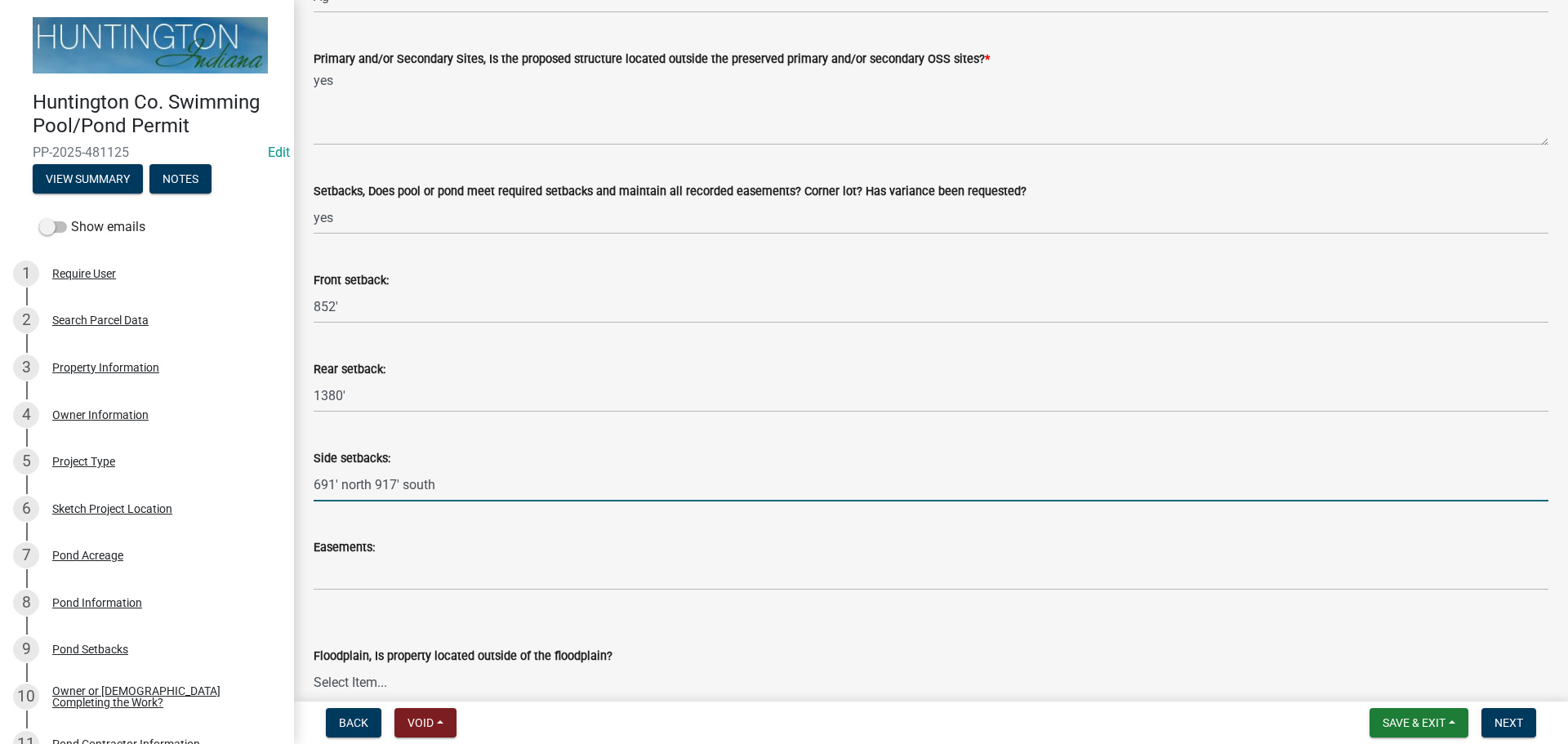
scroll to position [408, 0]
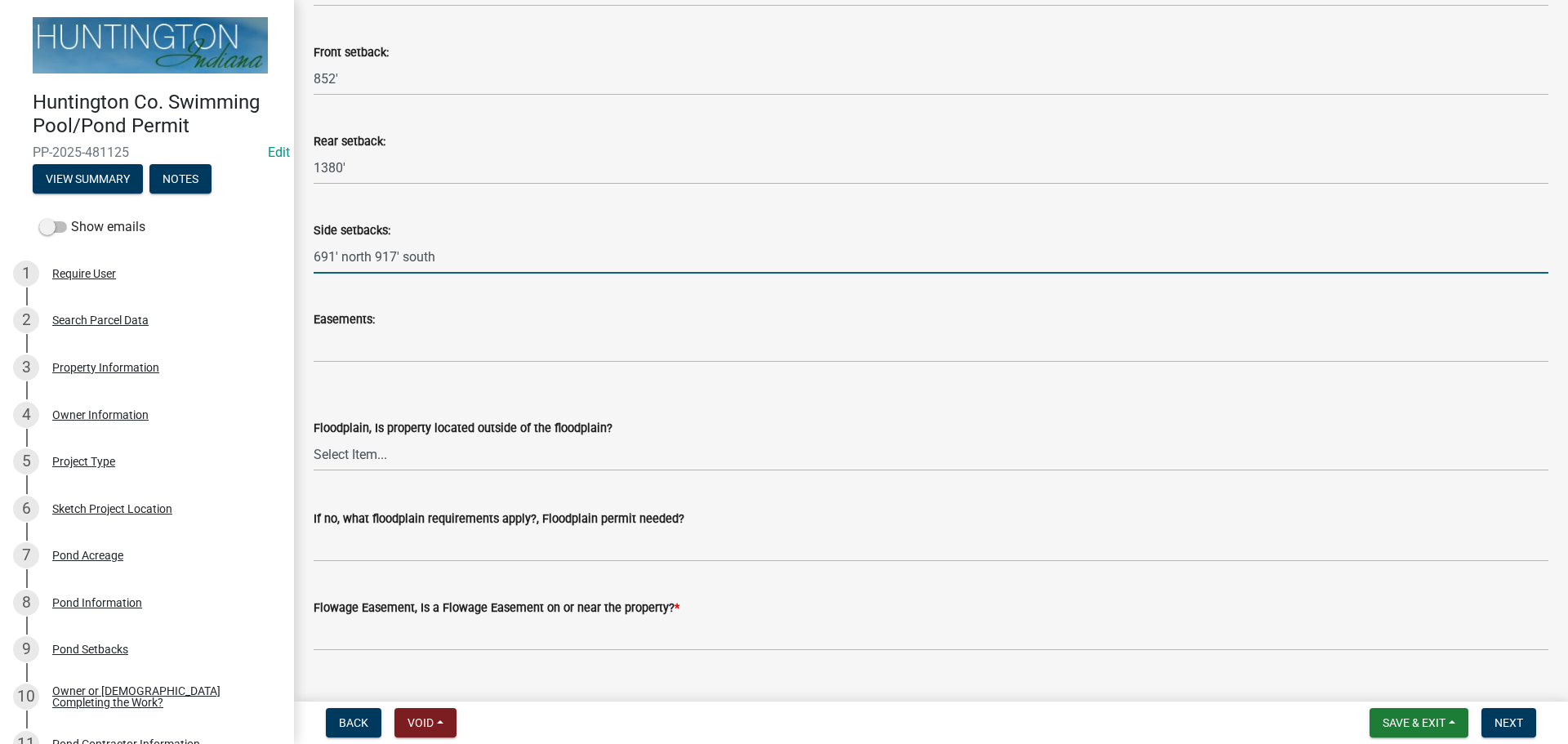
type input "691' north 917' south"
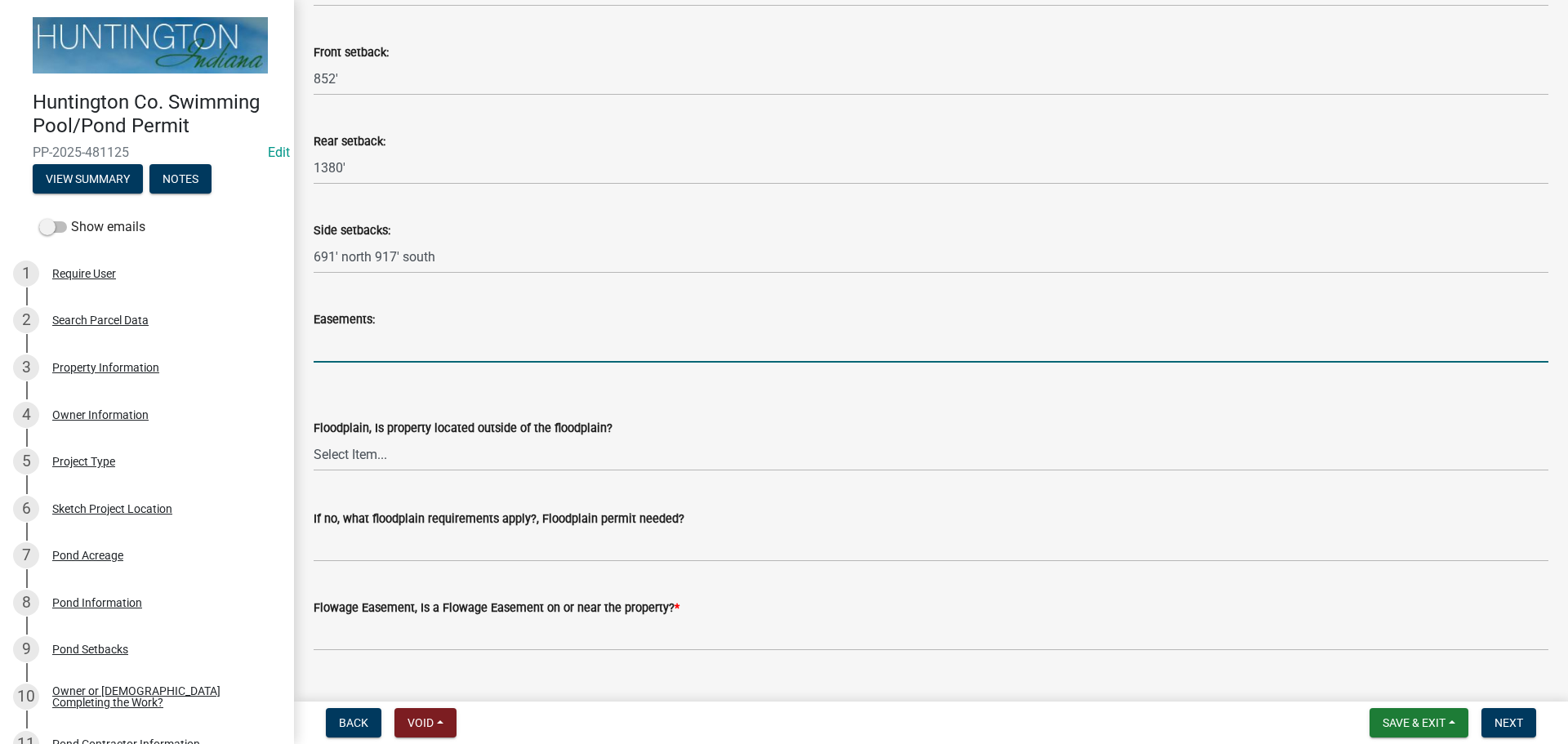
click at [369, 342] on input "Easements:" at bounding box center [931, 346] width 1235 height 34
type input "n/a"
click at [381, 439] on select "Select Item... Yes No" at bounding box center [931, 454] width 1235 height 34
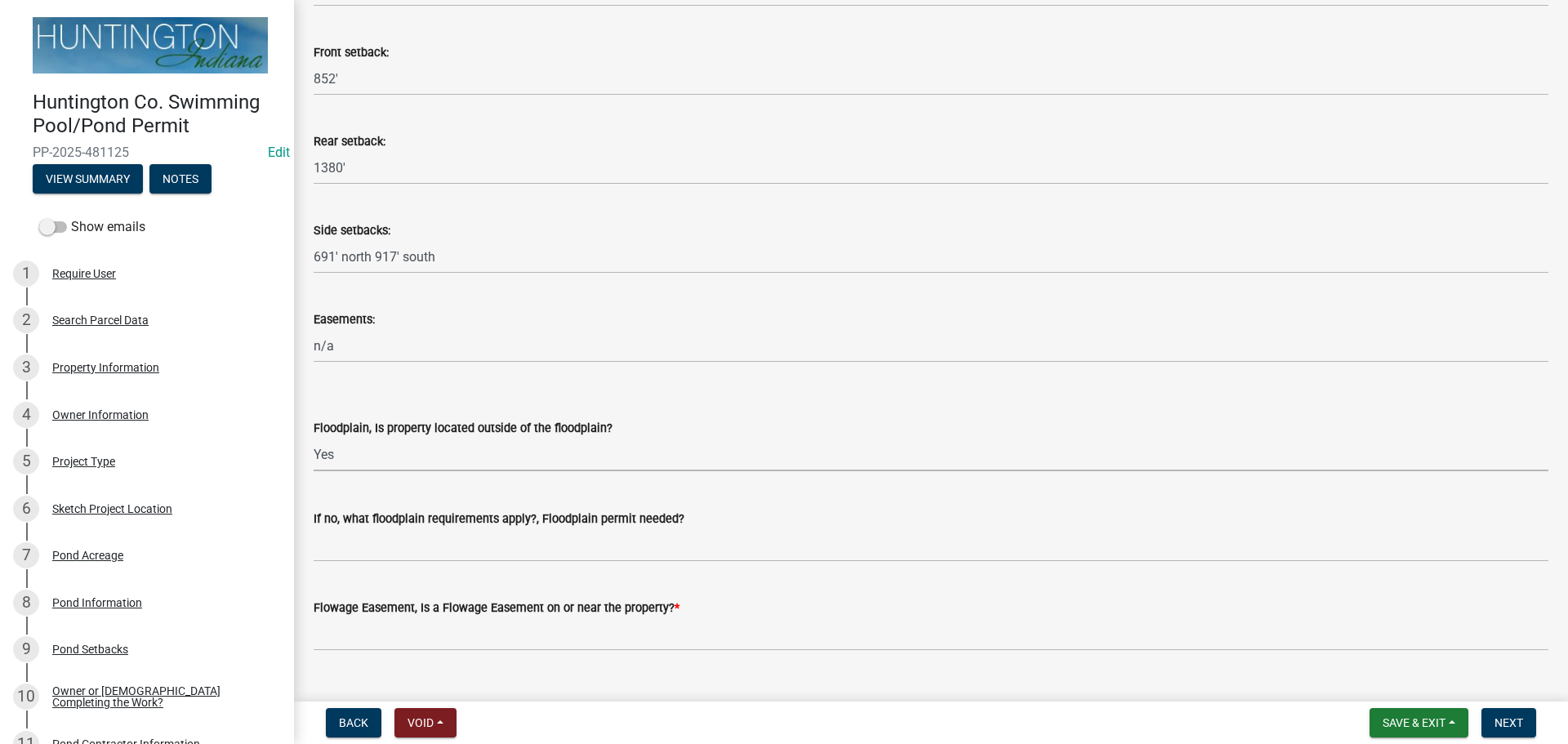
click at [314, 438] on select "Select Item... Yes No" at bounding box center [931, 454] width 1235 height 34
select select "0337e96e-ca5c-4a3d-8cb4-ff9929ab64e7"
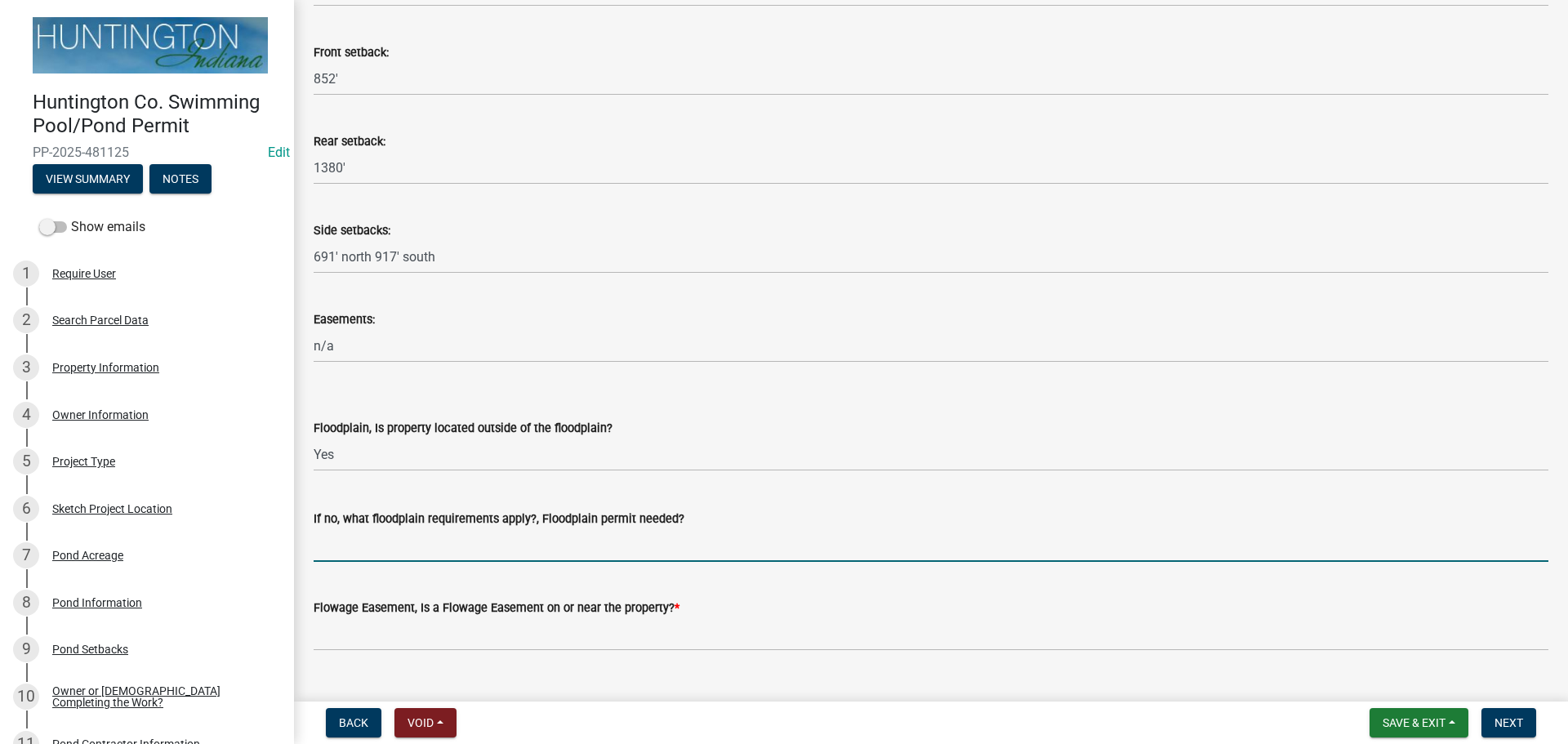
drag, startPoint x: 327, startPoint y: 546, endPoint x: 340, endPoint y: 552, distance: 14.3
click at [327, 546] on input "If no, what floodplain requirements apply?, Floodplain permit needed?" at bounding box center [931, 545] width 1235 height 34
type input "n/a"
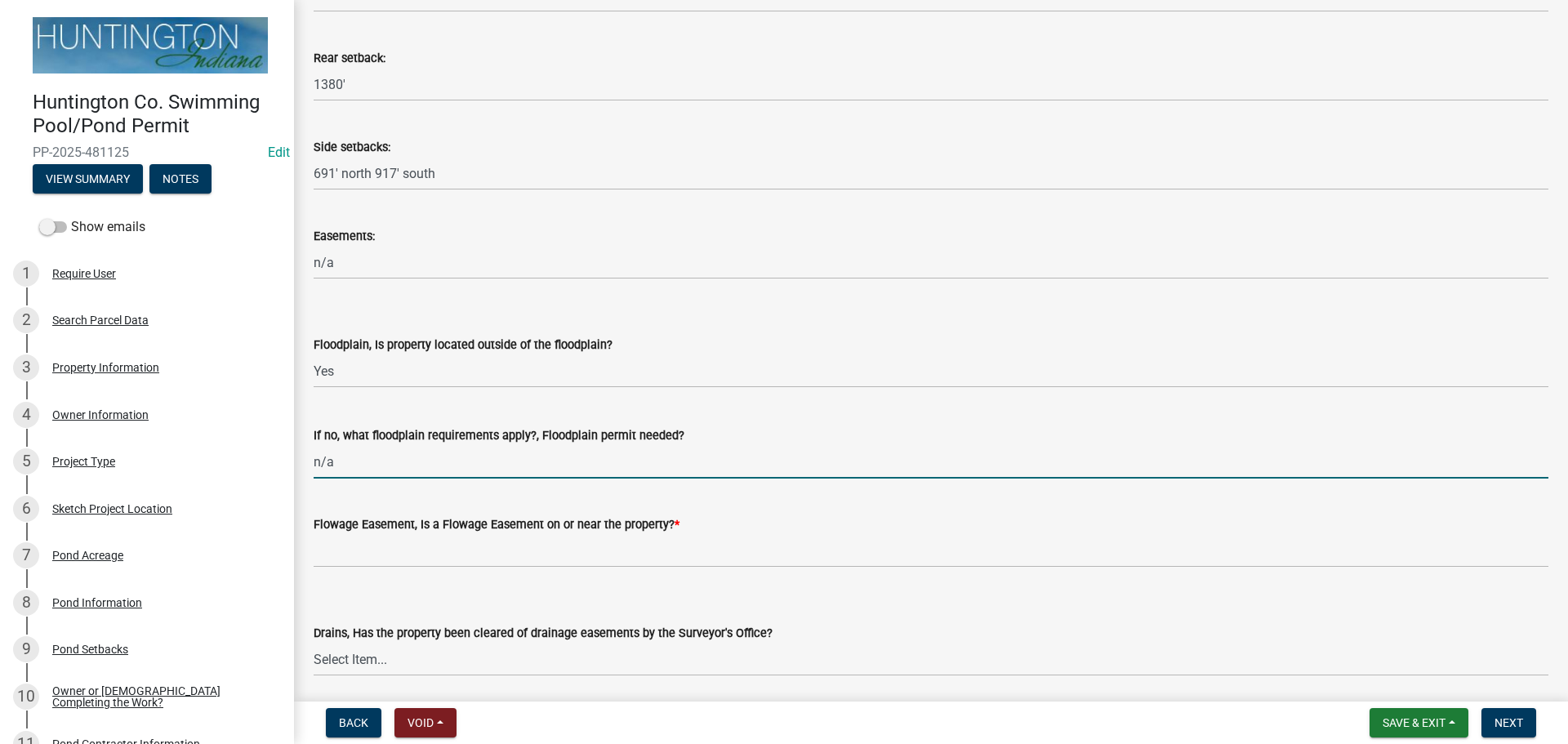
scroll to position [572, 0]
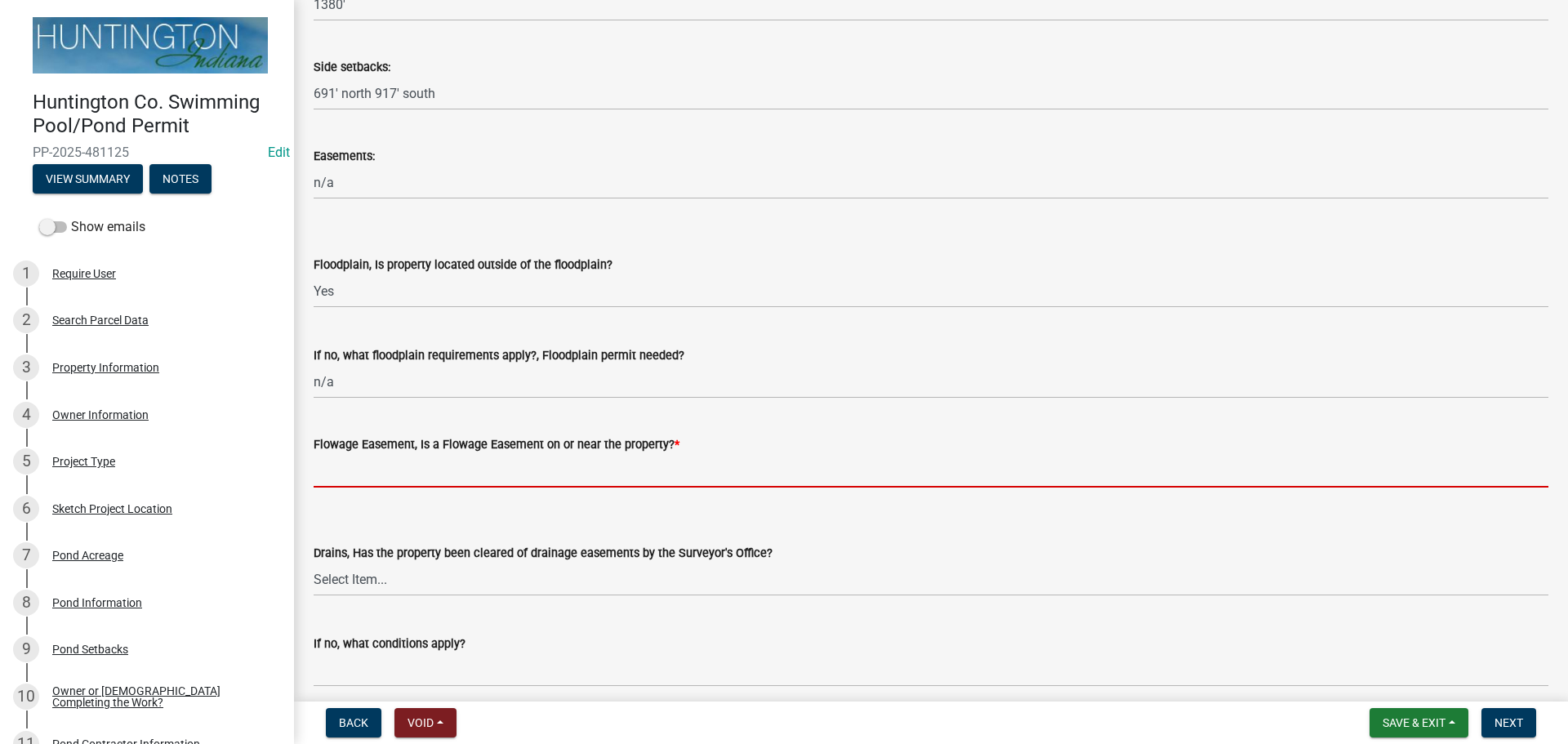
click at [349, 465] on input "Flowage Easement, Is a Flowage Easement on or near the property? *" at bounding box center [931, 471] width 1235 height 34
type input "no"
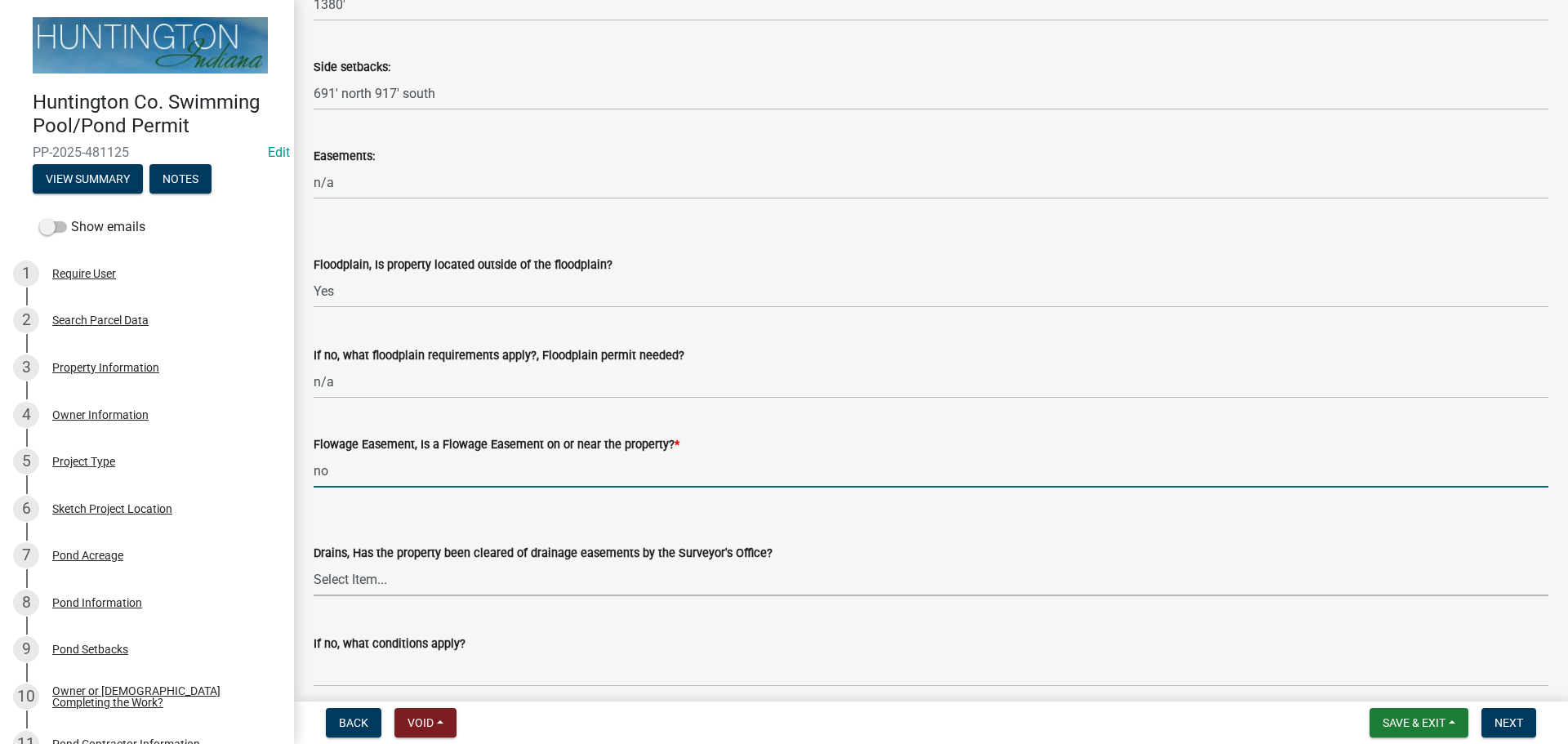
click at [357, 564] on select "Select Item... Yes No" at bounding box center [931, 578] width 1235 height 34
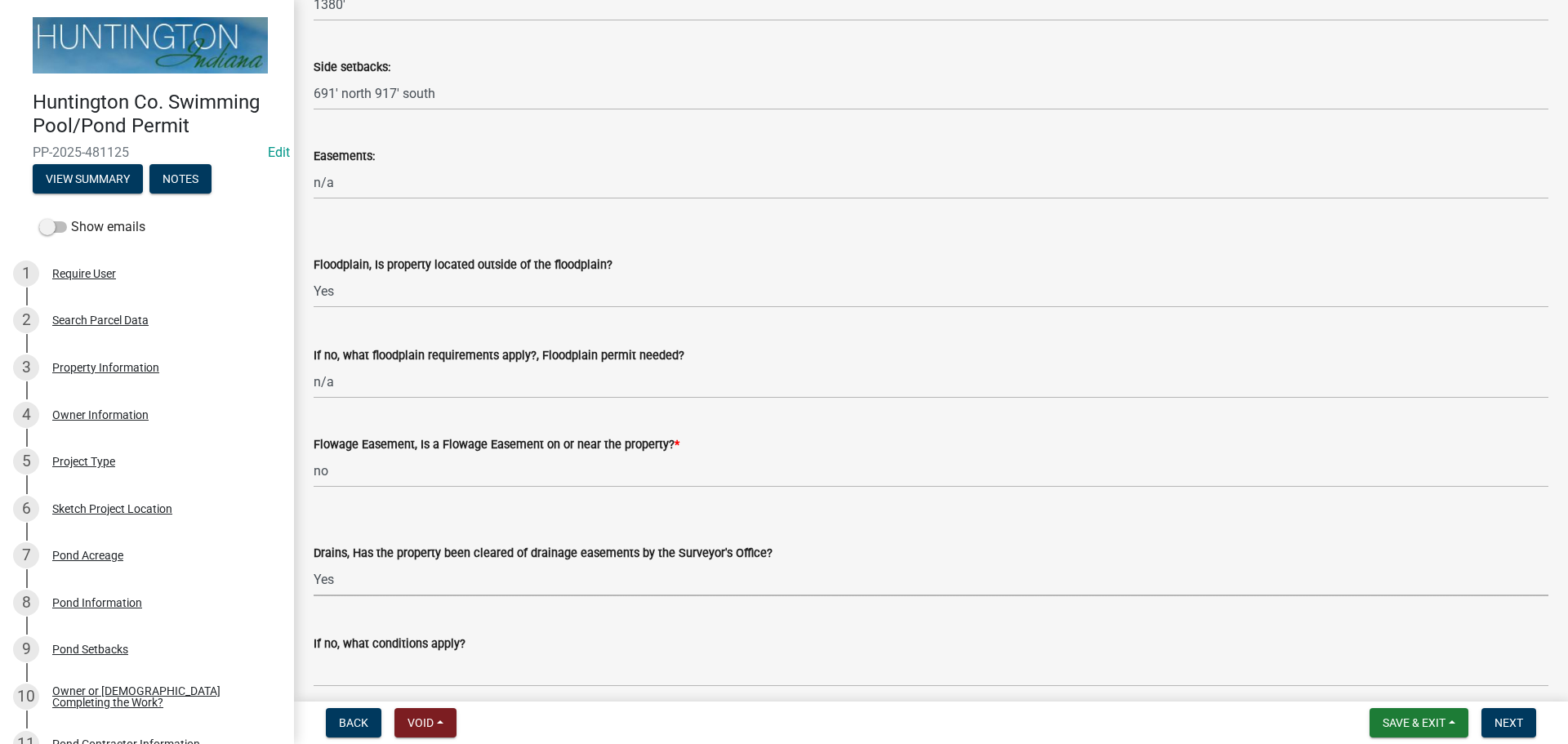
click at [314, 562] on select "Select Item... Yes No" at bounding box center [931, 578] width 1235 height 34
select select "860cbeeb-2425-4dbd-ace8-e875d82c0b78"
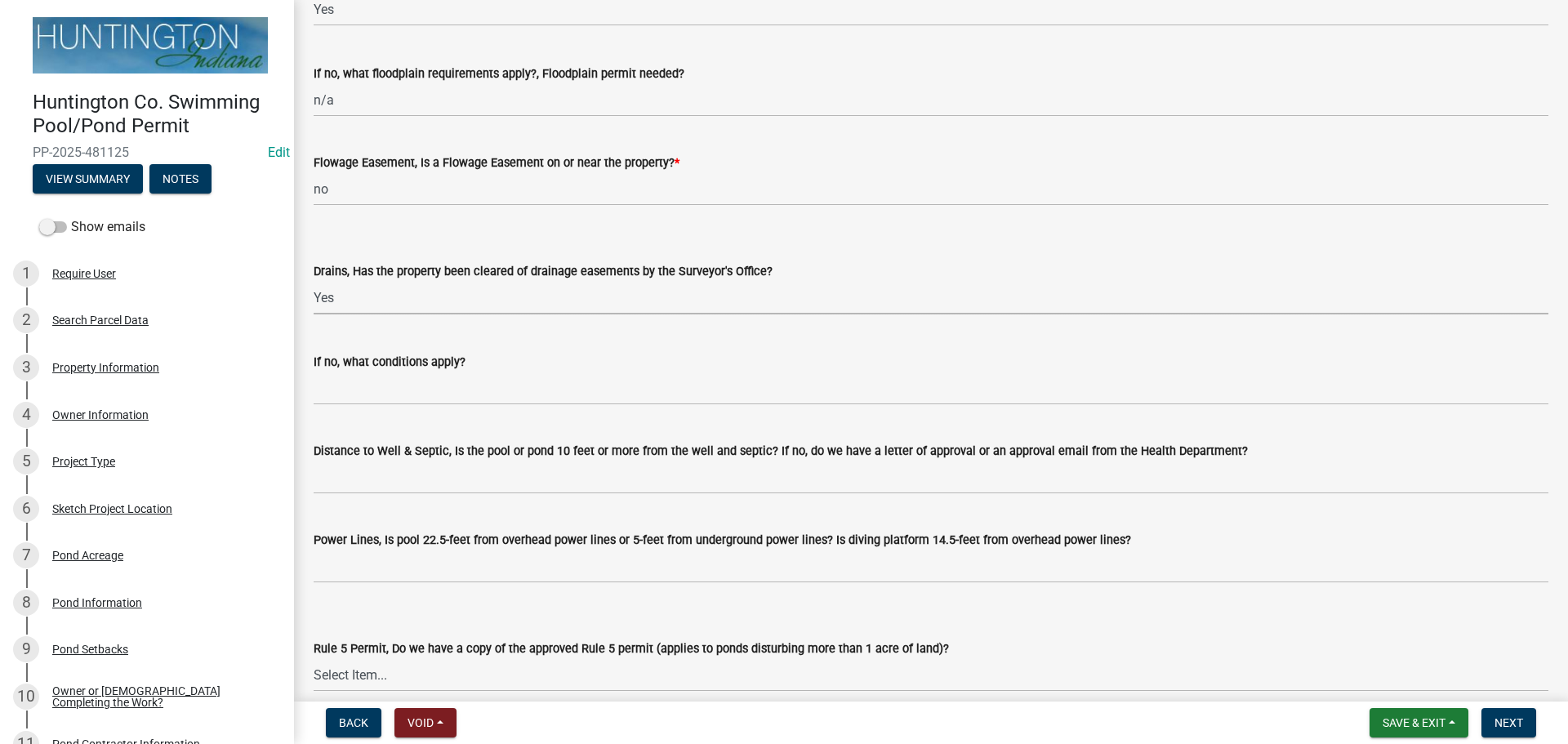
scroll to position [898, 0]
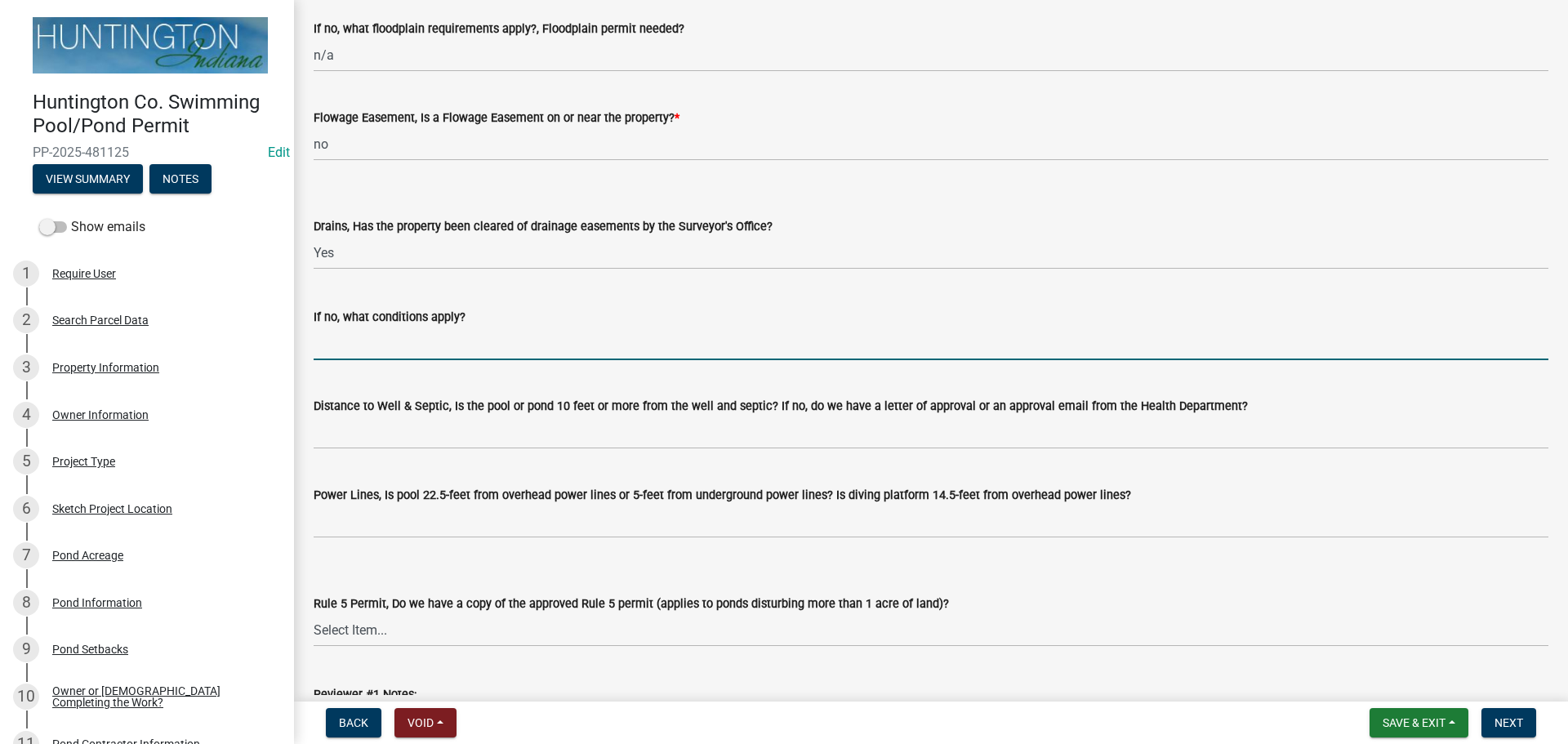
click at [363, 356] on input "If no, what conditions apply?" at bounding box center [931, 343] width 1235 height 34
type input "n/a"
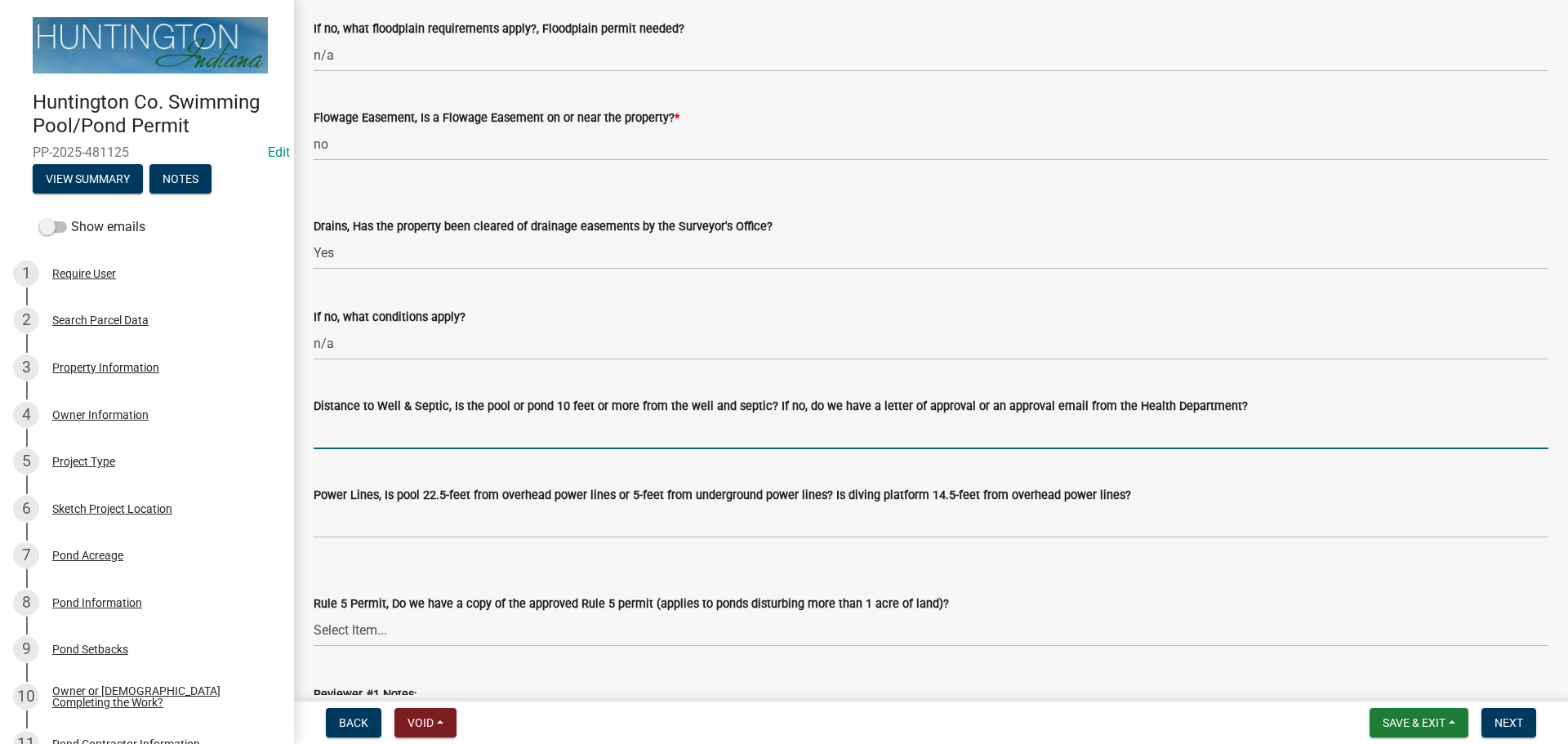
click at [372, 427] on input "Distance to Well & Septic, Is the pool or pond 10 feet or more from the well an…" at bounding box center [931, 432] width 1235 height 34
type input "n/a"
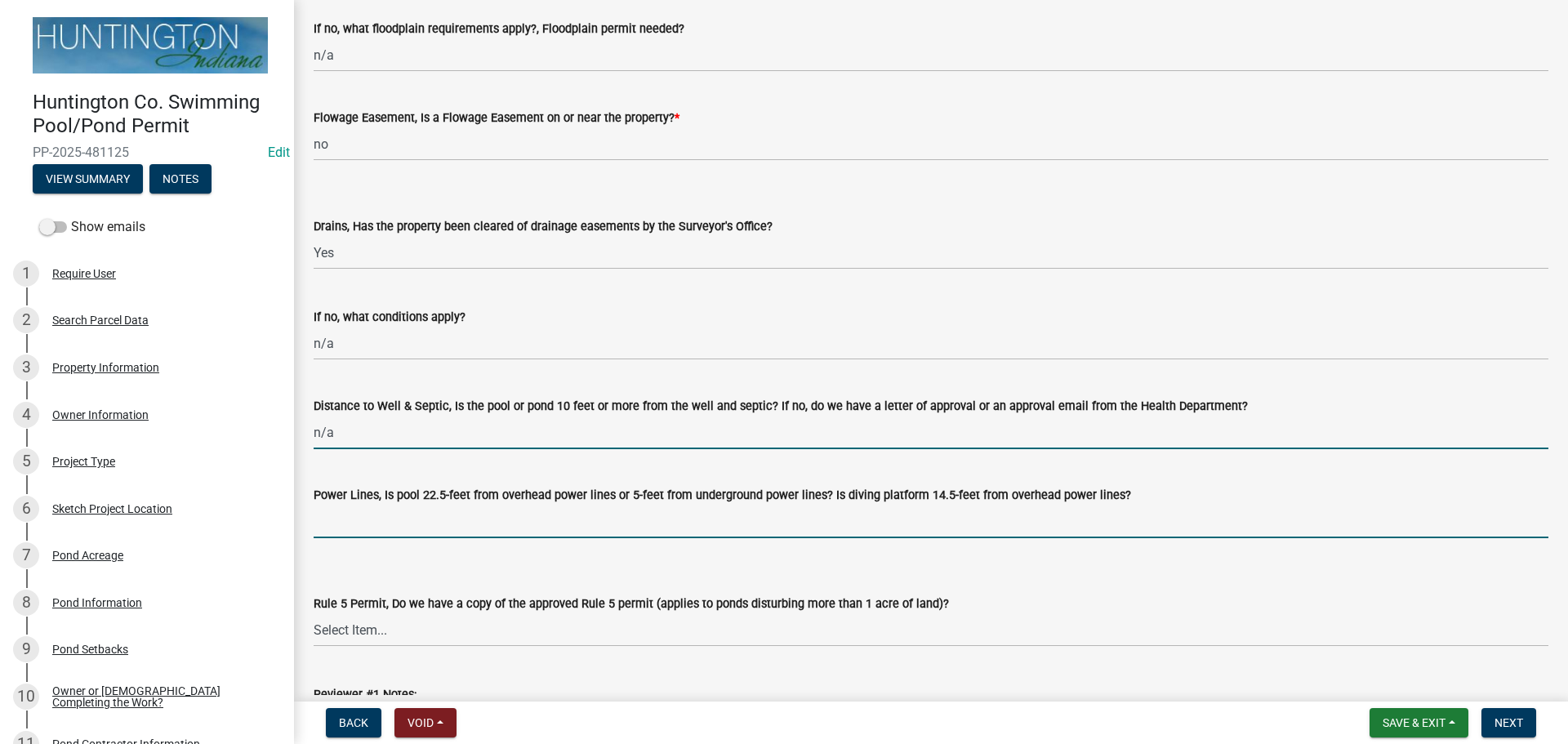
click at [400, 517] on input "Power Lines, Is pool 22.5-feet from overhead power lines or 5-feet from undergr…" at bounding box center [931, 521] width 1235 height 34
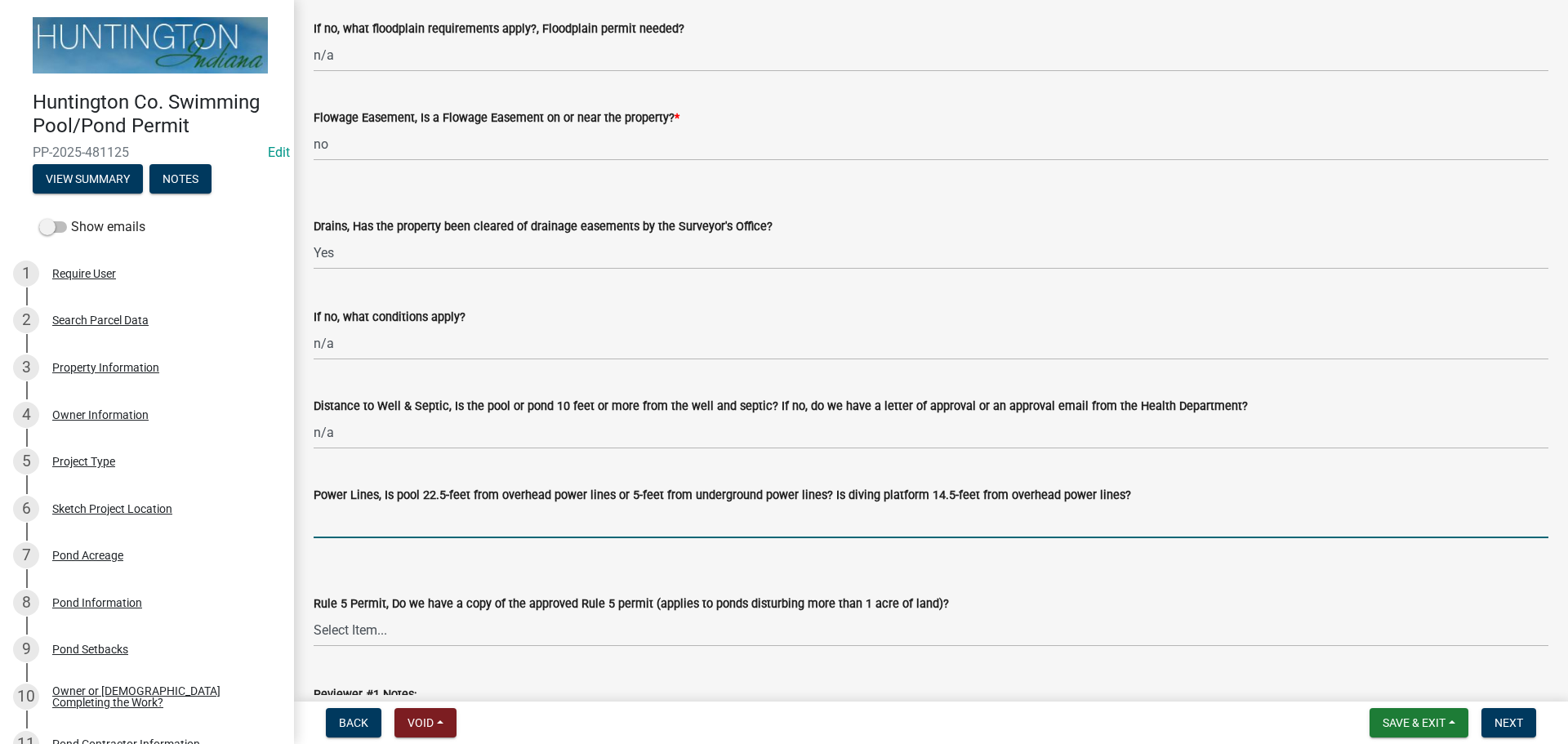
type input "n/a"
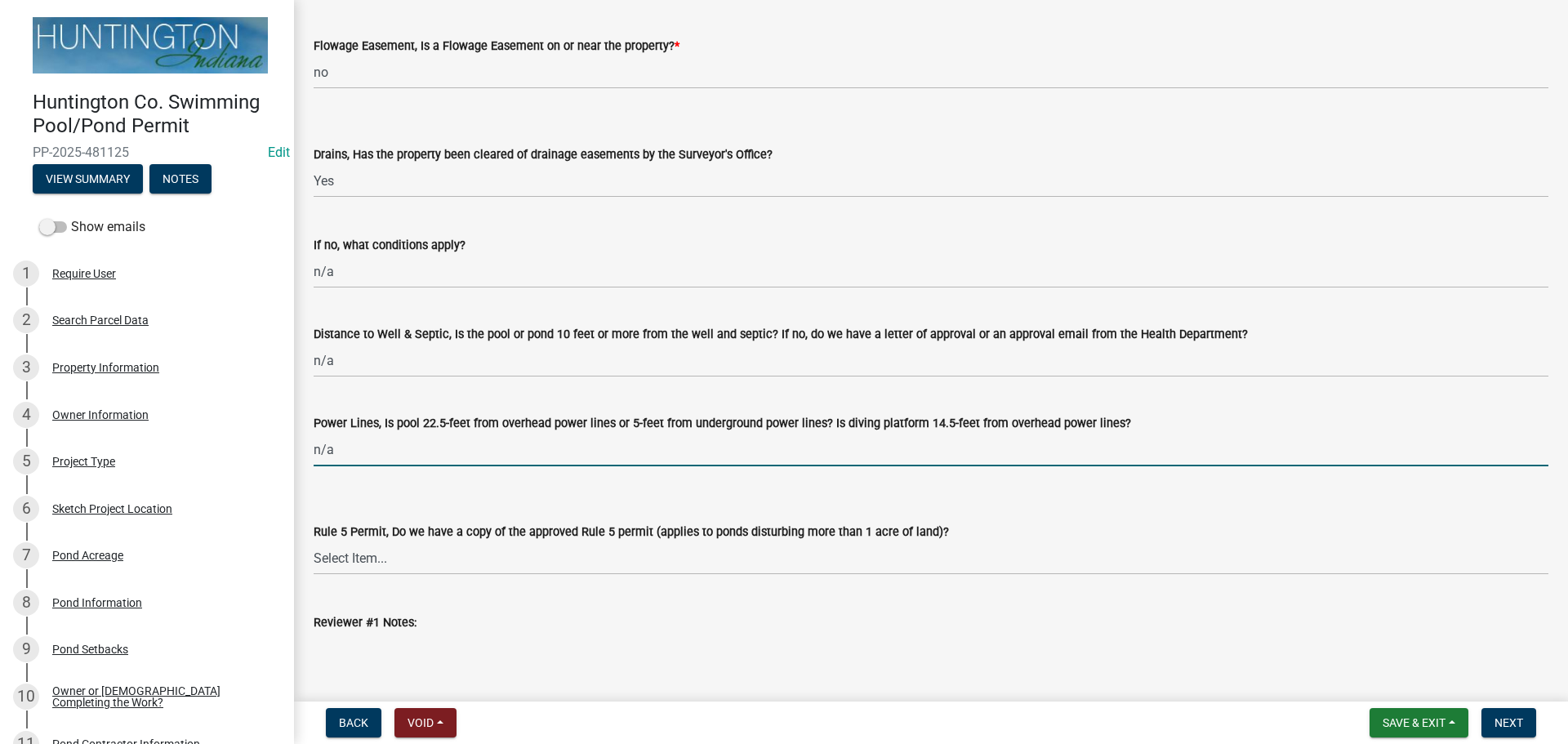
scroll to position [1061, 0]
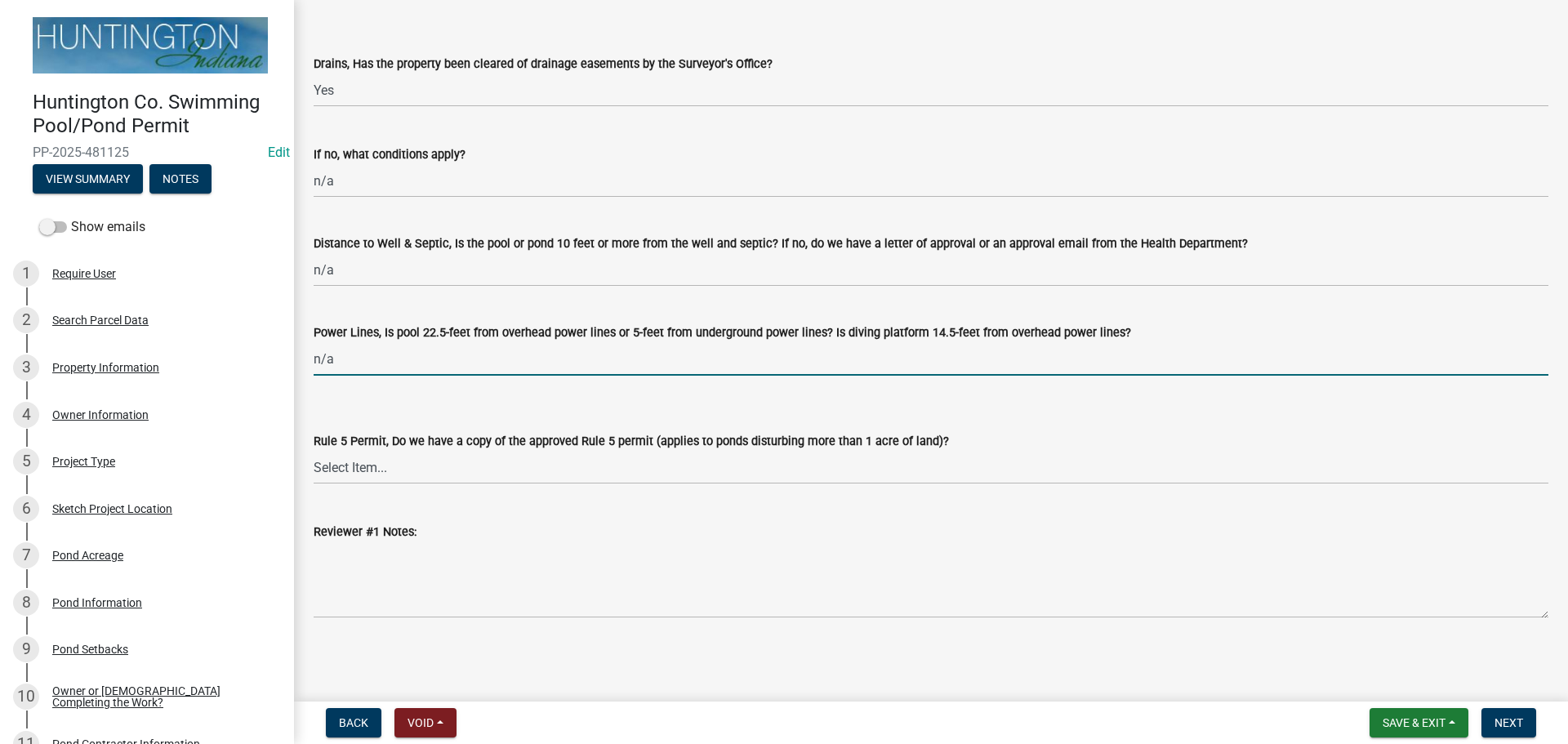
click at [347, 484] on wm-data-entity-input "Rule 5 Permit, Do we have a copy of the approved Rule 5 permit (applies to pond…" at bounding box center [931, 444] width 1235 height 111
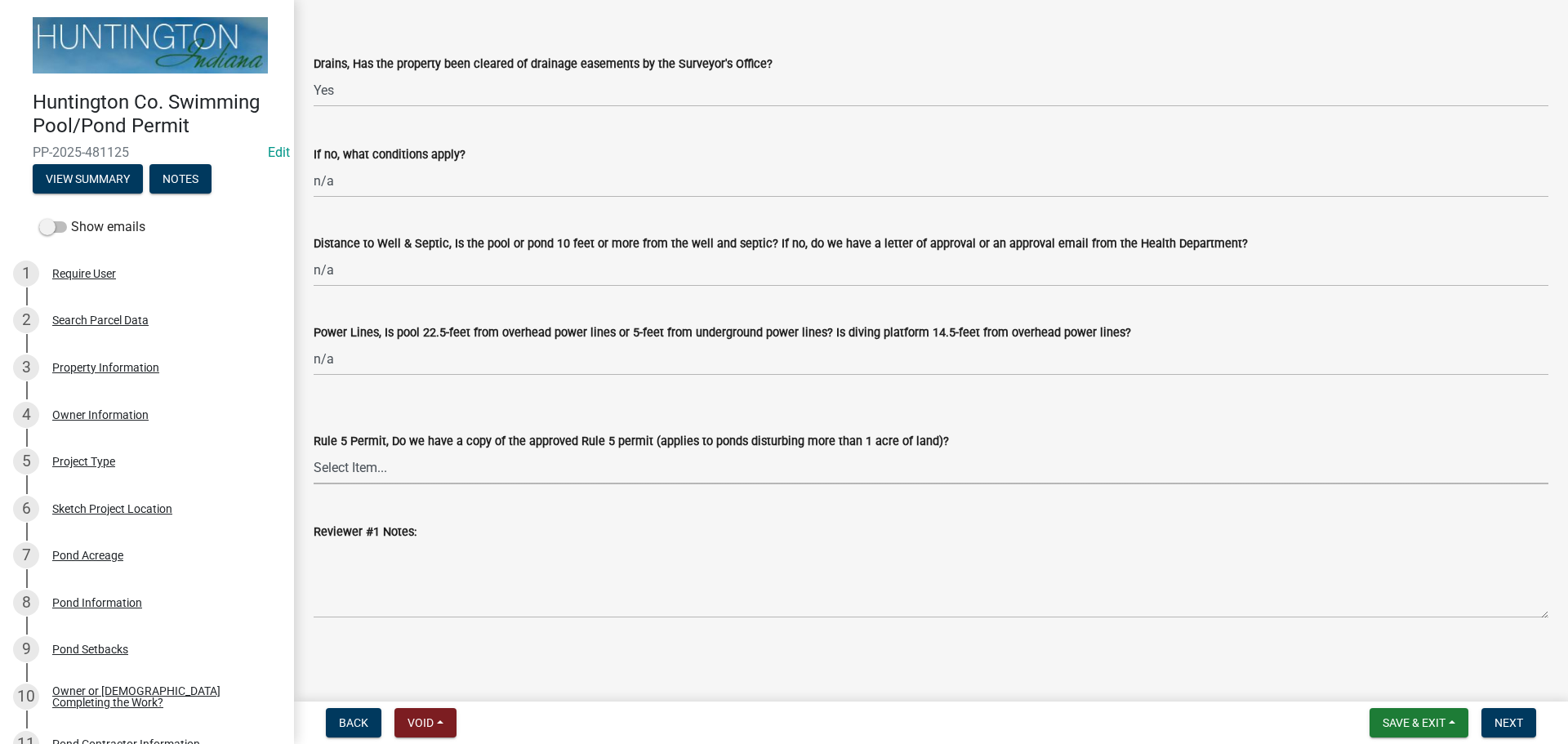
click at [345, 471] on select "Select Item... Yes No N/A" at bounding box center [931, 467] width 1235 height 34
click at [314, 450] on select "Select Item... Yes No N/A" at bounding box center [931, 467] width 1235 height 34
select select "e84029a7-a69a-4c7c-a18b-7fa0a24712a6"
click at [1506, 720] on span "Next" at bounding box center [1508, 723] width 29 height 13
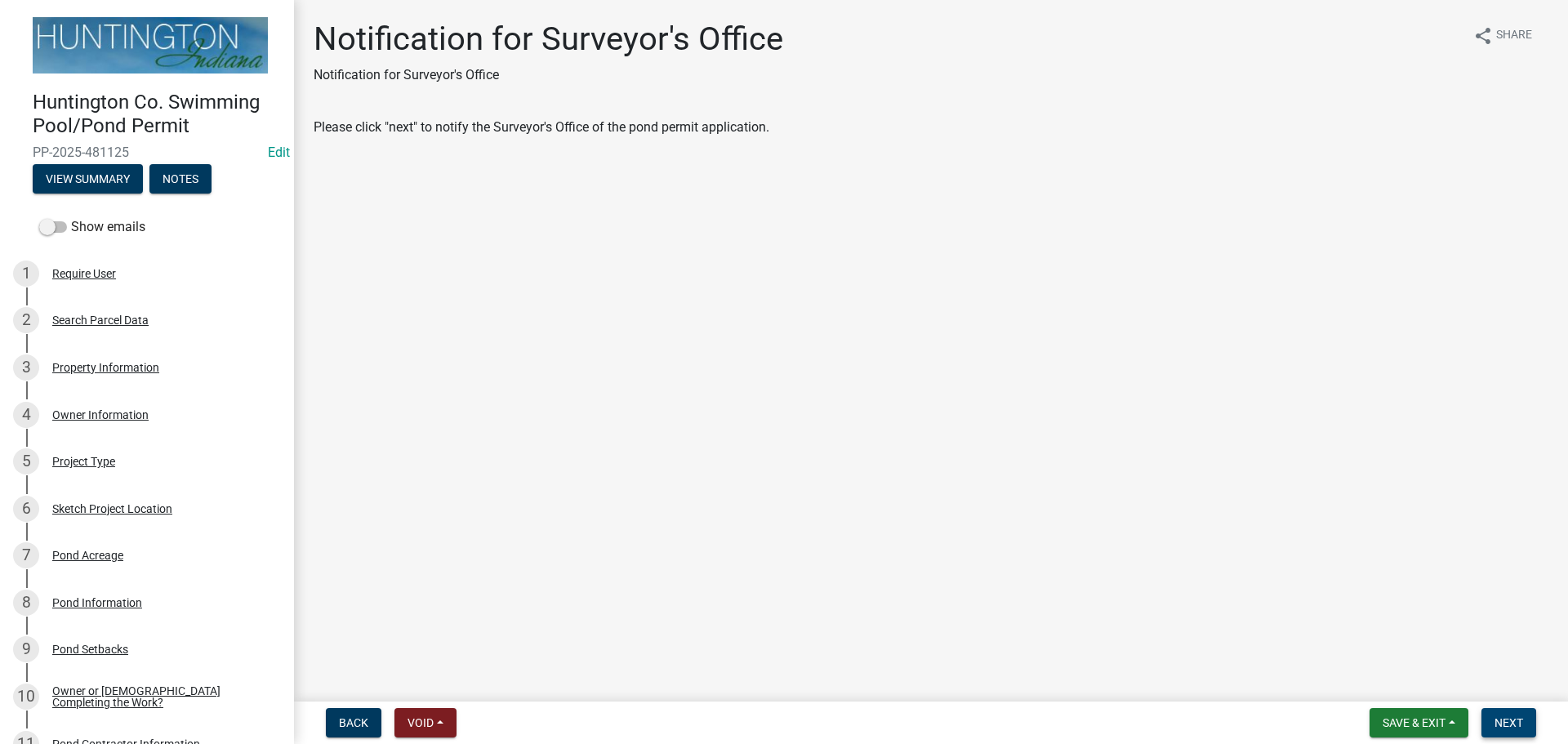
click at [1512, 713] on button "Next" at bounding box center [1508, 722] width 55 height 30
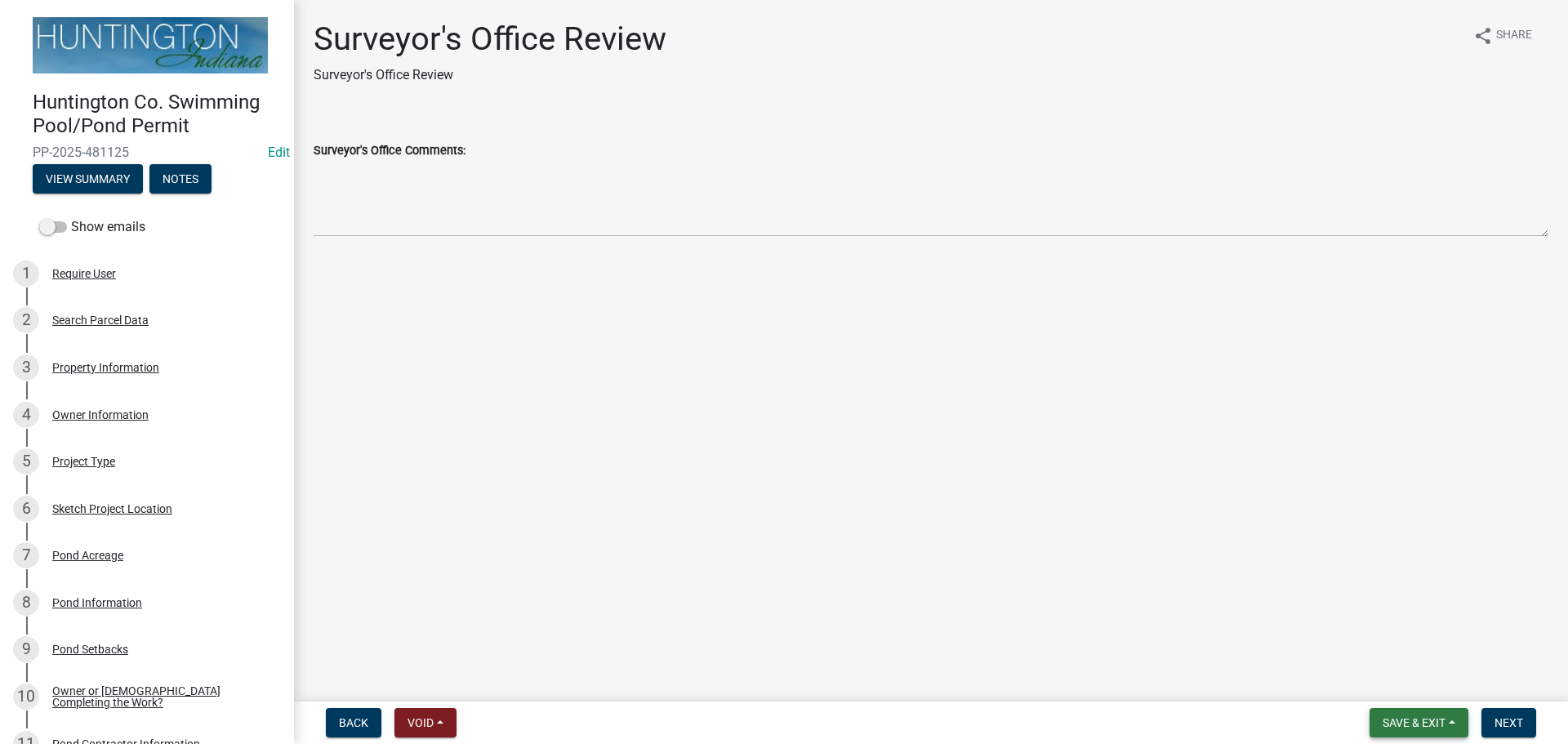
click at [1421, 719] on span "Save & Exit" at bounding box center [1413, 723] width 63 height 13
click at [1390, 681] on button "Save & Exit" at bounding box center [1402, 680] width 131 height 39
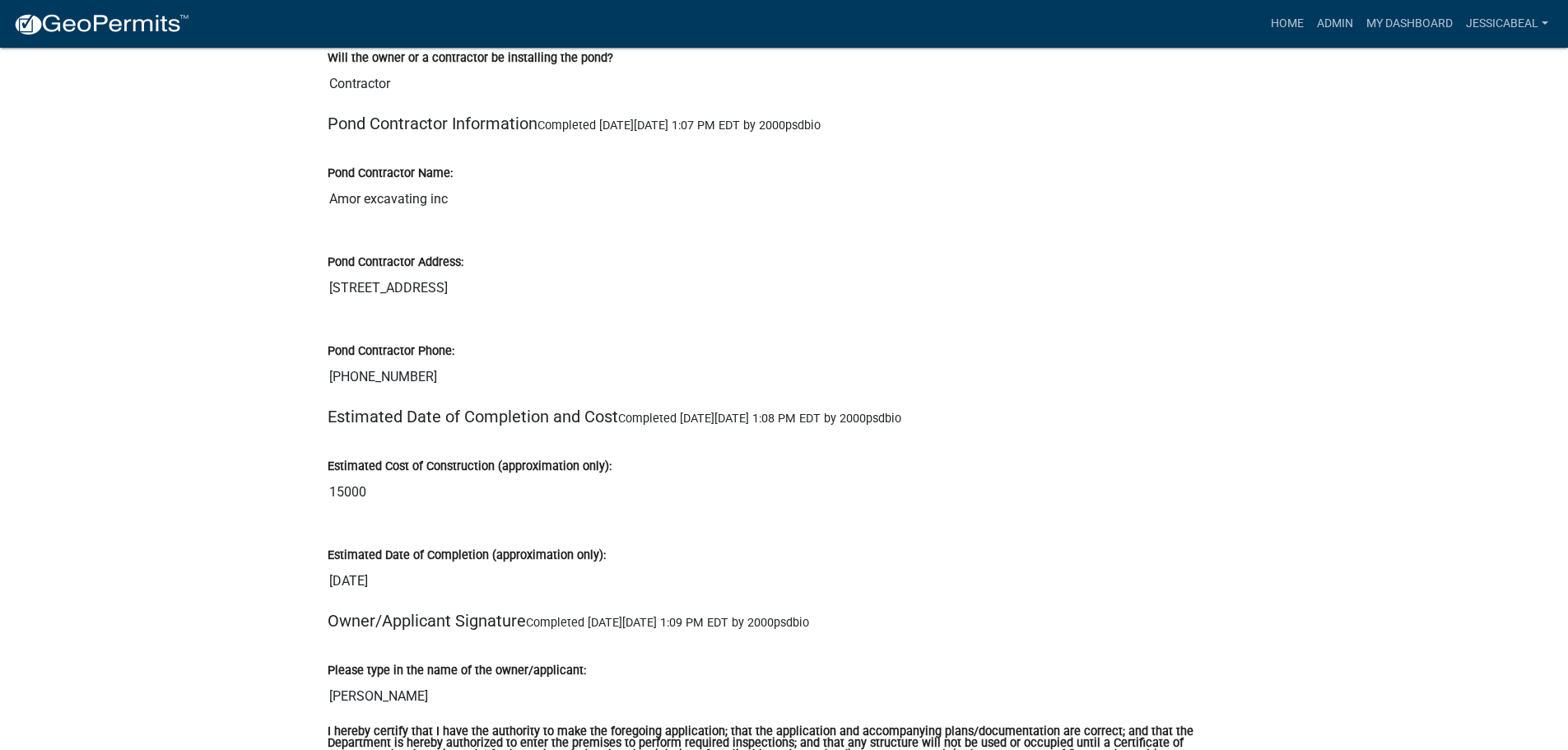
scroll to position [3046, 0]
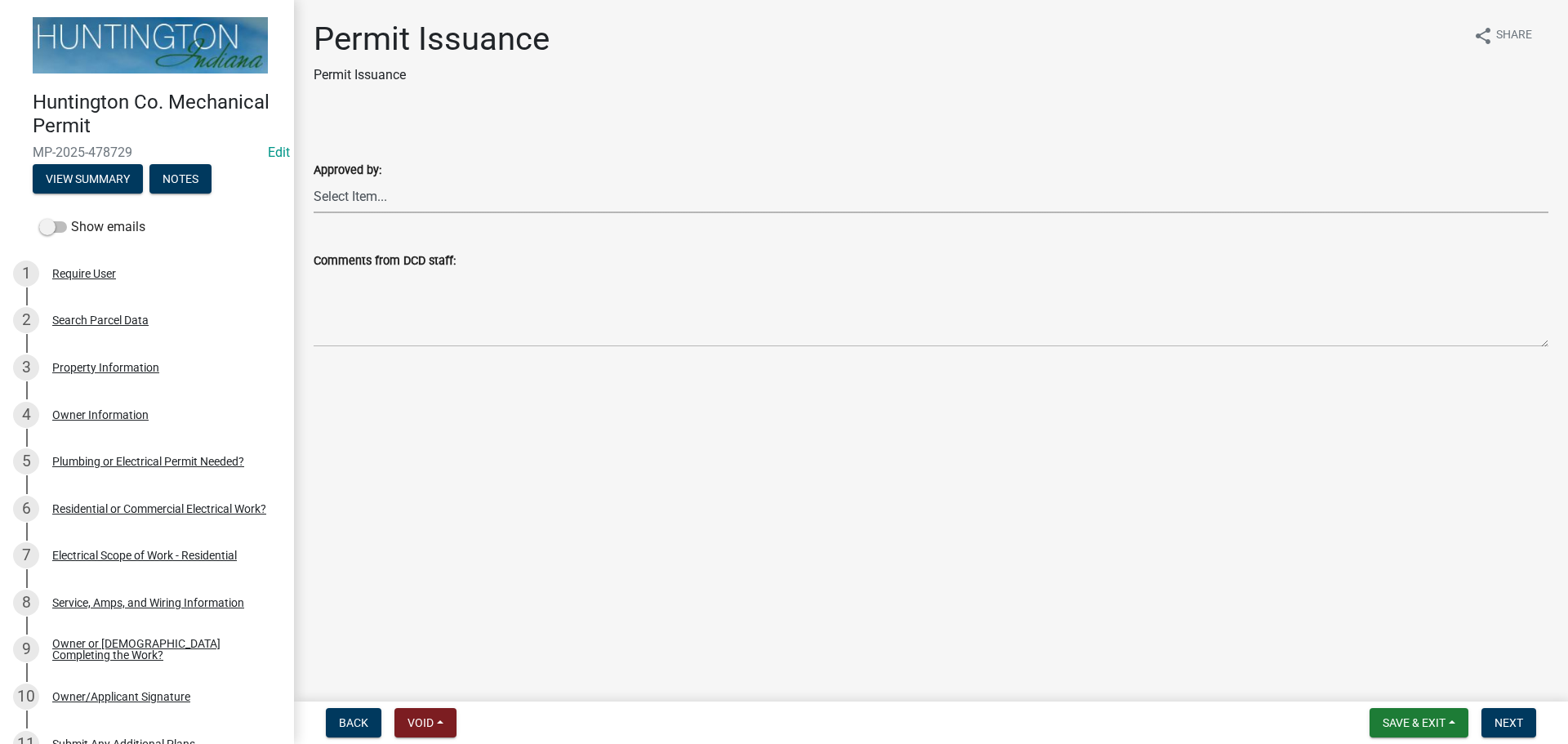
click at [363, 203] on select "Select Item... [PERSON_NAME] [PERSON_NAME] [PERSON_NAME] [PERSON_NAME]" at bounding box center [931, 196] width 1235 height 34
click at [314, 180] on select "Select Item... [PERSON_NAME] [PERSON_NAME] [PERSON_NAME] [PERSON_NAME]" at bounding box center [931, 196] width 1235 height 34
select select "0ac14b4a-58a8-44ed-8576-6ffdb9d3932f"
click at [1484, 711] on button "Next" at bounding box center [1508, 722] width 55 height 30
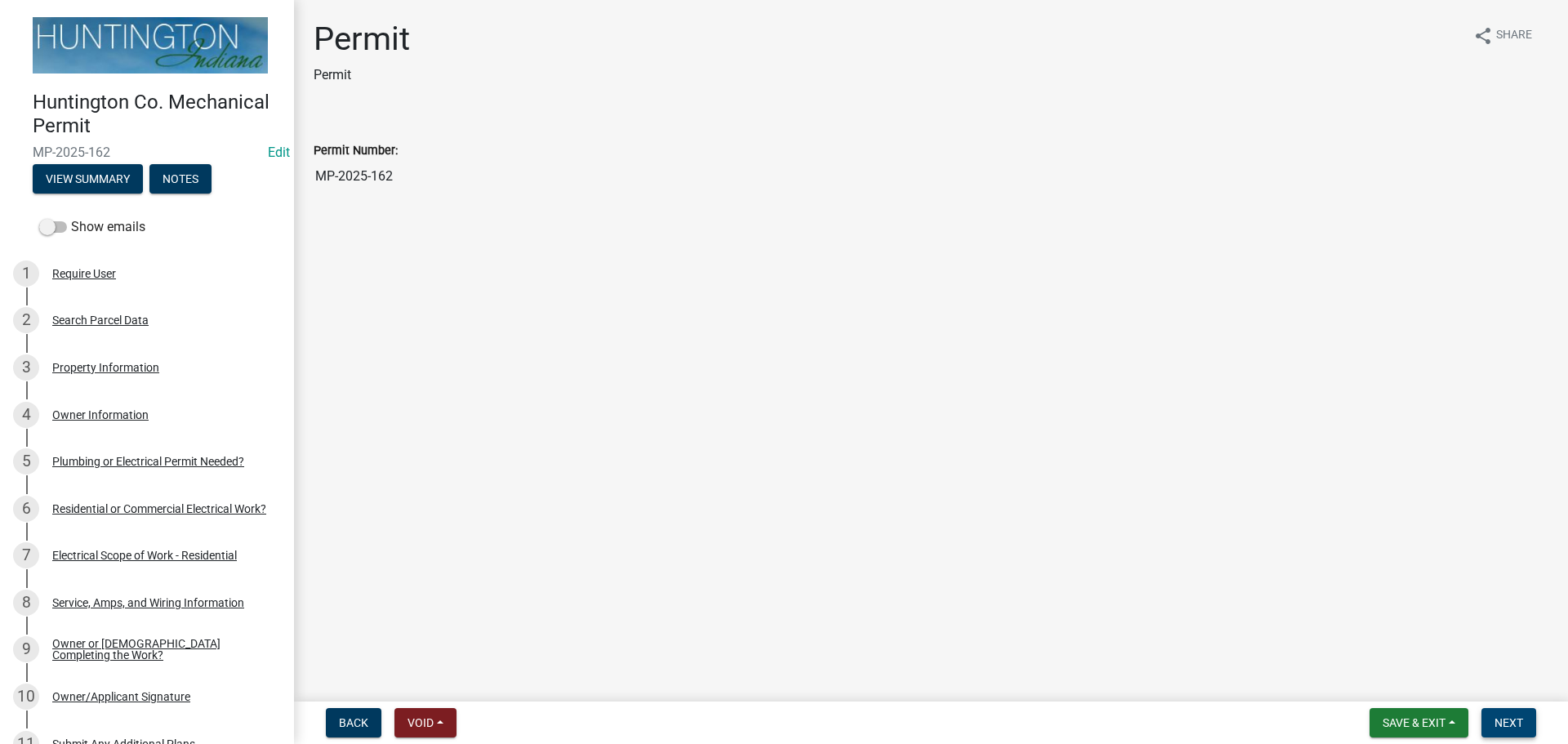
click at [1489, 711] on button "Next" at bounding box center [1508, 722] width 55 height 30
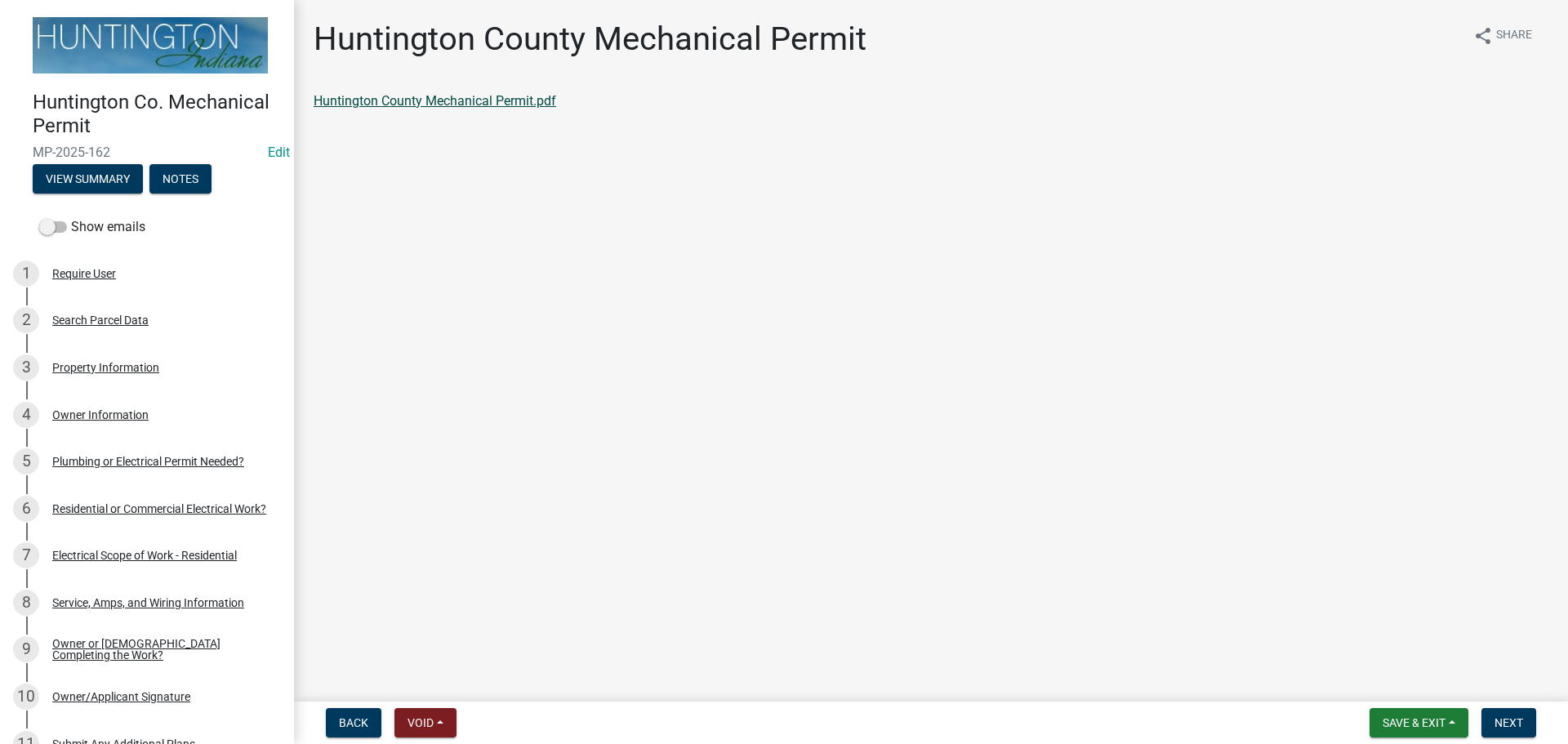
click at [458, 106] on link "Huntington County Mechanical Permit.pdf" at bounding box center [435, 101] width 243 height 15
click at [1526, 723] on button "Next" at bounding box center [1508, 722] width 55 height 30
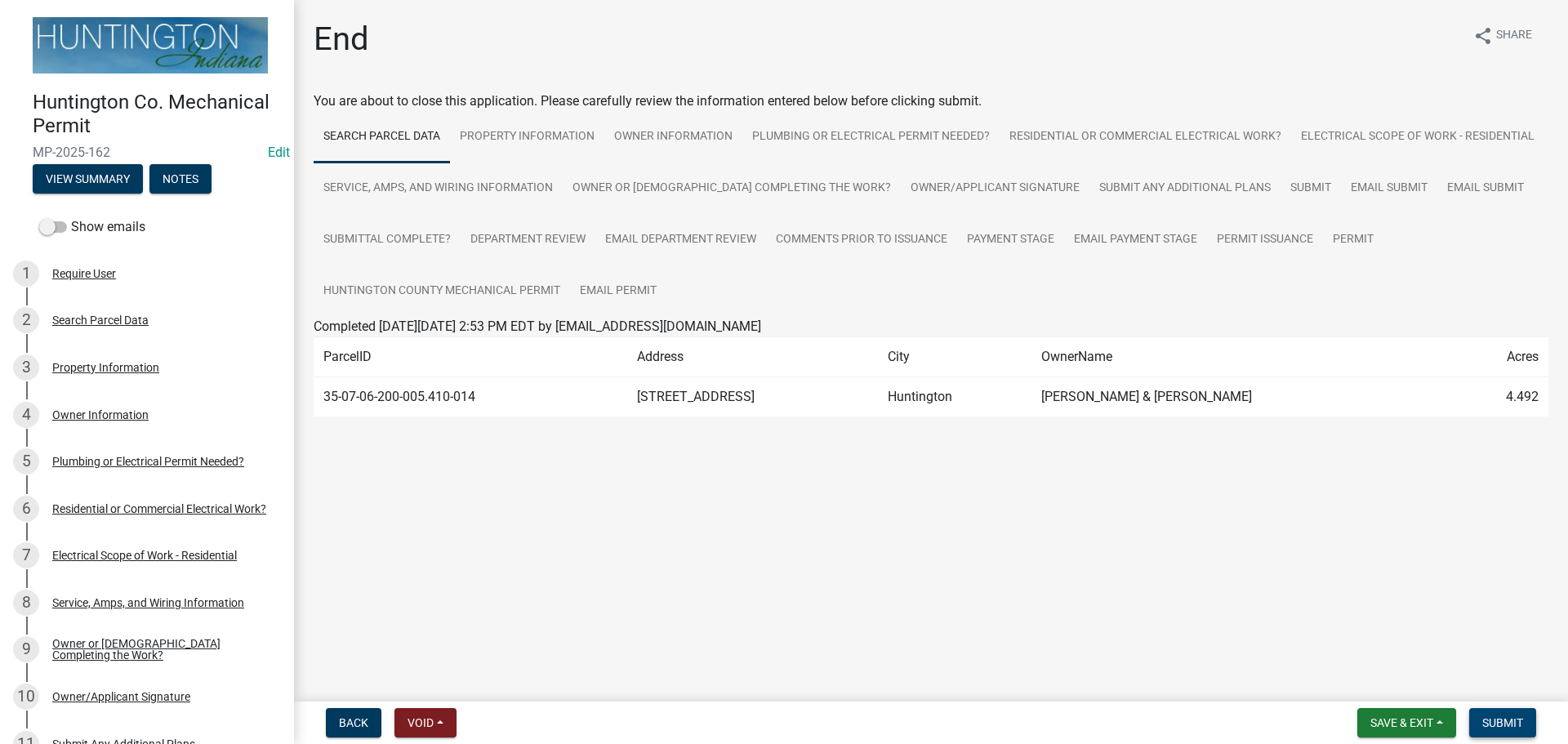
click at [1526, 723] on button "Submit" at bounding box center [1503, 722] width 67 height 30
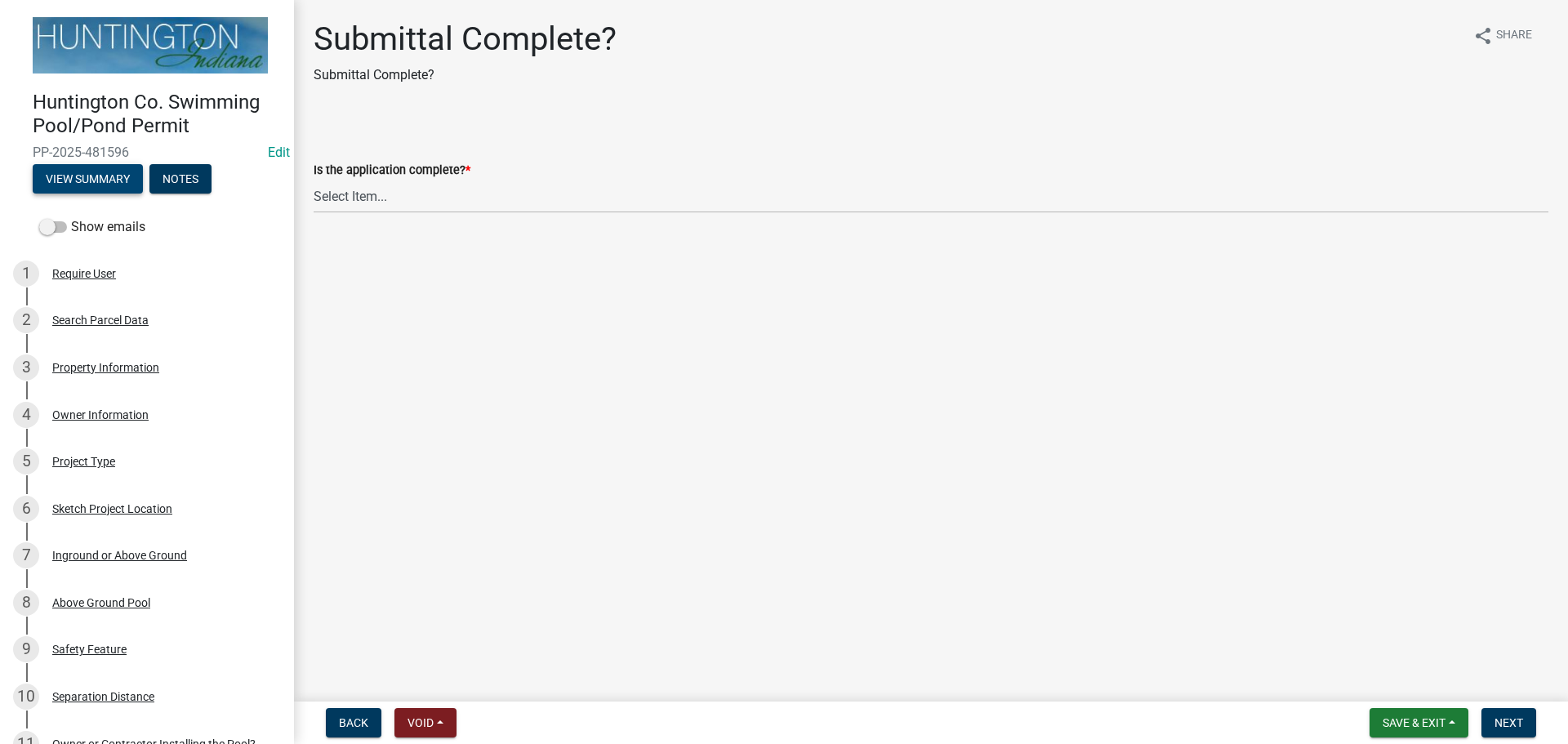
click at [103, 184] on button "View Summary" at bounding box center [88, 178] width 111 height 30
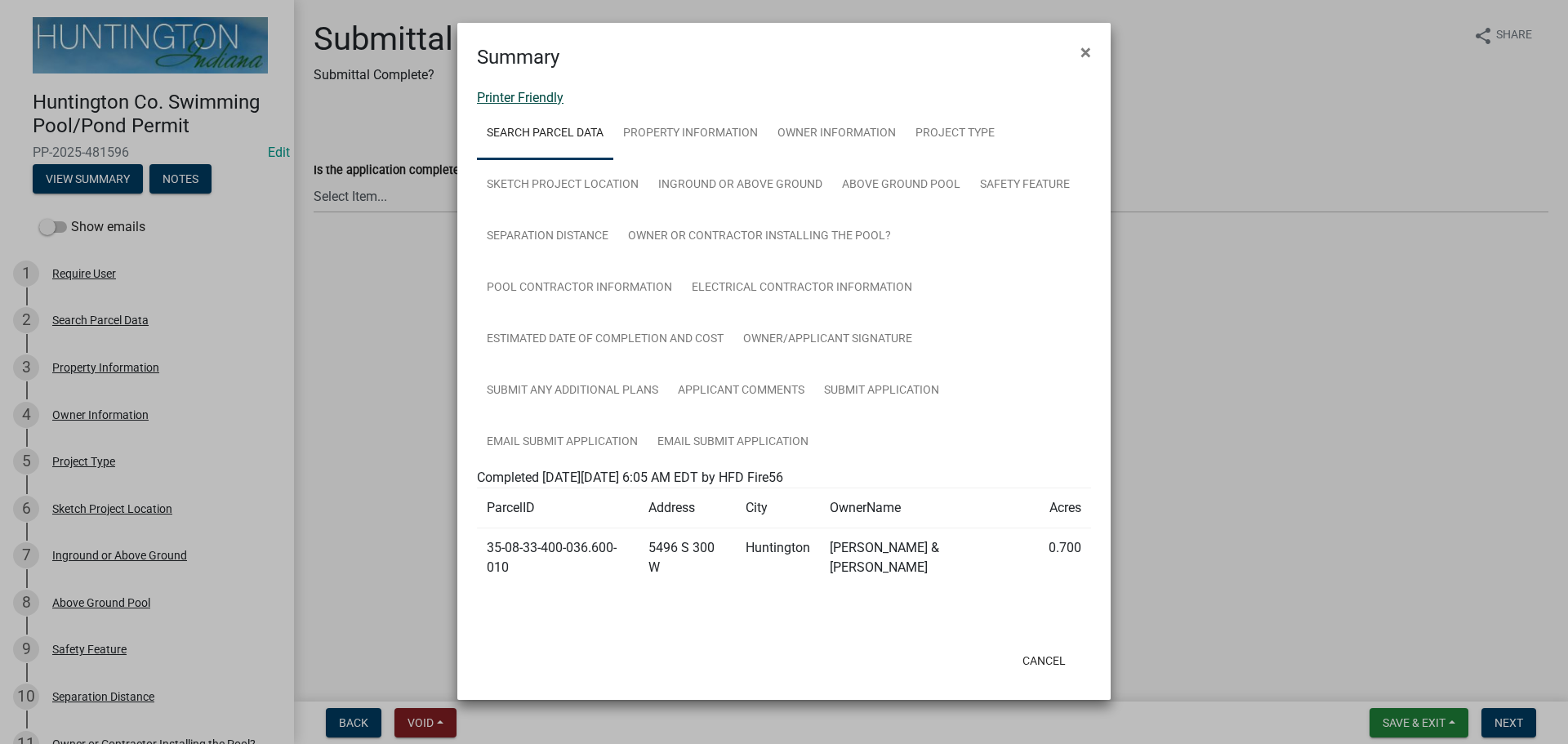
click at [512, 98] on link "Printer Friendly" at bounding box center [520, 97] width 87 height 15
drag, startPoint x: 1084, startPoint y: 44, endPoint x: 863, endPoint y: 88, distance: 225.3
click at [1081, 46] on span "×" at bounding box center [1085, 52] width 11 height 23
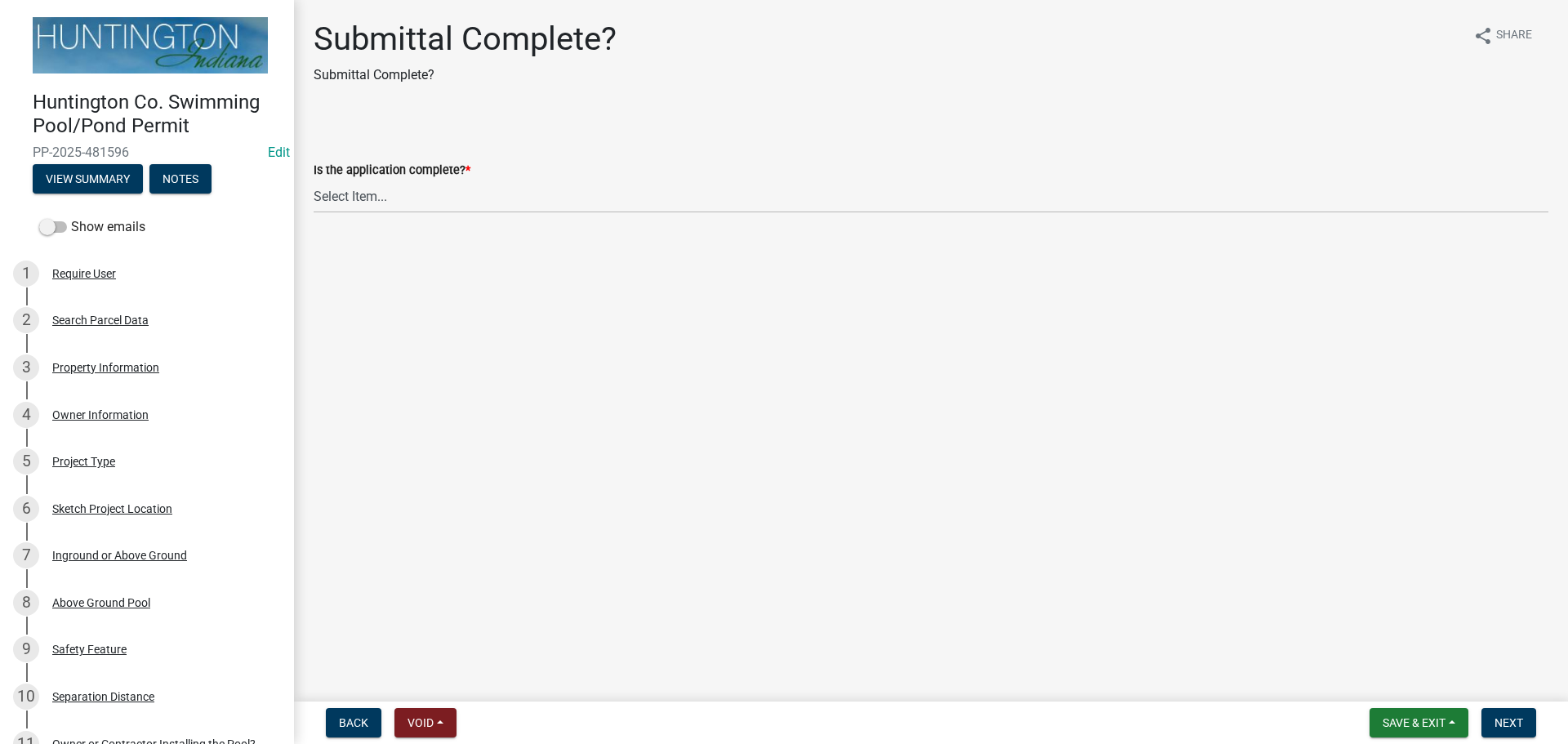
click at [438, 172] on label "Is the application complete? *" at bounding box center [392, 170] width 157 height 12
click at [438, 180] on select "Select Item... Yes No" at bounding box center [931, 196] width 1235 height 34
click at [394, 196] on select "Select Item... Yes No" at bounding box center [931, 196] width 1235 height 34
click at [314, 180] on select "Select Item... Yes No" at bounding box center [931, 196] width 1235 height 34
select select "82876330-a9a1-46b6-a12c-eaafc461272a"
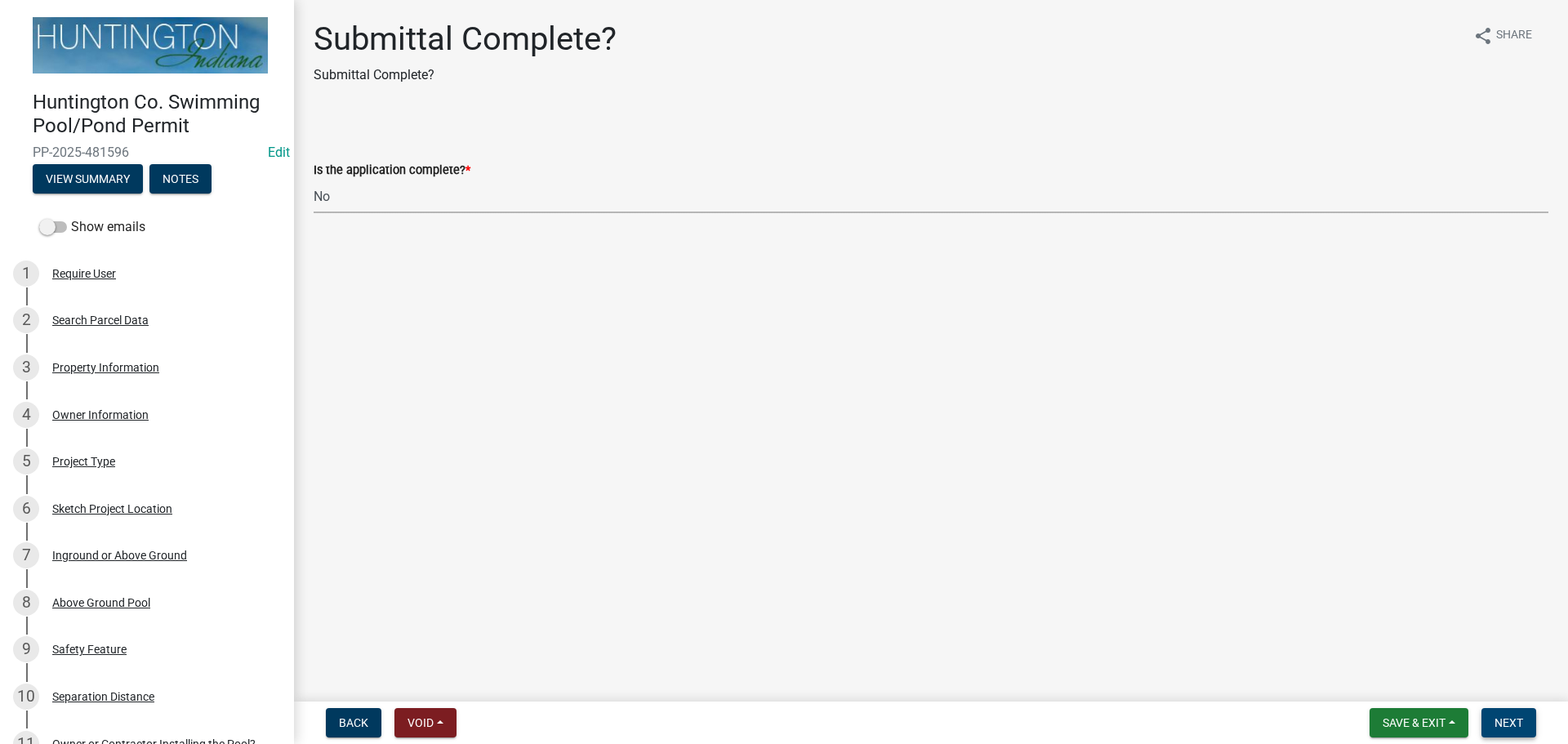
click at [1521, 727] on span "Next" at bounding box center [1508, 723] width 29 height 13
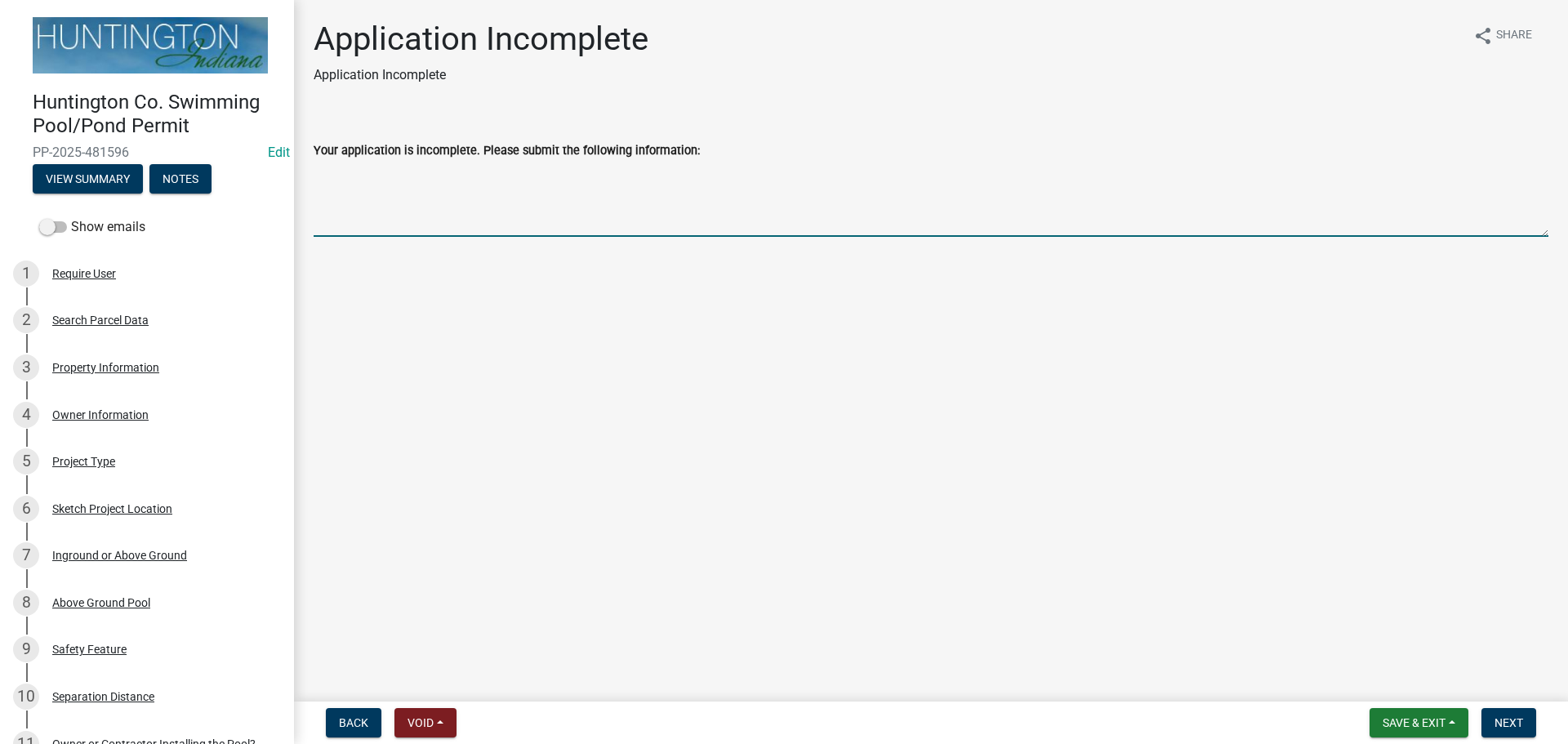
click at [353, 183] on textarea "Your application is incomplete. Please submit the following information:" at bounding box center [931, 198] width 1235 height 77
type textarea "How tall is the pool going to be?"
click at [1495, 712] on button "Next" at bounding box center [1508, 722] width 55 height 30
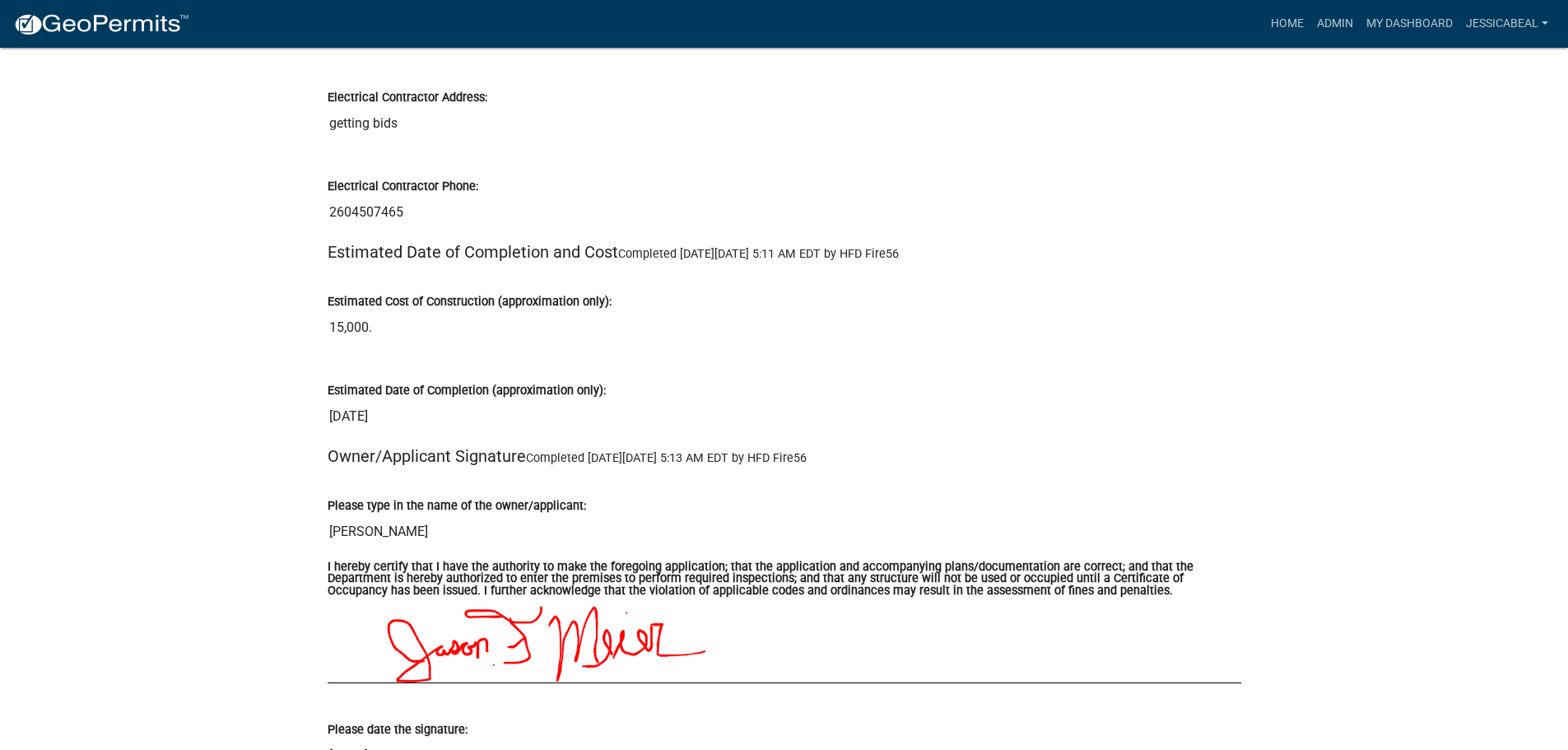
scroll to position [3457, 0]
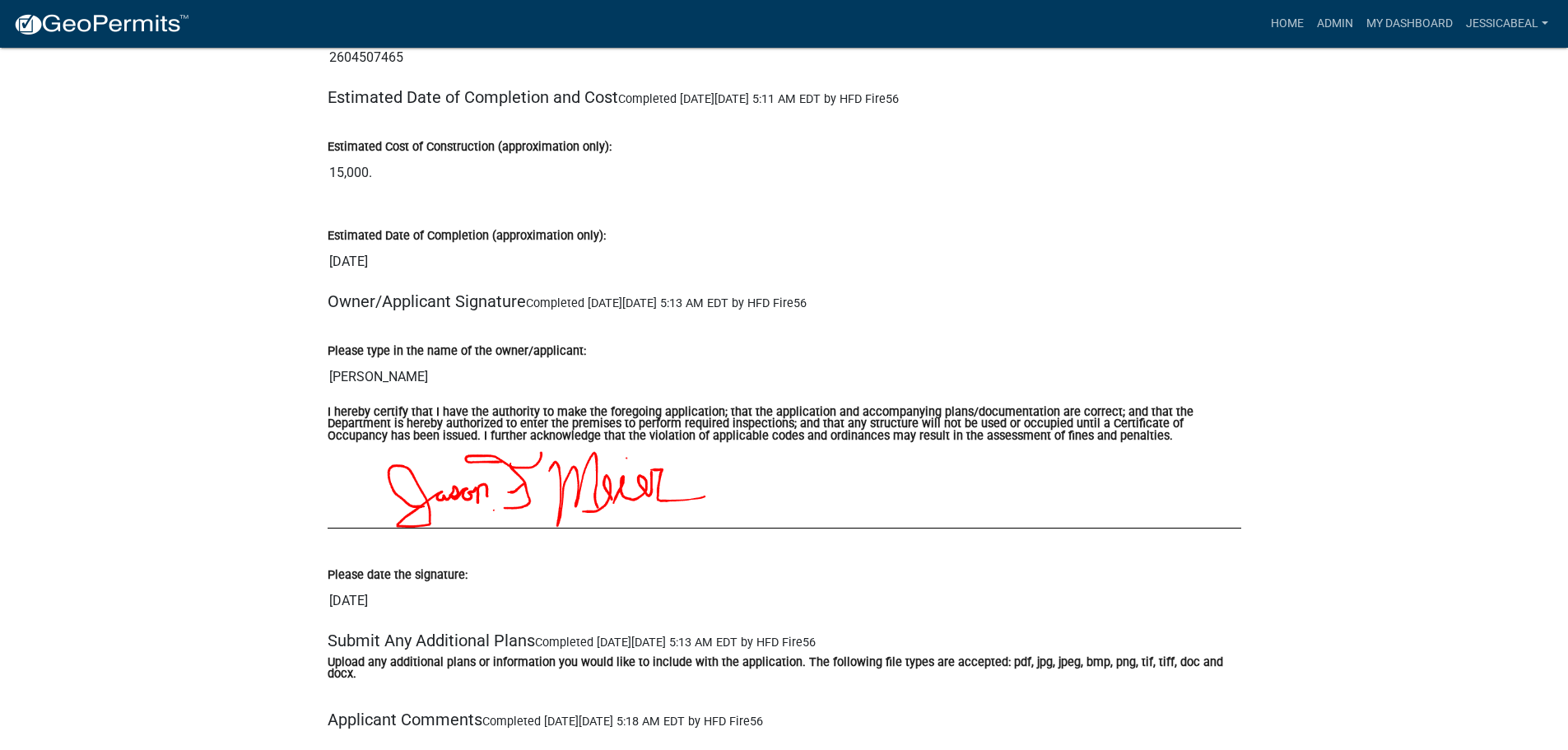
drag, startPoint x: 589, startPoint y: 573, endPoint x: 181, endPoint y: 22, distance: 685.6
